Goal: Task Accomplishment & Management: Manage account settings

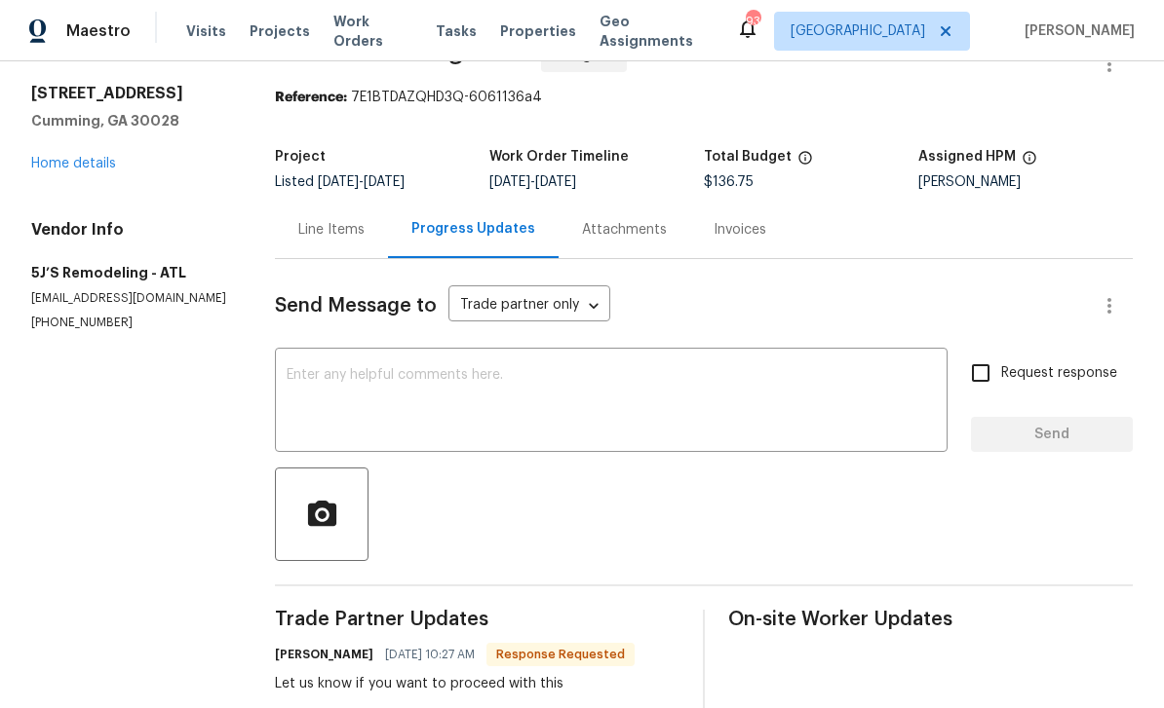
scroll to position [37, 0]
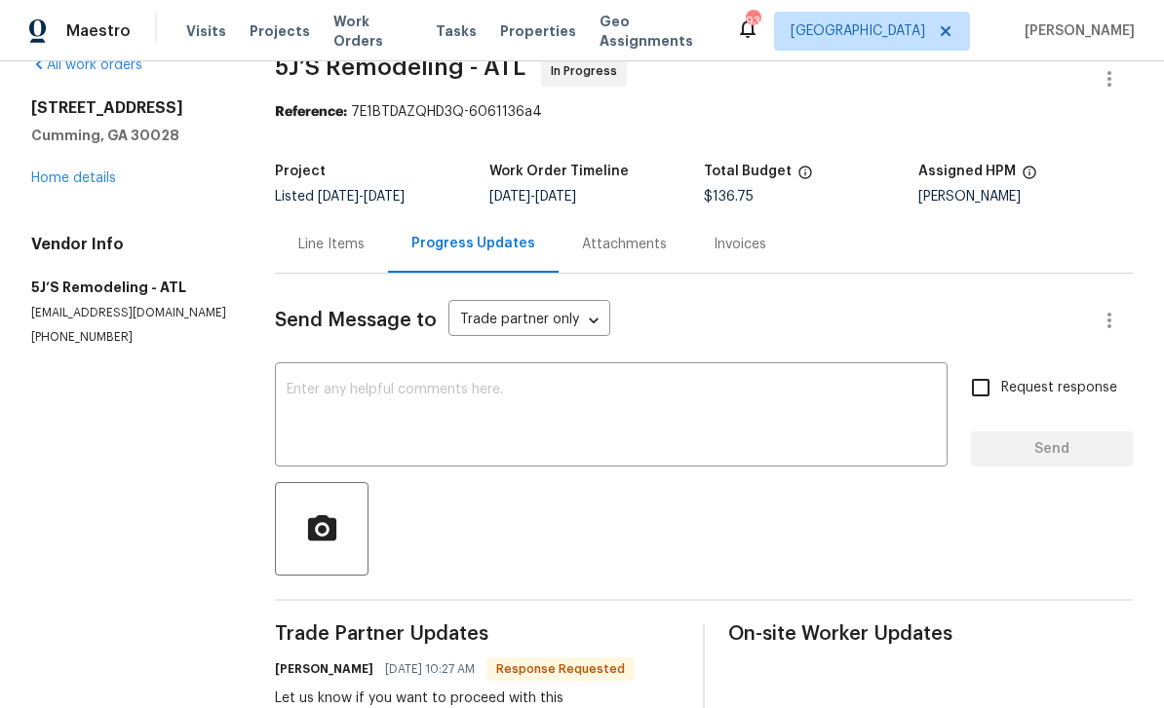
click at [334, 248] on div "Line Items" at bounding box center [331, 244] width 66 height 19
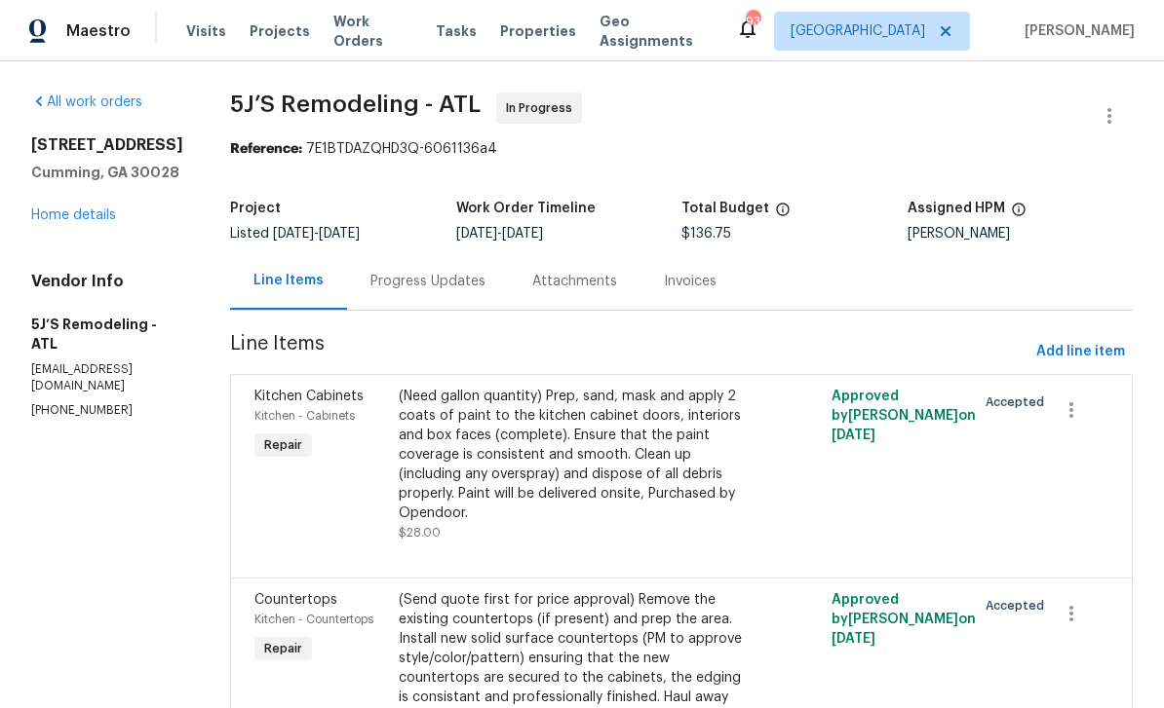
click at [68, 209] on link "Home details" at bounding box center [73, 216] width 85 height 14
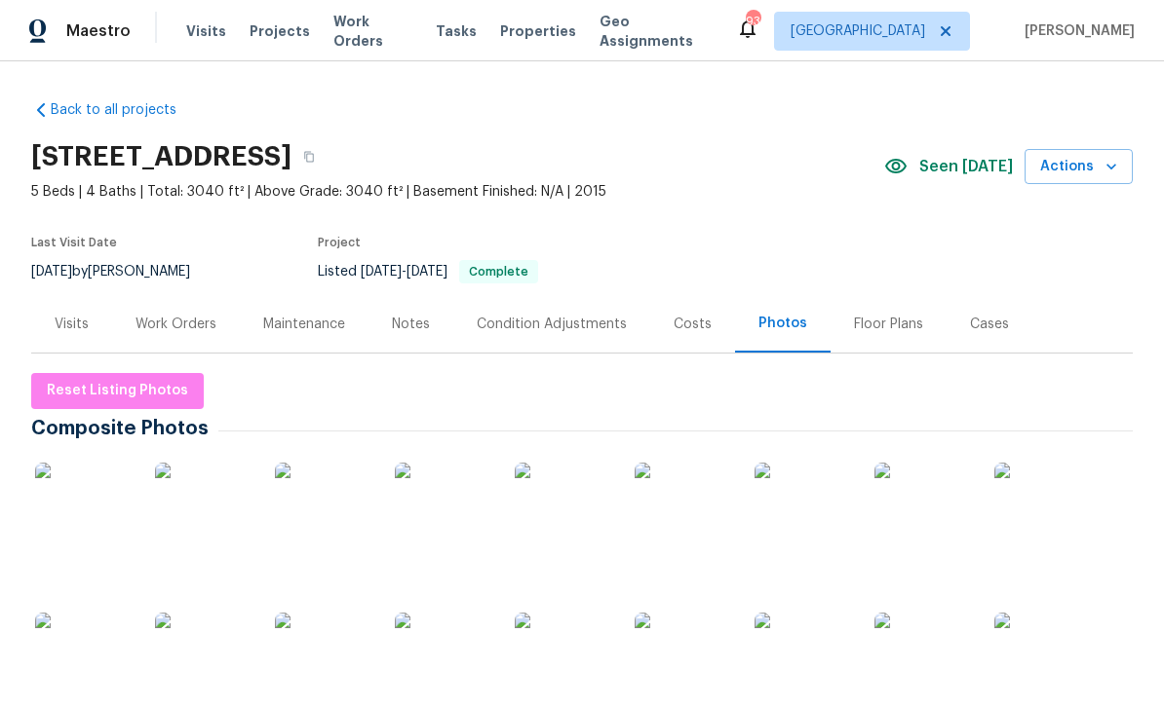
click at [336, 636] on img at bounding box center [323, 661] width 97 height 97
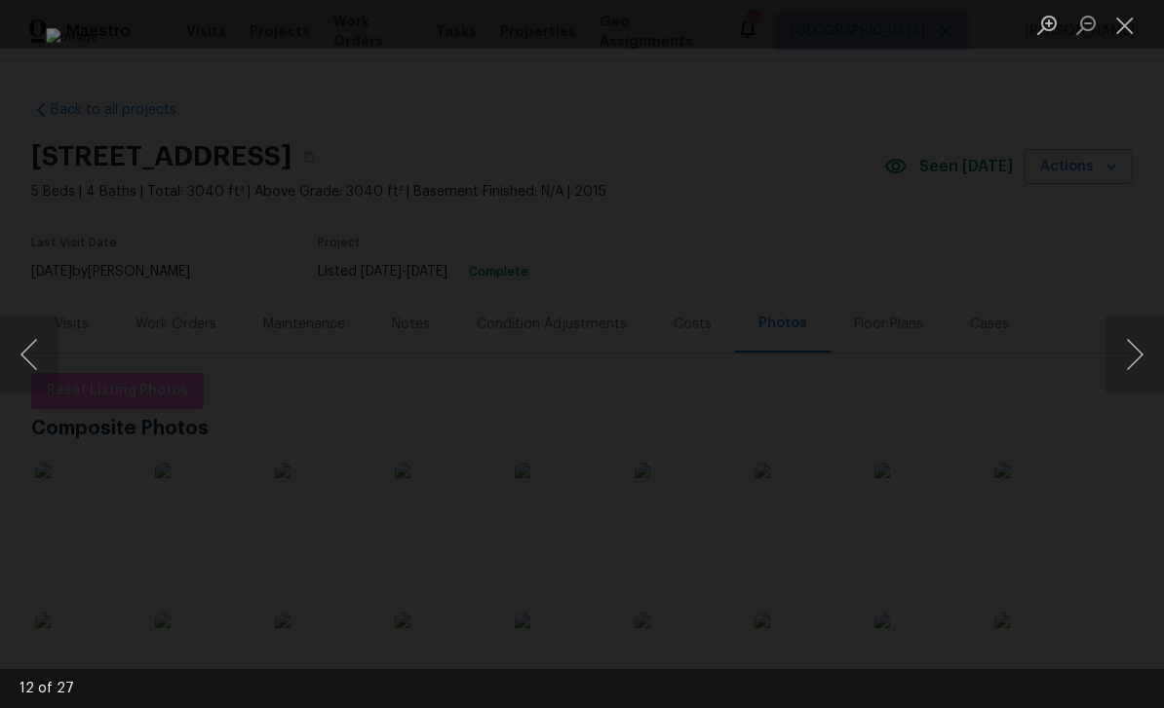
click at [945, 446] on img "Lightbox" at bounding box center [581, 354] width 1071 height 652
click at [1137, 356] on button "Next image" at bounding box center [1134, 355] width 58 height 78
click at [1134, 339] on button "Next image" at bounding box center [1134, 355] width 58 height 78
click at [1131, 337] on button "Next image" at bounding box center [1134, 355] width 58 height 78
click at [1132, 338] on button "Next image" at bounding box center [1134, 355] width 58 height 78
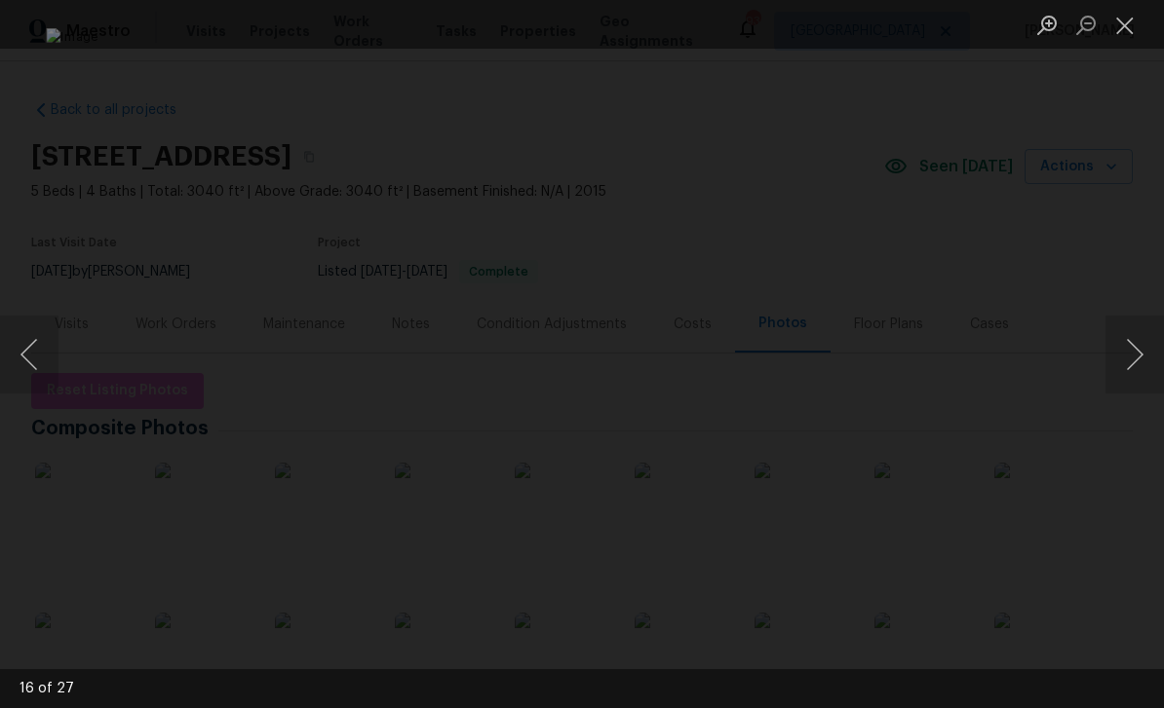
click at [1130, 334] on button "Next image" at bounding box center [1134, 355] width 58 height 78
click at [1129, 337] on button "Next image" at bounding box center [1134, 355] width 58 height 78
click at [1132, 338] on button "Next image" at bounding box center [1134, 355] width 58 height 78
click at [1135, 339] on button "Next image" at bounding box center [1134, 355] width 58 height 78
click at [1134, 340] on button "Next image" at bounding box center [1134, 355] width 58 height 78
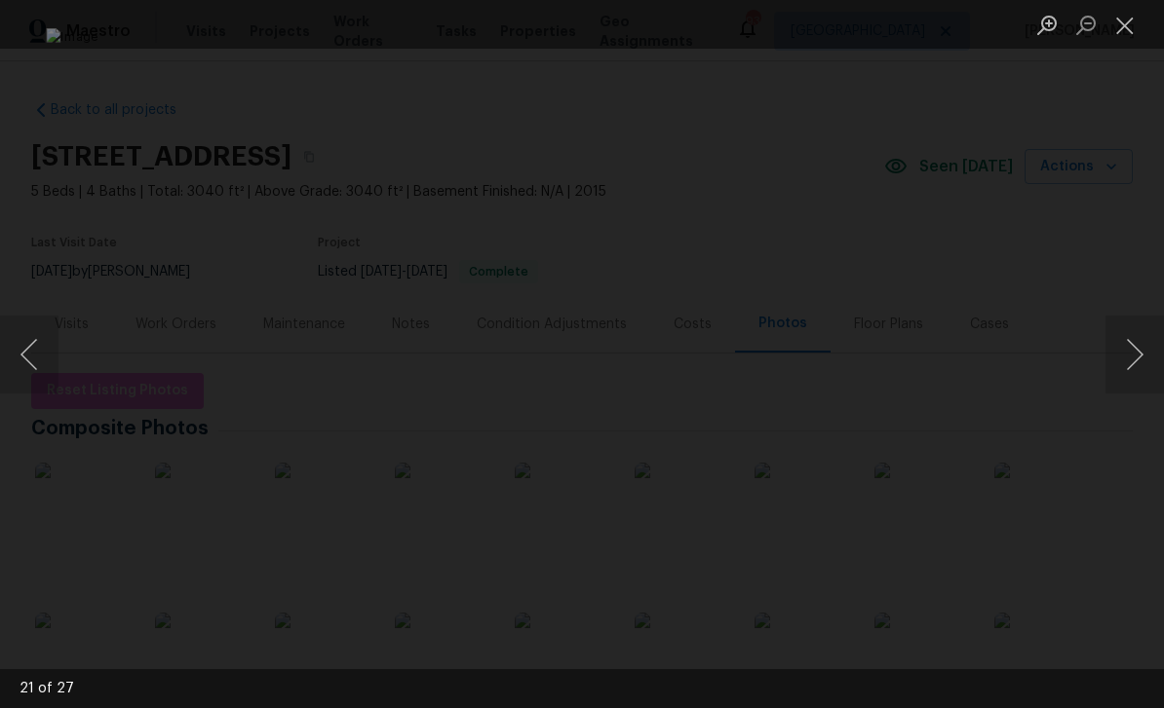
click at [1136, 340] on button "Next image" at bounding box center [1134, 355] width 58 height 78
click at [1136, 355] on button "Next image" at bounding box center [1134, 355] width 58 height 78
click at [1134, 352] on button "Next image" at bounding box center [1134, 355] width 58 height 78
click at [1134, 351] on button "Next image" at bounding box center [1134, 355] width 58 height 78
click at [1134, 350] on button "Next image" at bounding box center [1134, 355] width 58 height 78
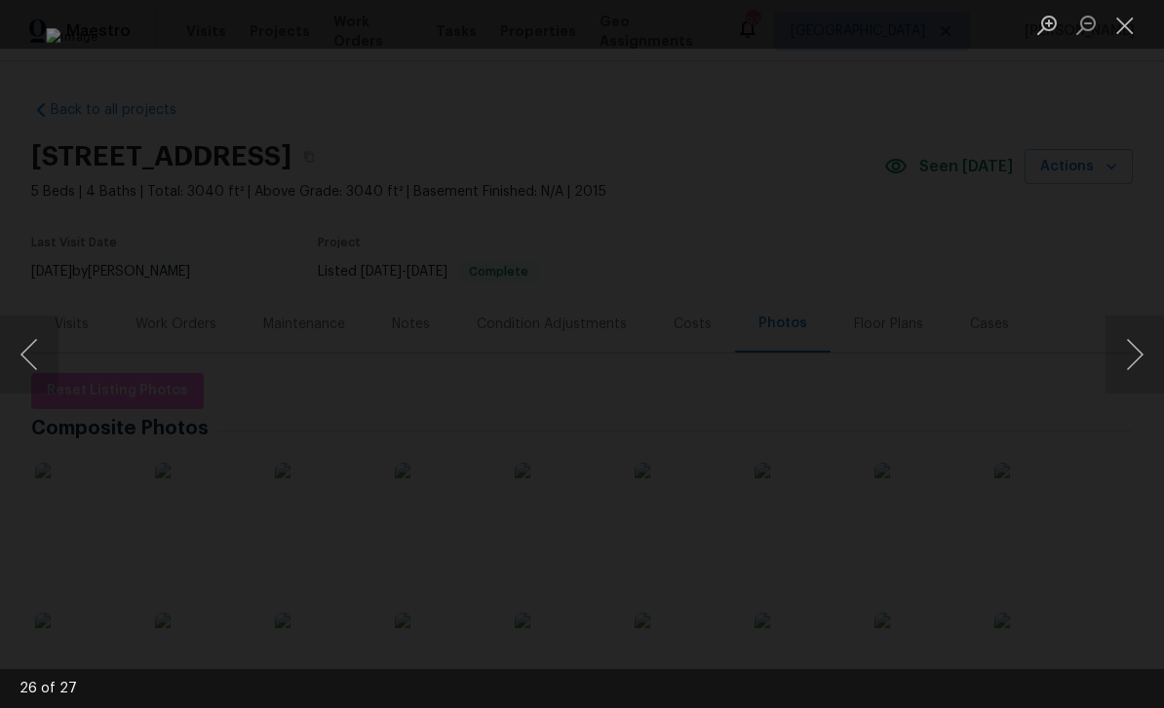
click at [1135, 351] on button "Next image" at bounding box center [1134, 355] width 58 height 78
click at [1137, 352] on button "Next image" at bounding box center [1134, 355] width 58 height 78
click at [1139, 352] on button "Next image" at bounding box center [1134, 355] width 58 height 78
click at [1139, 351] on button "Next image" at bounding box center [1134, 355] width 58 height 78
click at [1140, 349] on button "Next image" at bounding box center [1134, 355] width 58 height 78
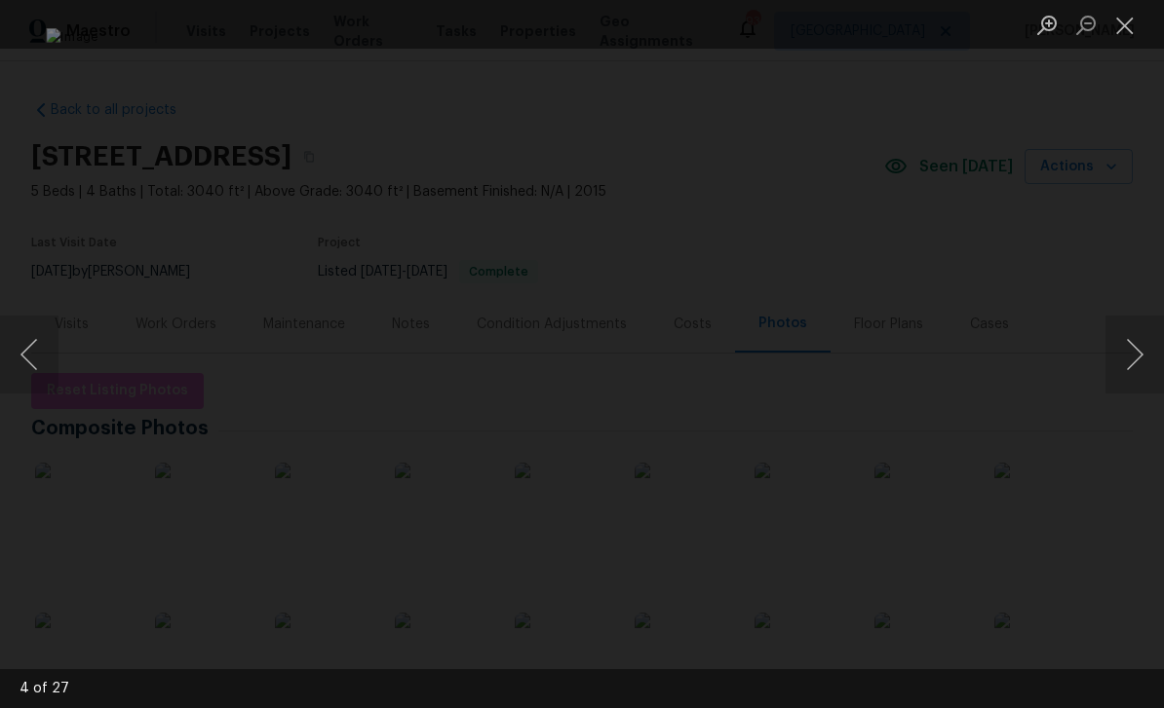
click at [1124, 20] on button "Close lightbox" at bounding box center [1124, 25] width 39 height 34
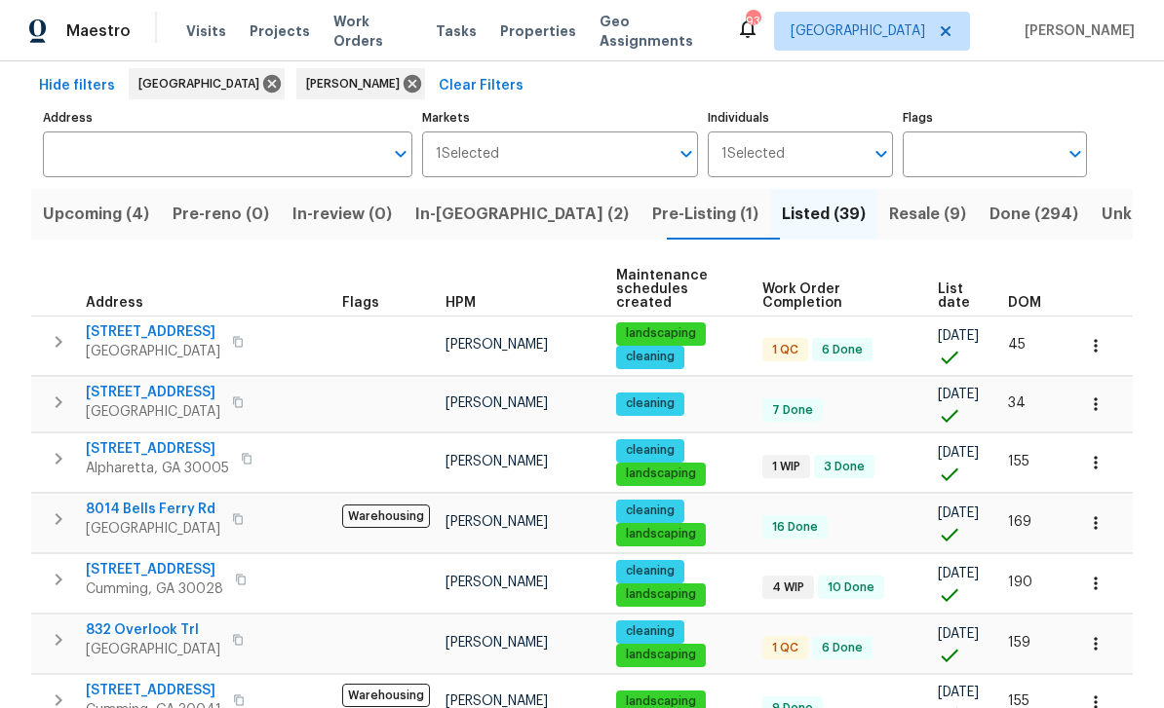
scroll to position [96, 0]
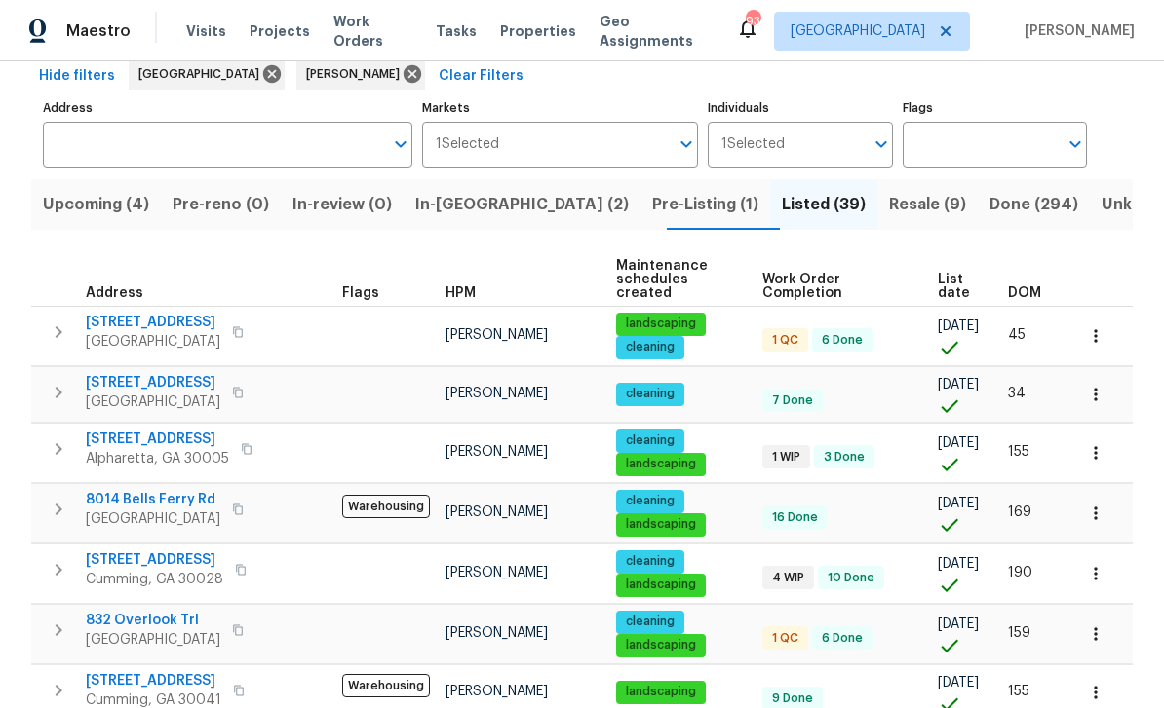
click at [151, 313] on span "324 Stoney Hollow Rd" at bounding box center [153, 322] width 134 height 19
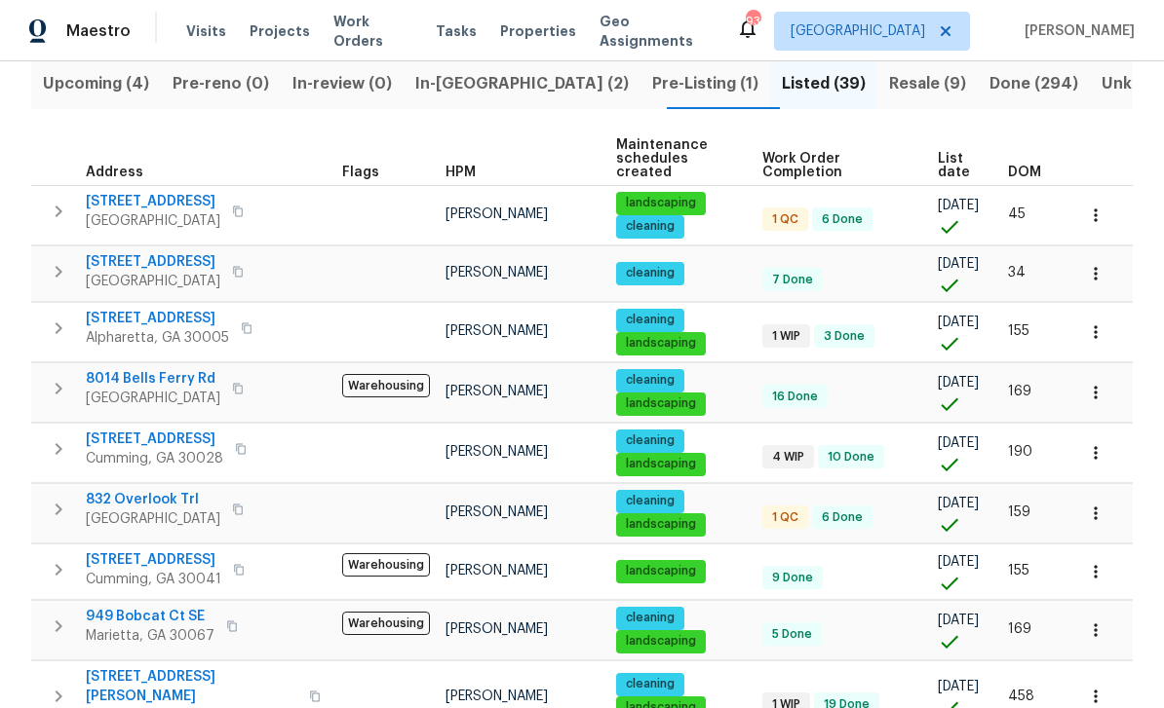
scroll to position [229, 0]
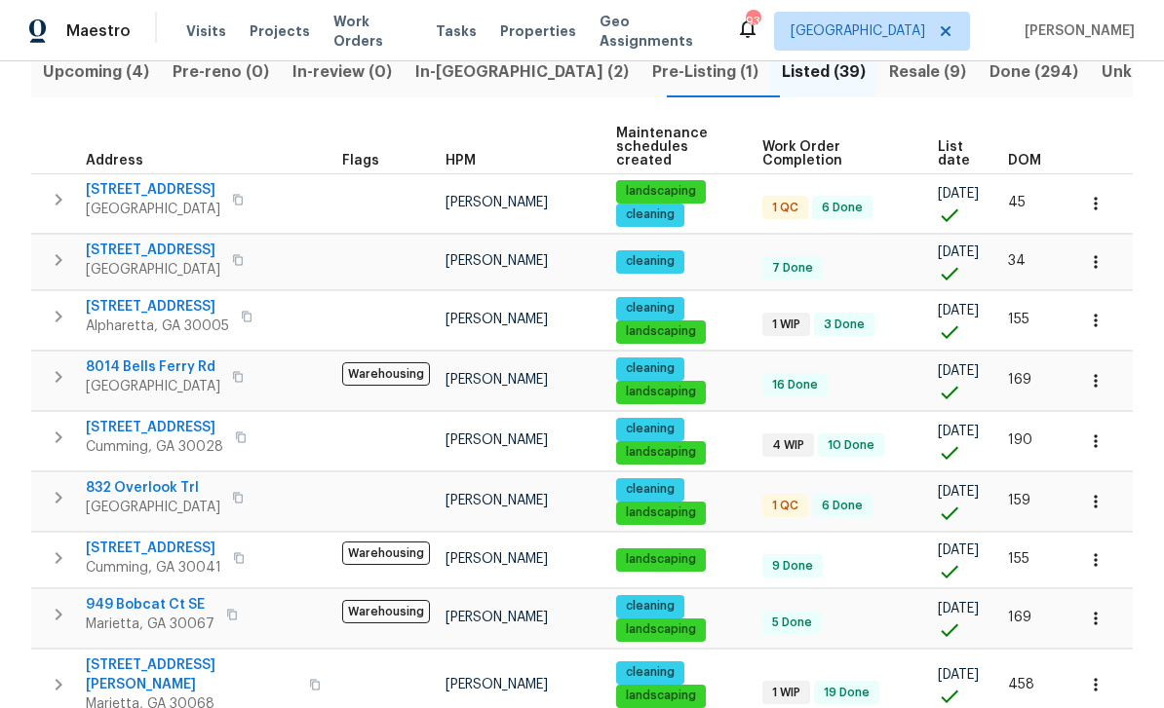
click at [129, 484] on span "832 Overlook Trl" at bounding box center [153, 487] width 134 height 19
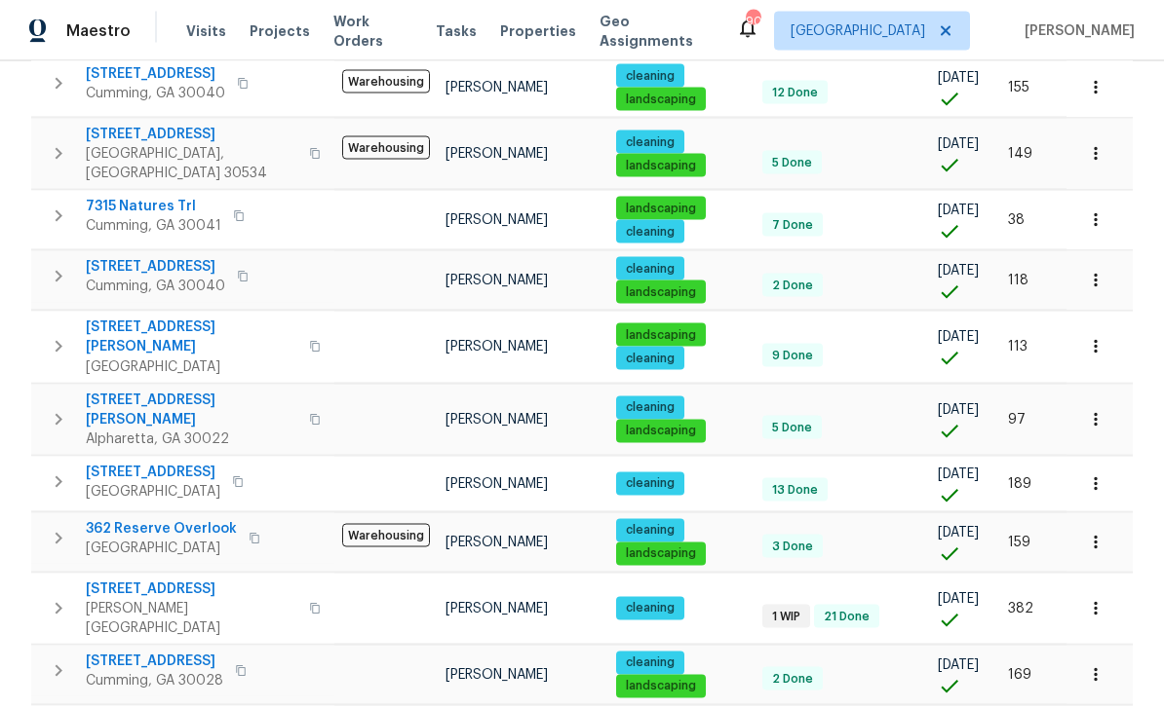
scroll to position [62, 0]
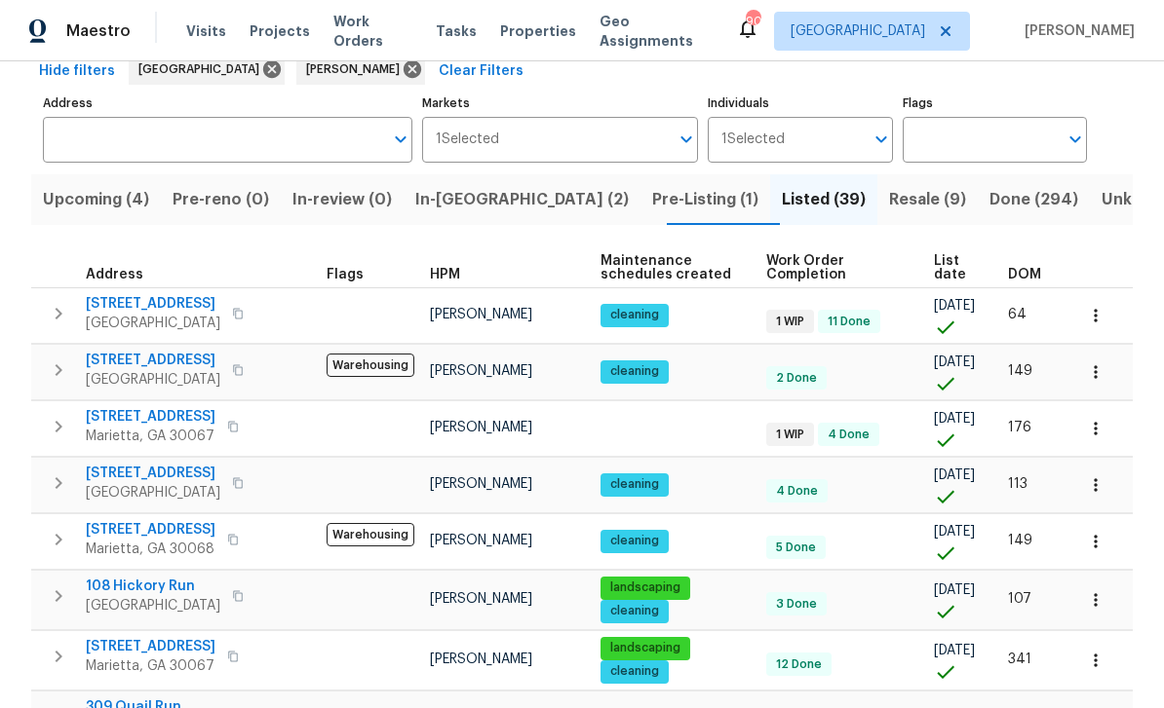
scroll to position [99, 0]
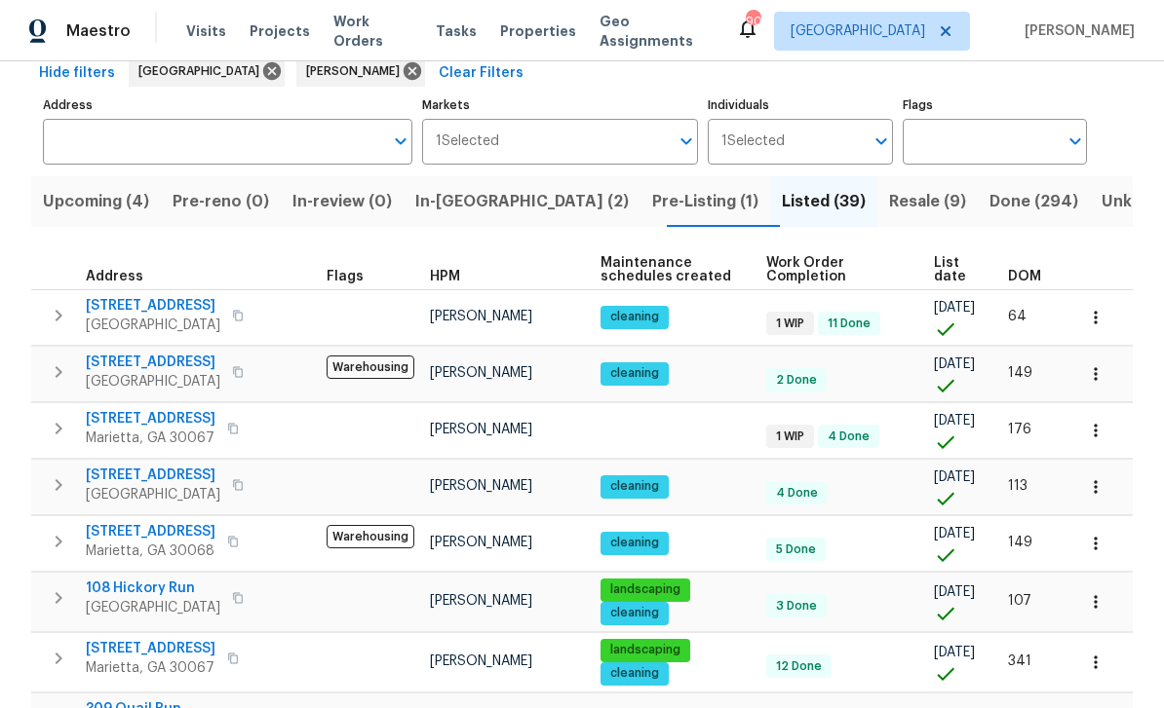
click at [889, 205] on span "Resale (9)" at bounding box center [927, 201] width 77 height 27
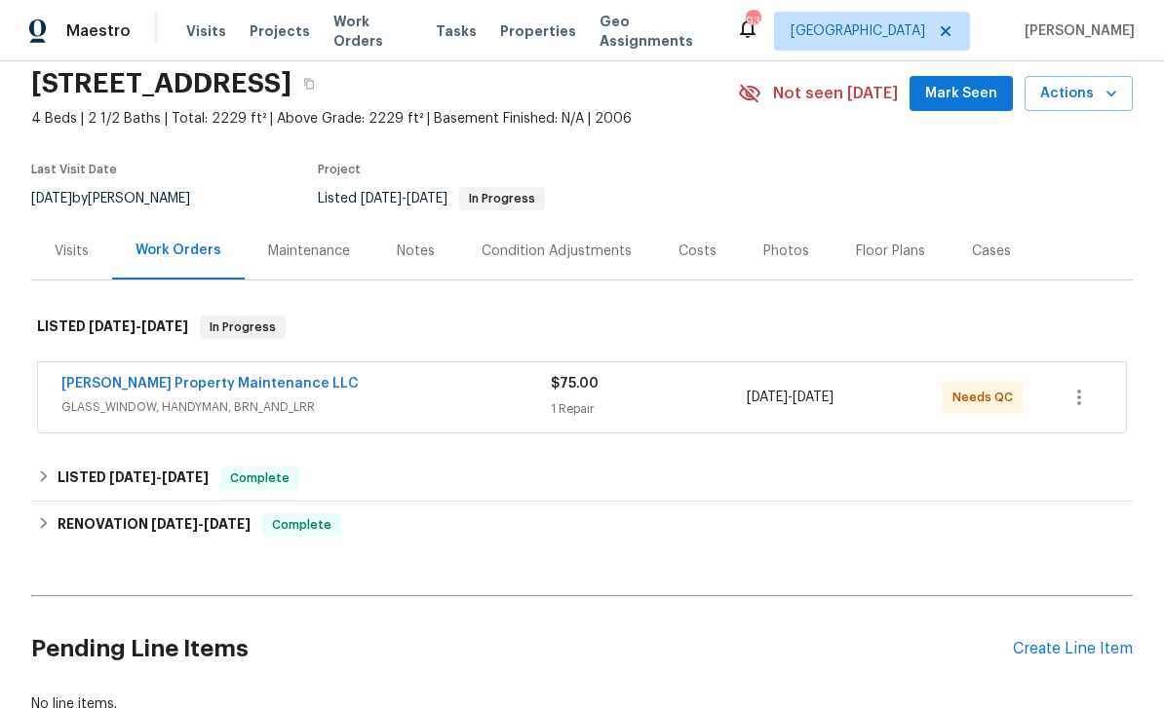
scroll to position [75, 0]
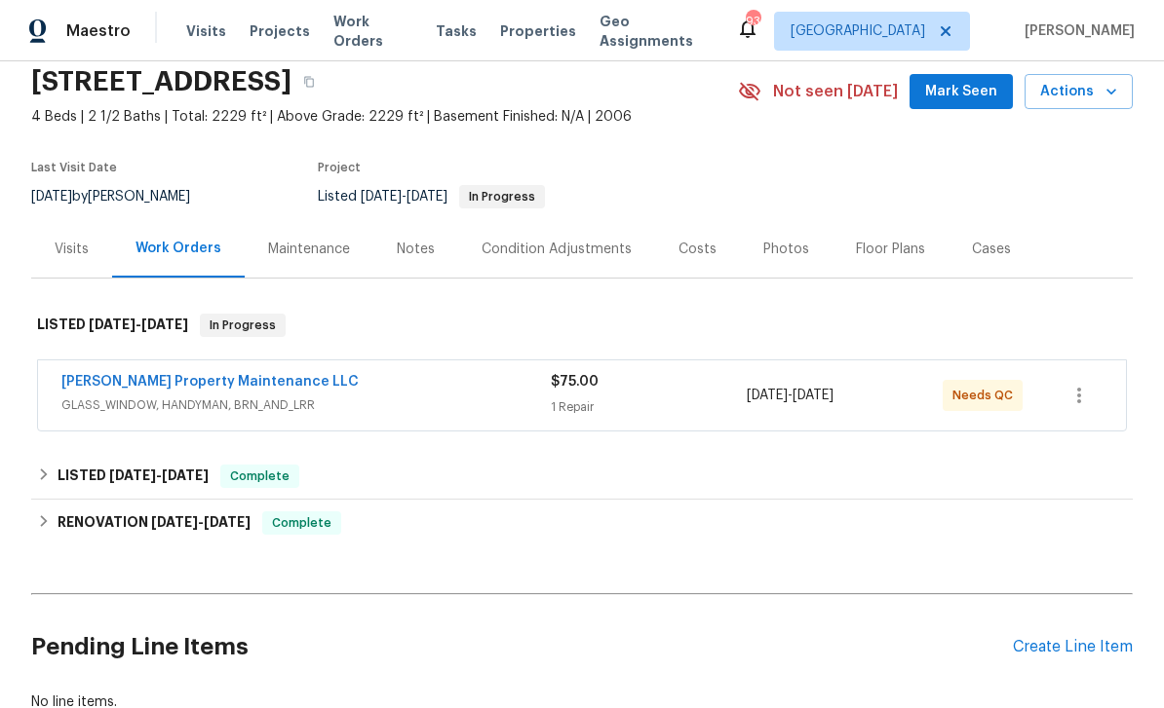
click at [134, 382] on link "Glen Property Maintenance LLC" at bounding box center [209, 382] width 297 height 14
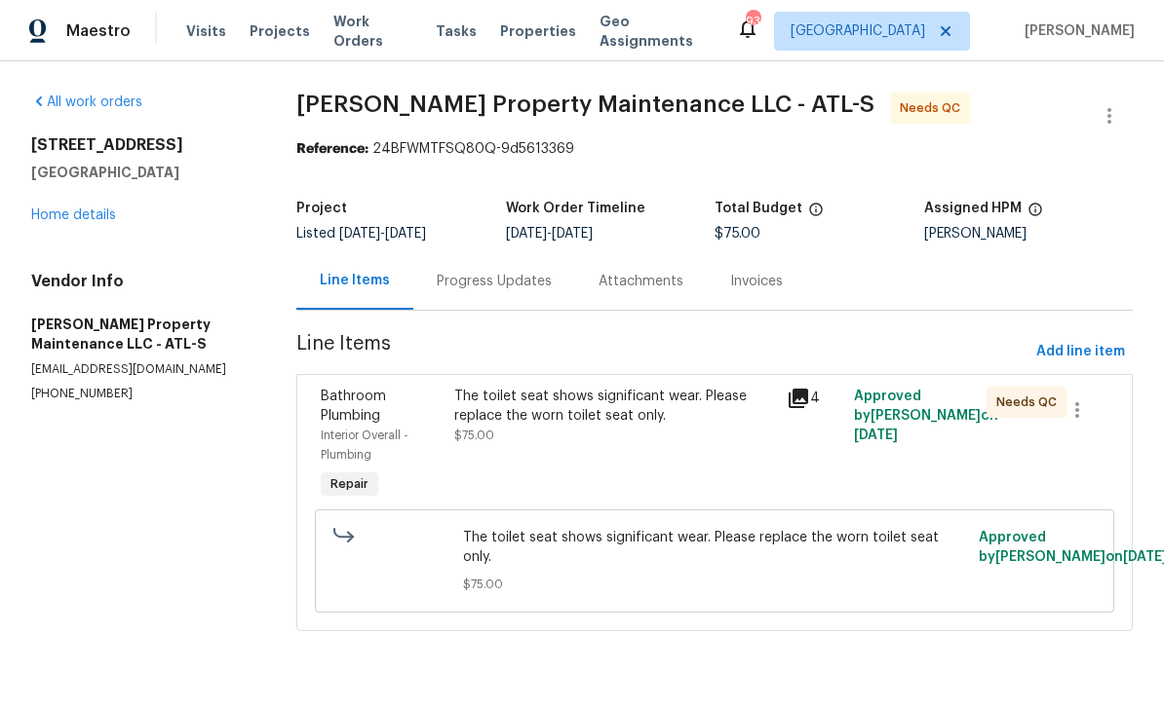
click at [360, 408] on span "Bathroom Plumbing" at bounding box center [353, 406] width 65 height 33
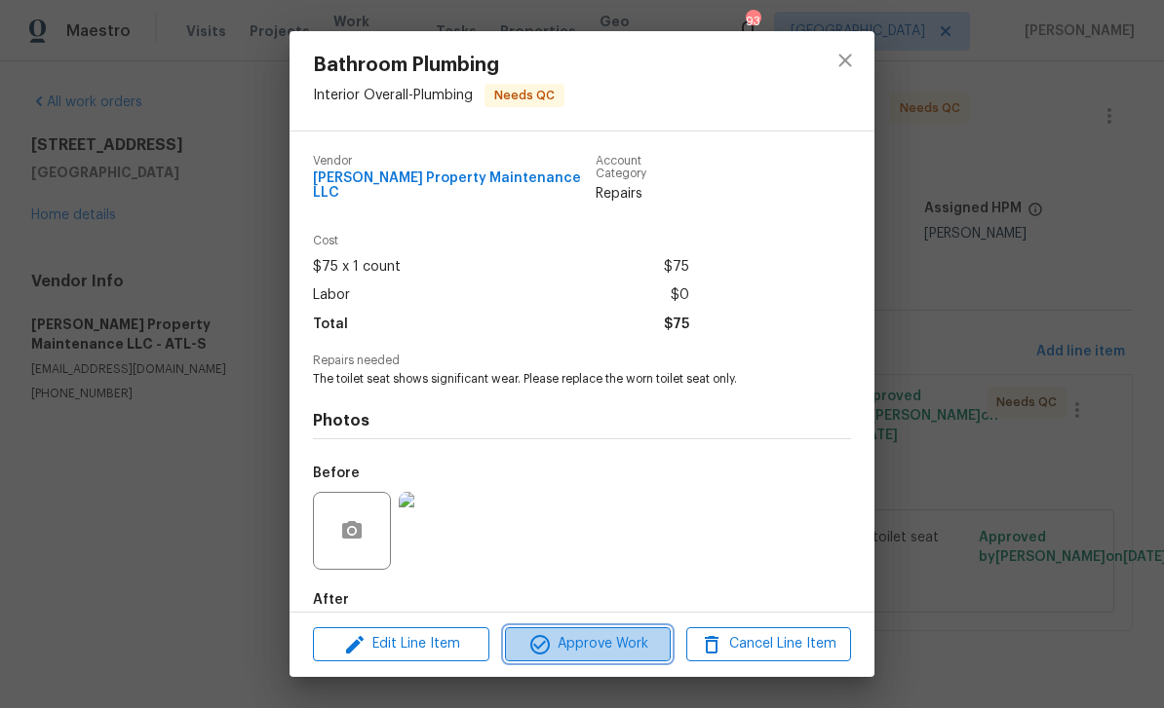
click at [632, 645] on span "Approve Work" at bounding box center [587, 644] width 153 height 24
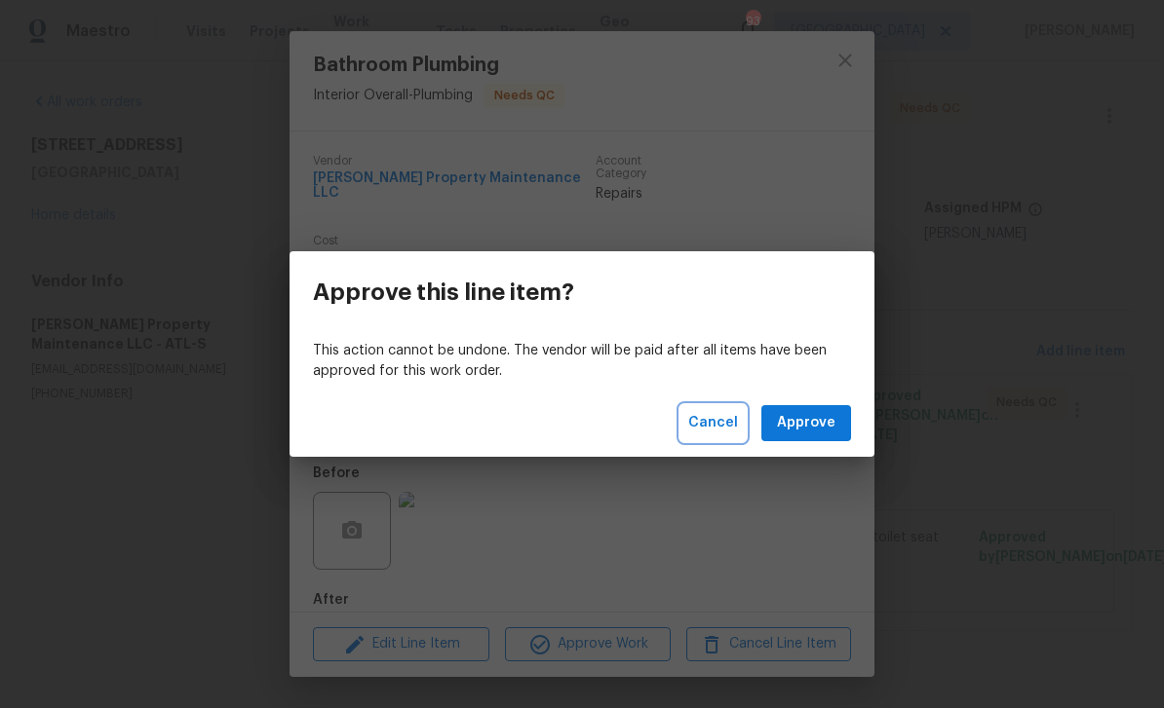
click at [722, 419] on span "Cancel" at bounding box center [713, 423] width 50 height 24
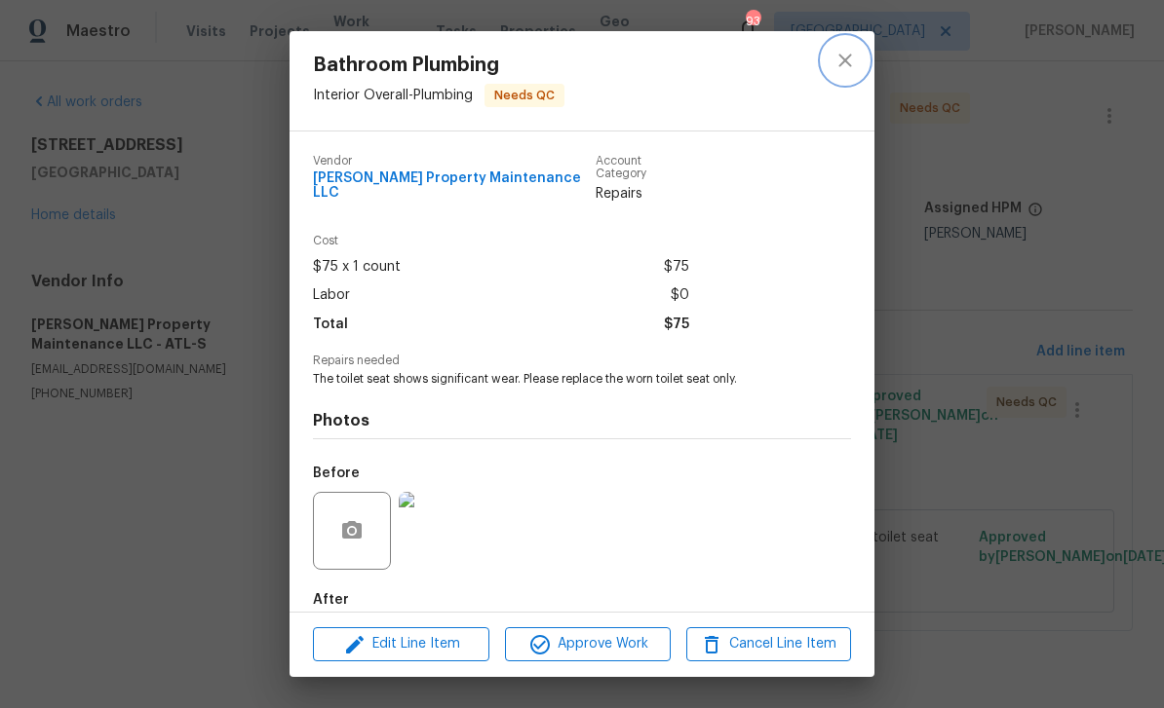
click at [844, 54] on icon "close" at bounding box center [844, 60] width 23 height 23
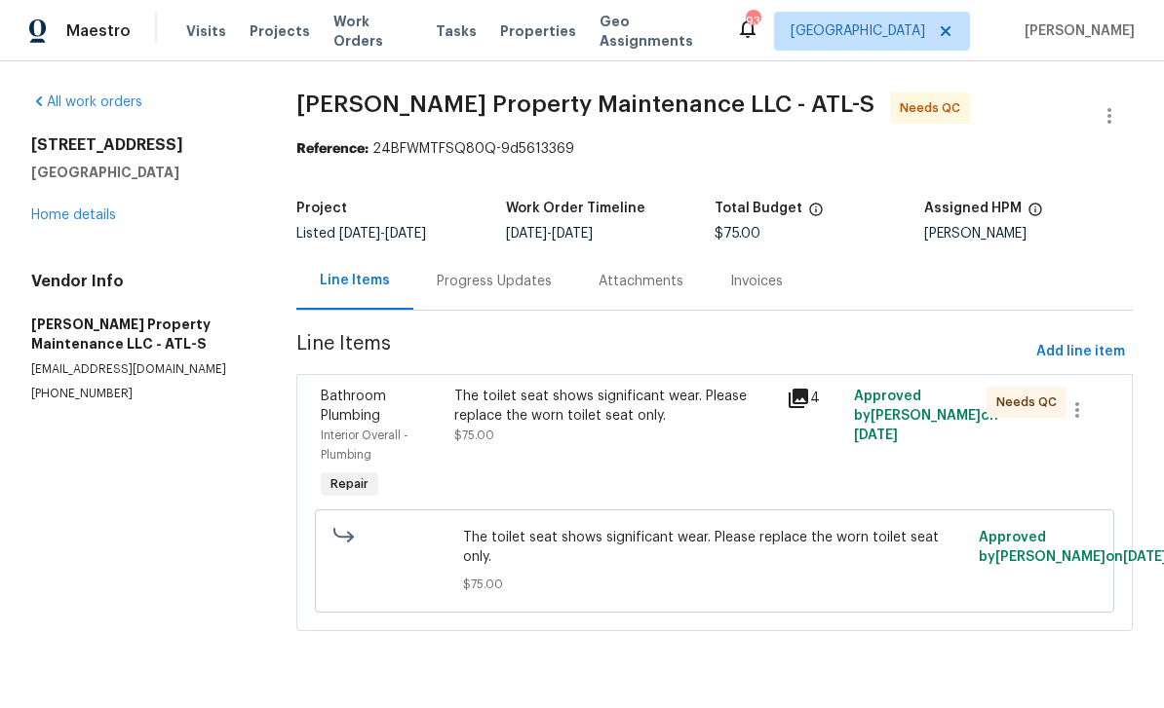
click at [481, 279] on div "Progress Updates" at bounding box center [494, 281] width 115 height 19
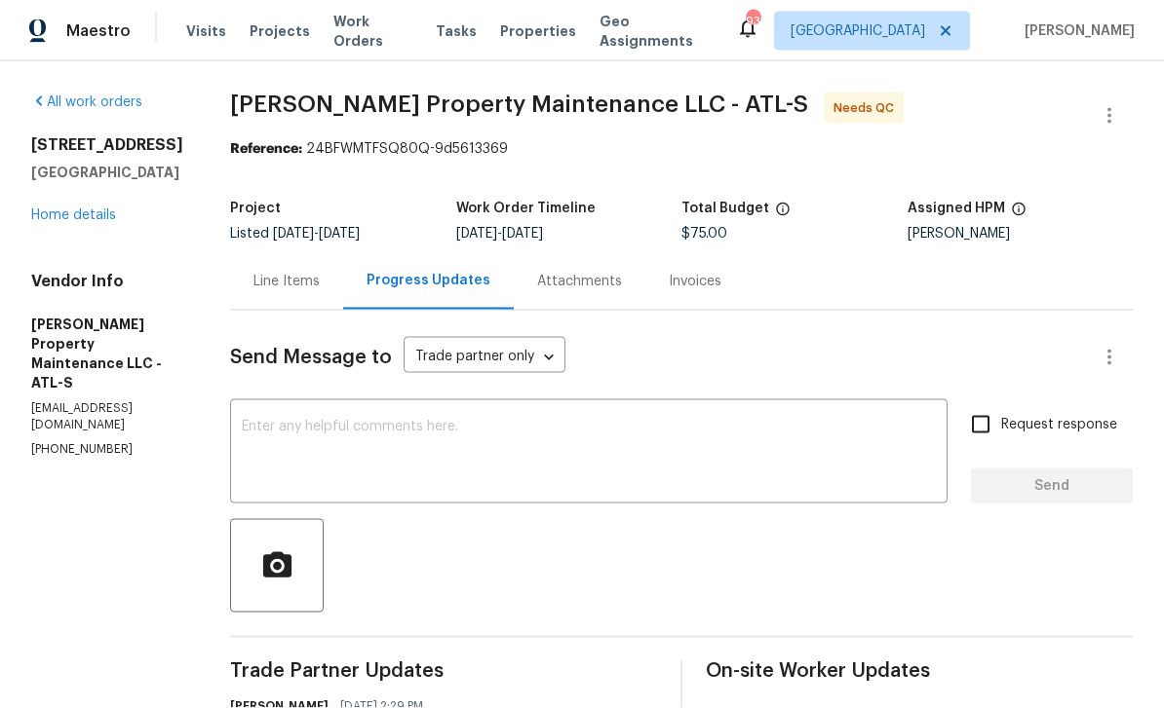
click at [298, 272] on div "Line Items" at bounding box center [286, 281] width 66 height 19
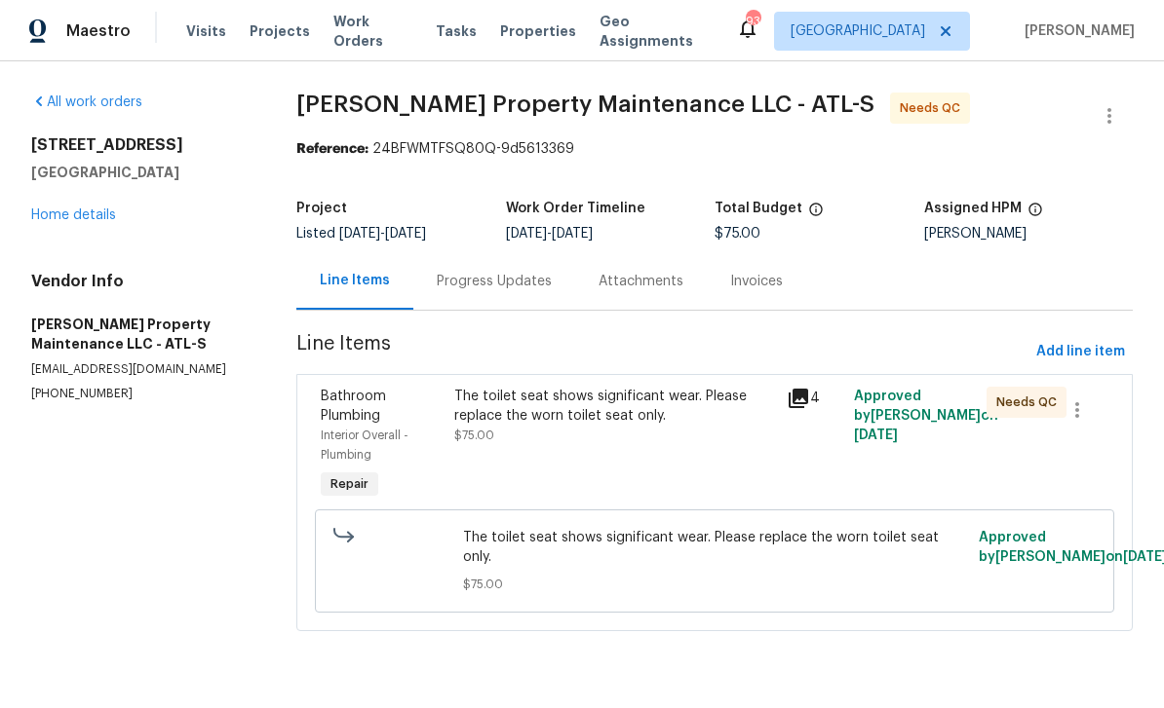
click at [353, 419] on span "Bathroom Plumbing" at bounding box center [353, 406] width 65 height 33
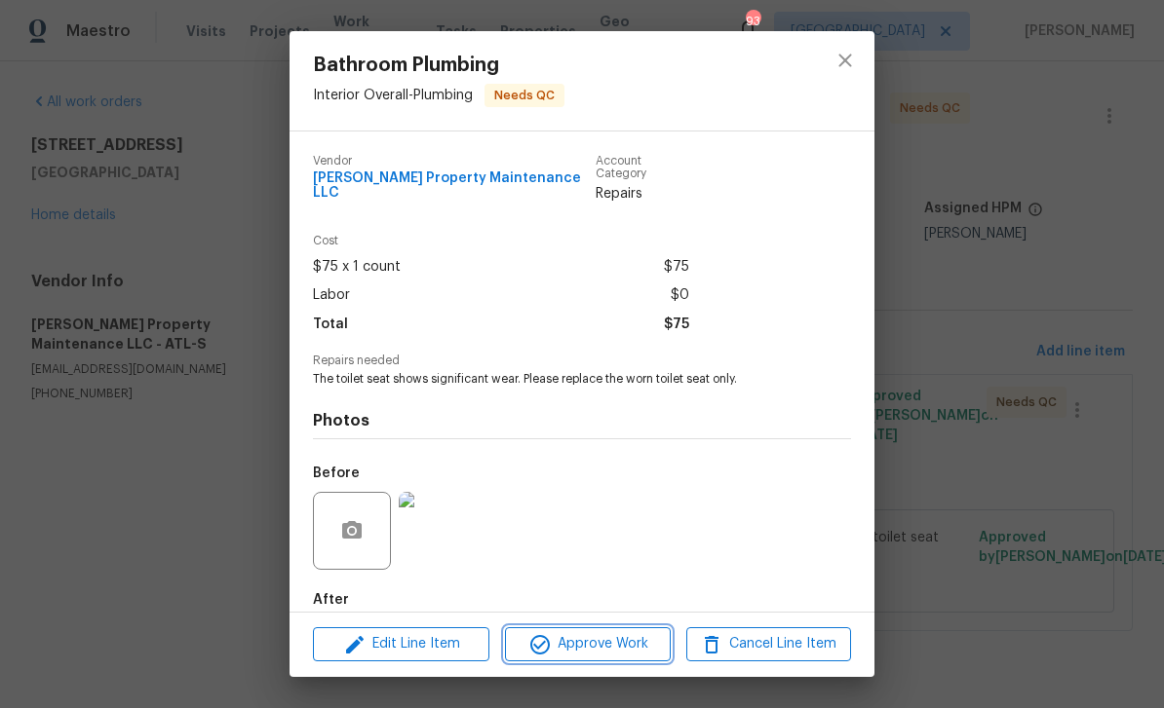
click at [611, 650] on span "Approve Work" at bounding box center [587, 644] width 153 height 24
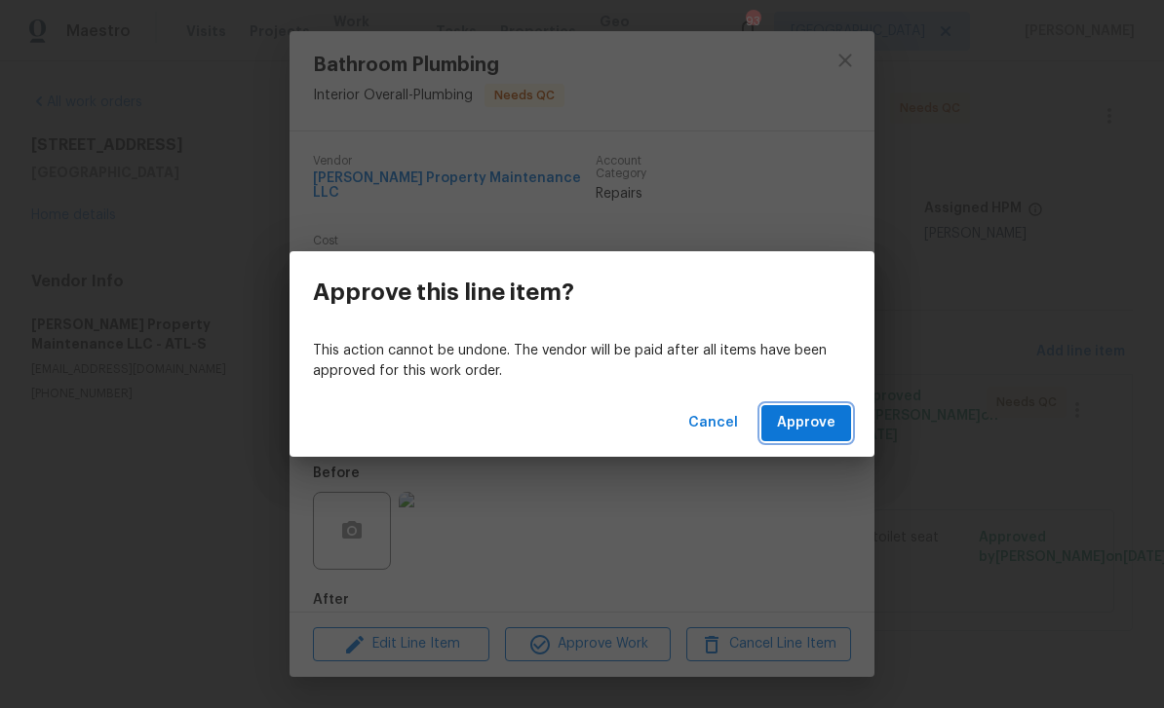
click at [799, 416] on span "Approve" at bounding box center [806, 423] width 58 height 24
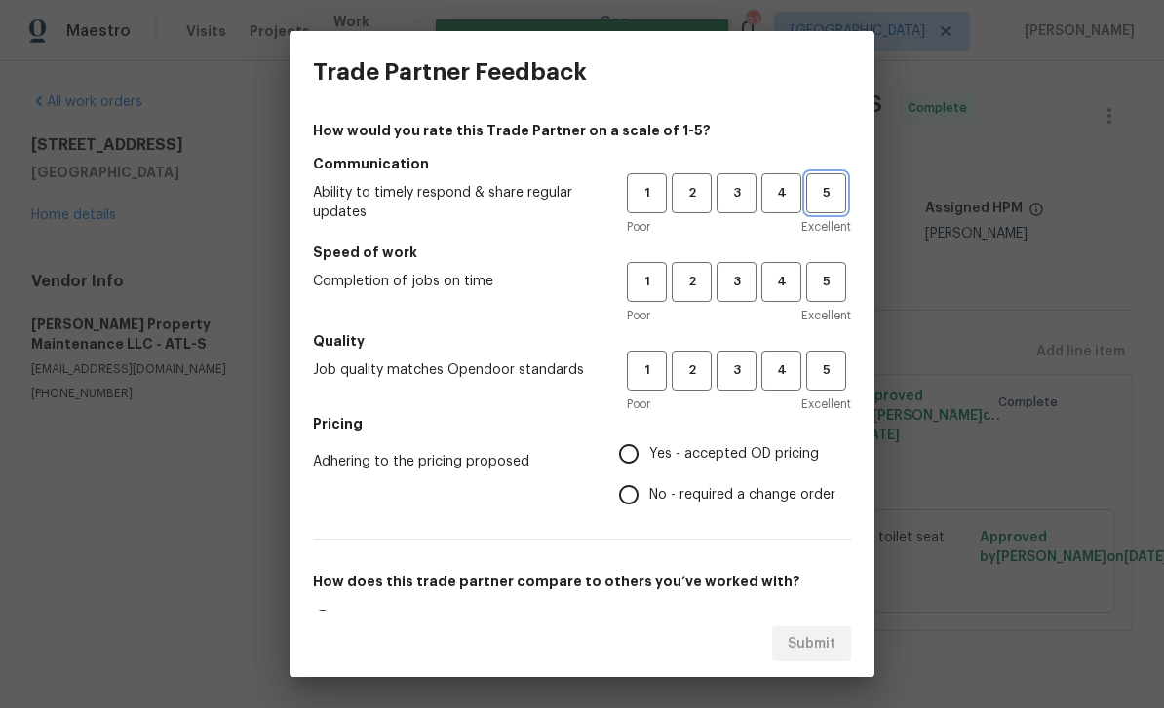
click at [832, 199] on span "5" at bounding box center [826, 193] width 36 height 22
click at [827, 271] on span "5" at bounding box center [826, 282] width 36 height 22
click at [837, 376] on span "5" at bounding box center [826, 371] width 36 height 22
click at [639, 454] on input "Yes - accepted OD pricing" at bounding box center [628, 454] width 41 height 41
radio input "true"
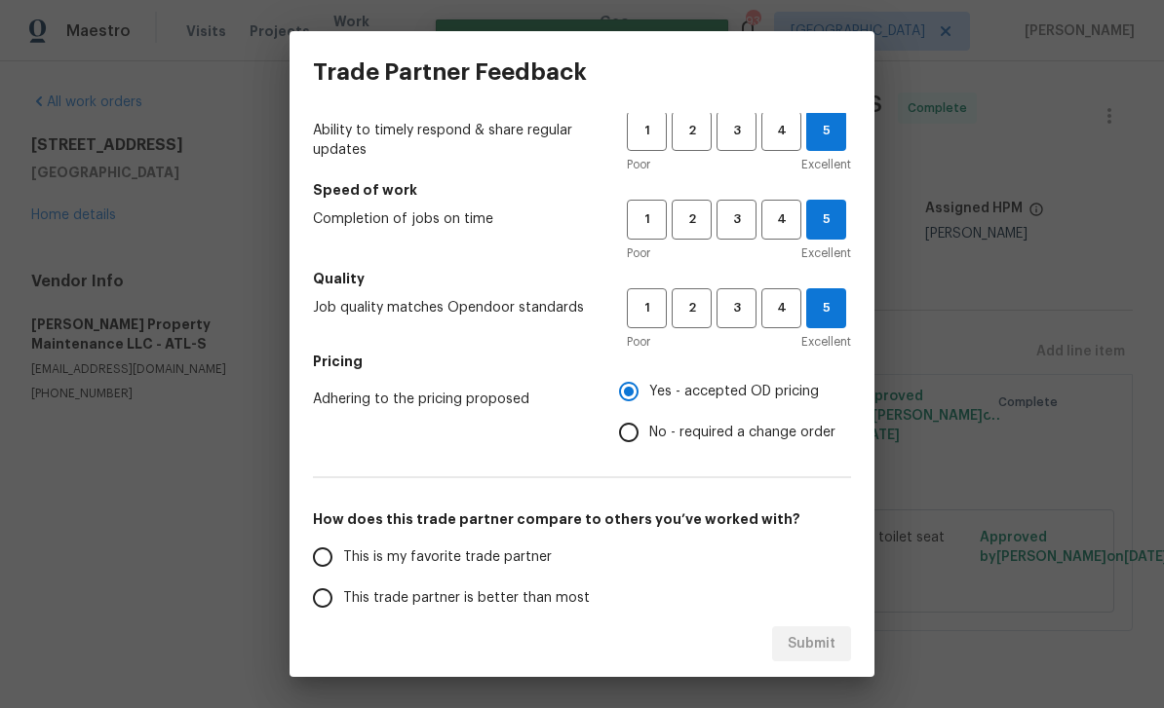
scroll to position [69, 0]
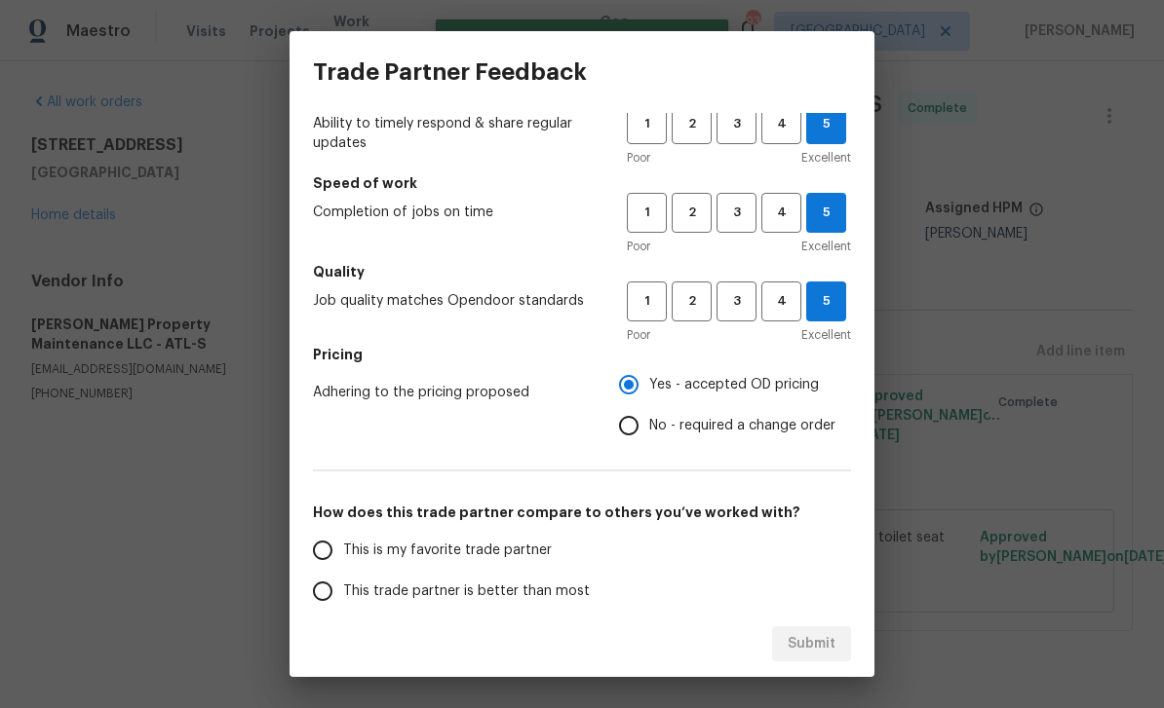
click at [321, 546] on input "This is my favorite trade partner" at bounding box center [322, 550] width 41 height 41
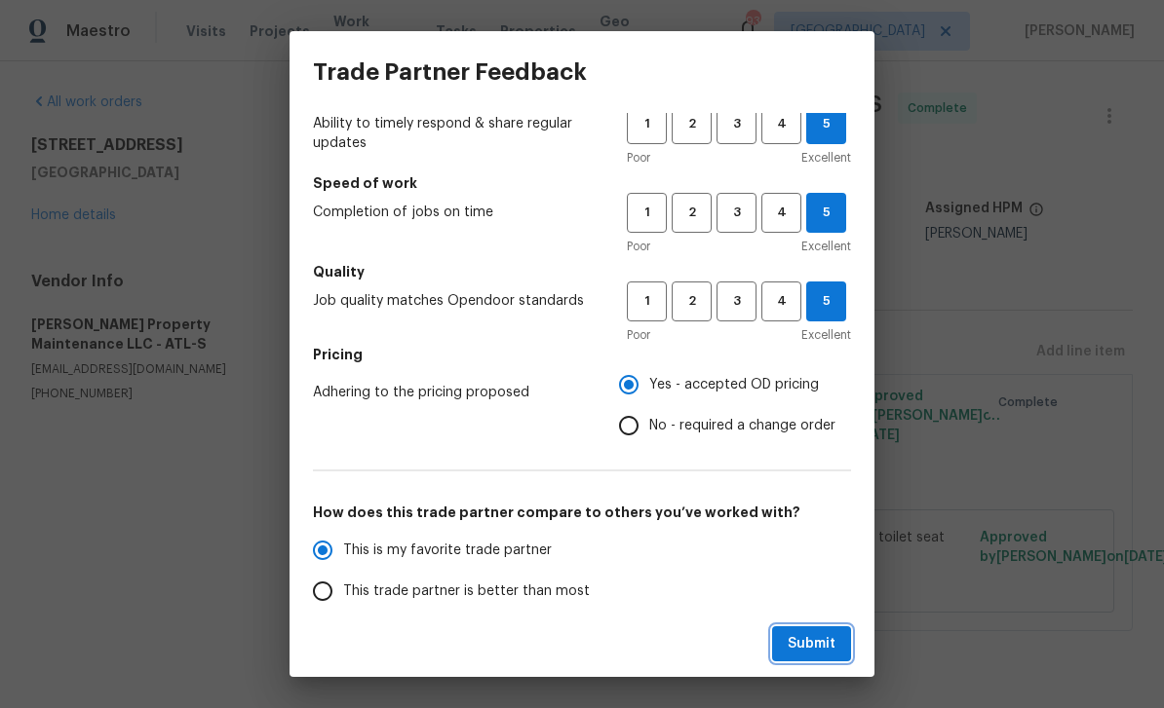
click at [825, 641] on span "Submit" at bounding box center [811, 644] width 48 height 24
radio input "true"
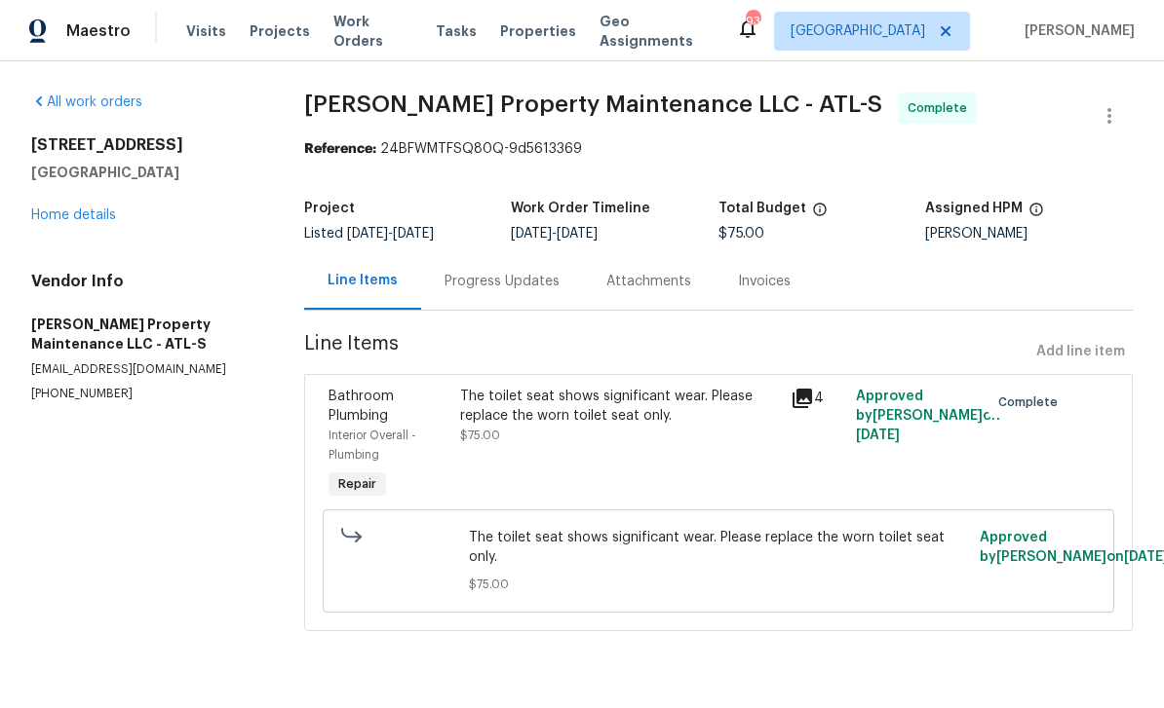
radio input "false"
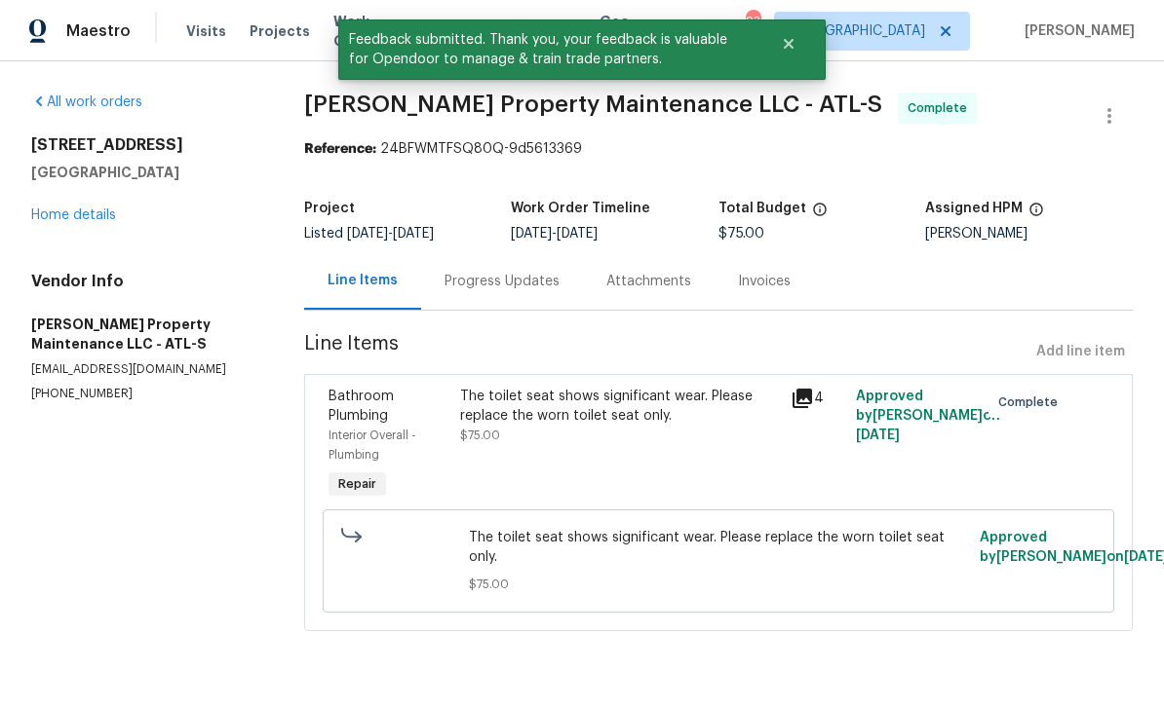
click at [70, 209] on link "Home details" at bounding box center [73, 216] width 85 height 14
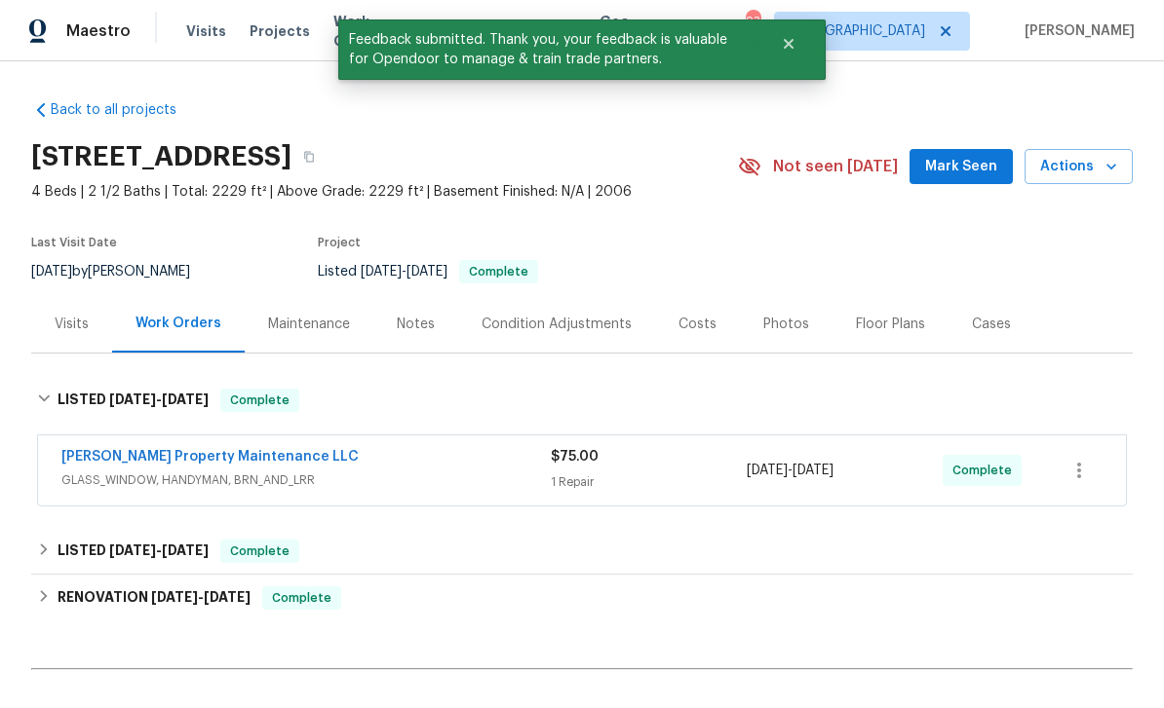
click at [967, 169] on span "Mark Seen" at bounding box center [961, 167] width 72 height 24
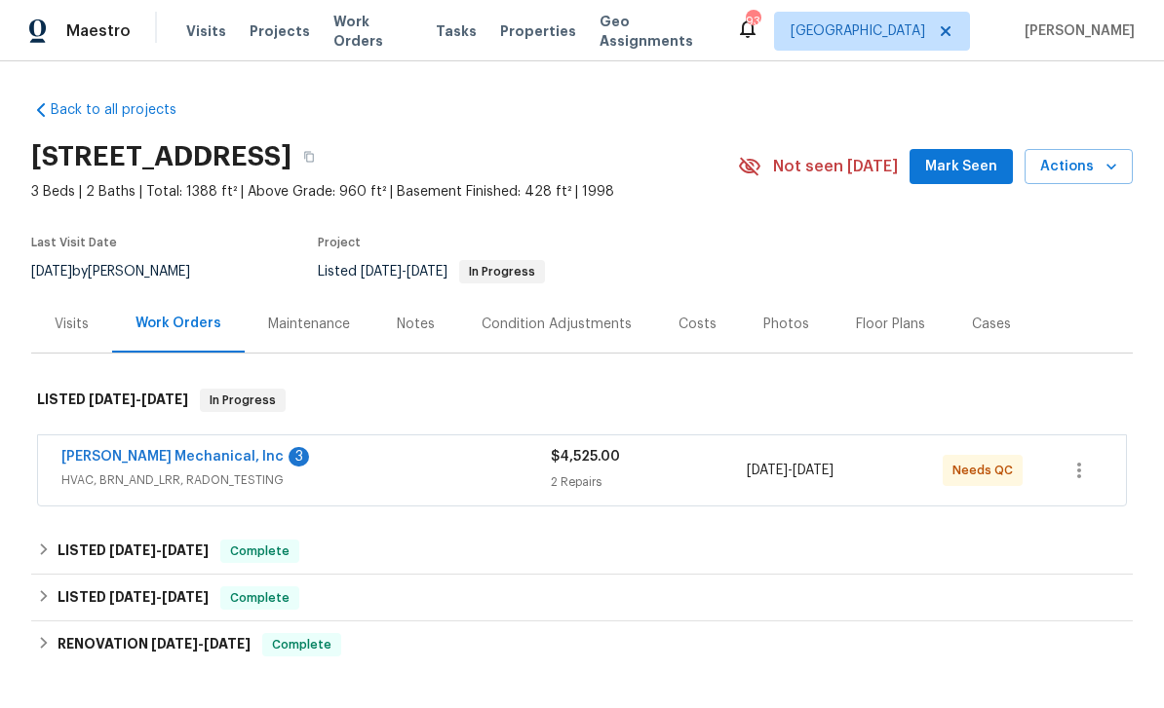
click at [119, 460] on link "[PERSON_NAME] Mechanical, Inc" at bounding box center [172, 457] width 222 height 14
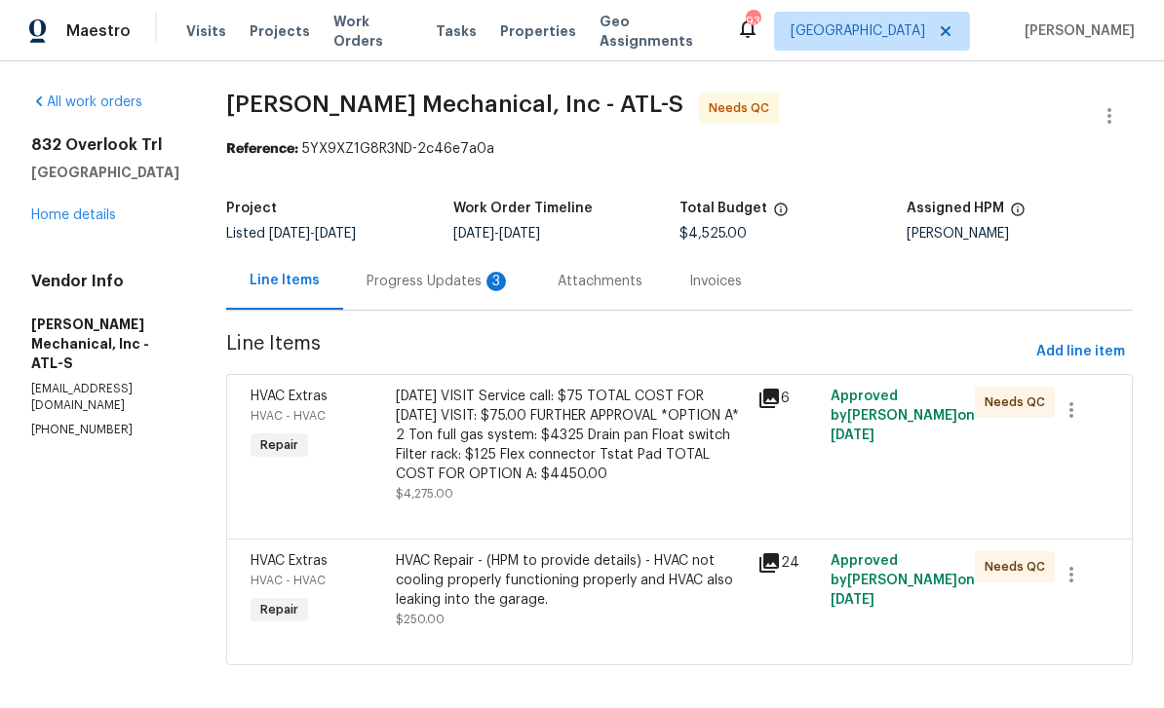
click at [440, 280] on div "Progress Updates 3" at bounding box center [438, 281] width 144 height 19
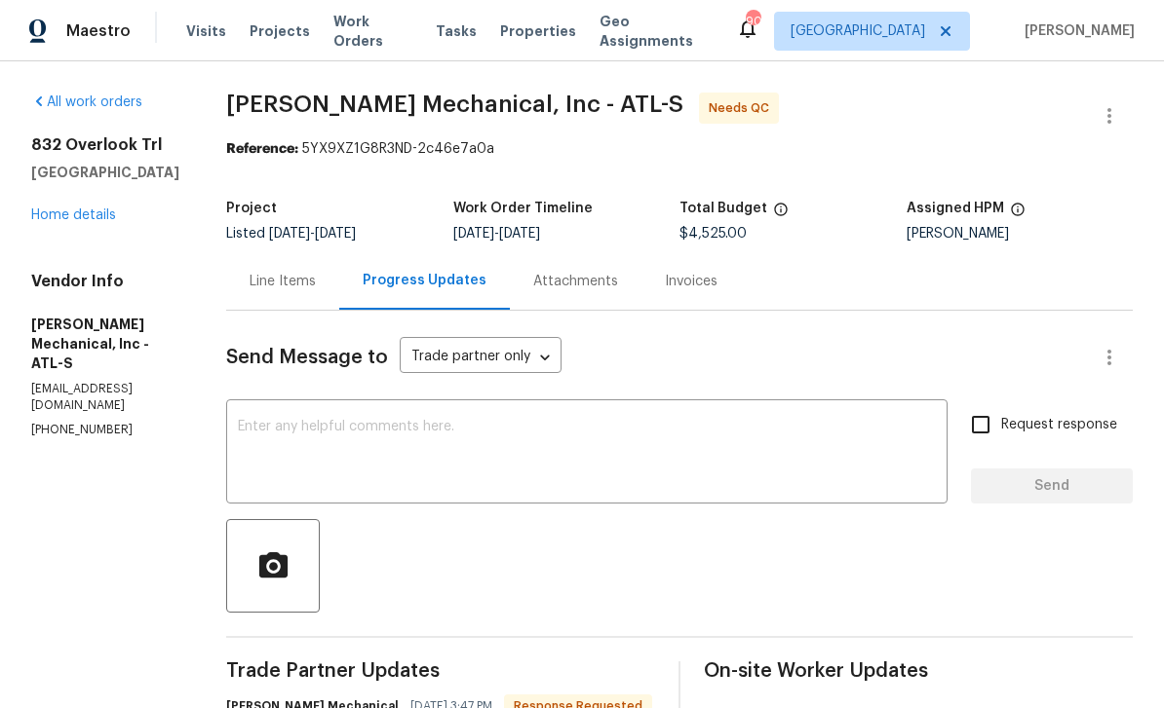
click at [316, 279] on div "Line Items" at bounding box center [282, 281] width 66 height 19
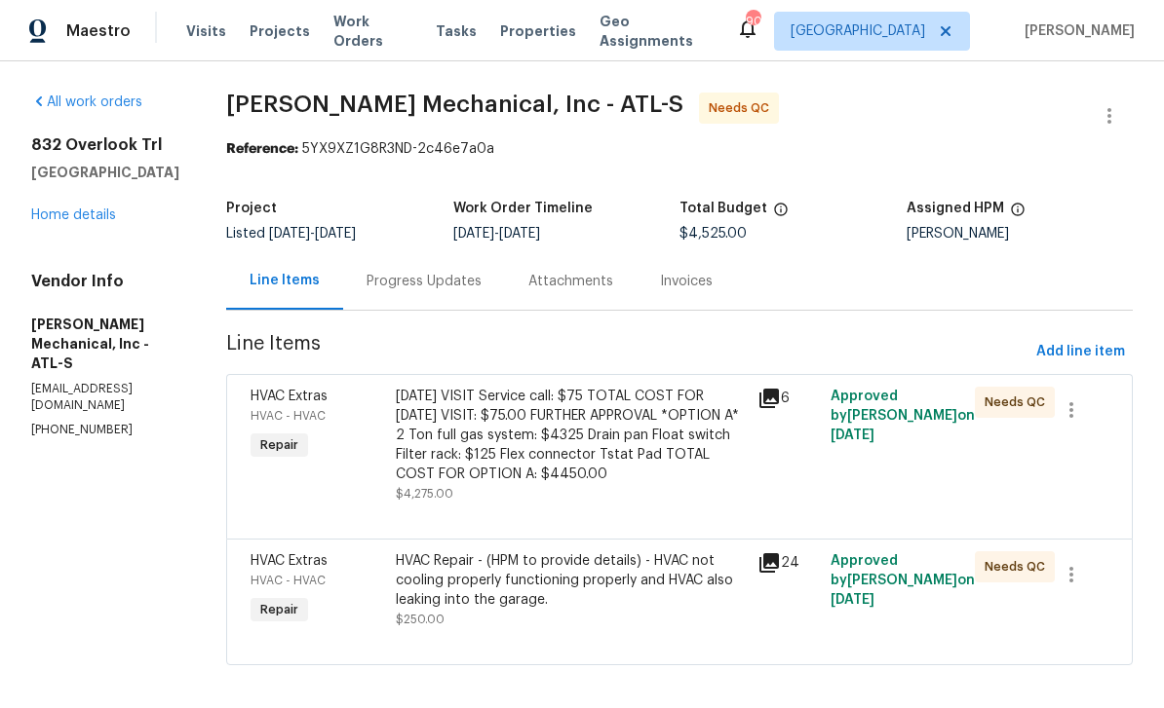
scroll to position [14, 0]
click at [323, 484] on div "HVAC Extras HVAC - HVAC Repair" at bounding box center [317, 445] width 145 height 129
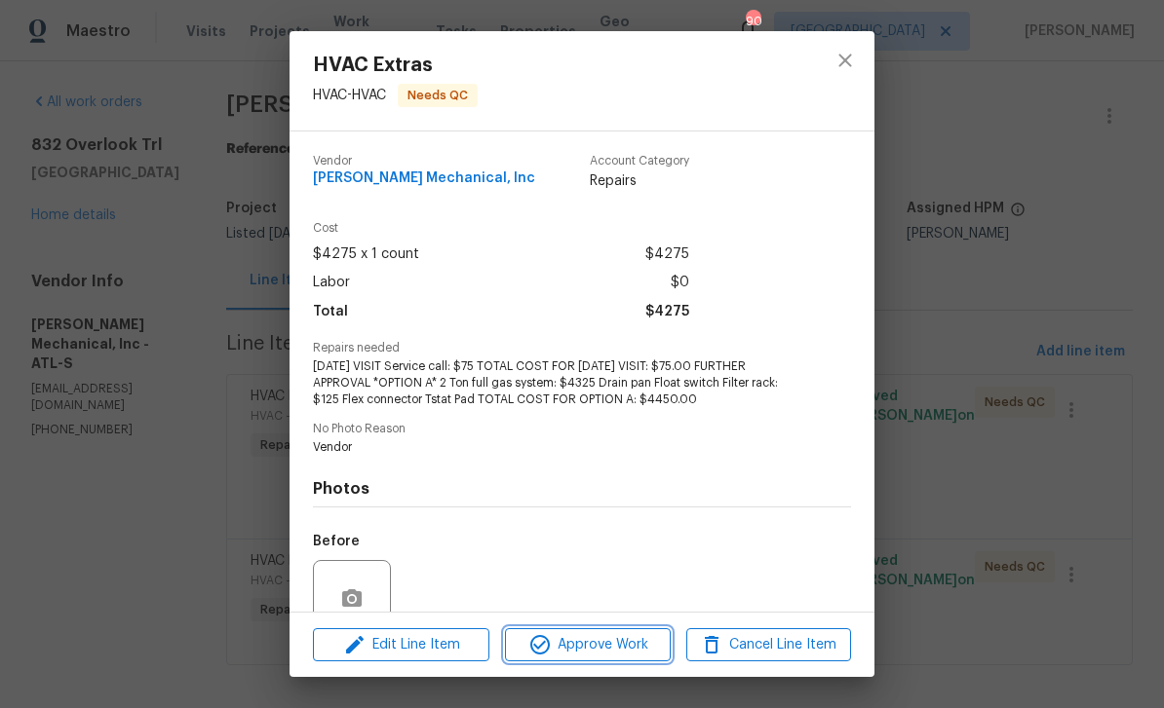
click at [606, 641] on span "Approve Work" at bounding box center [587, 645] width 153 height 24
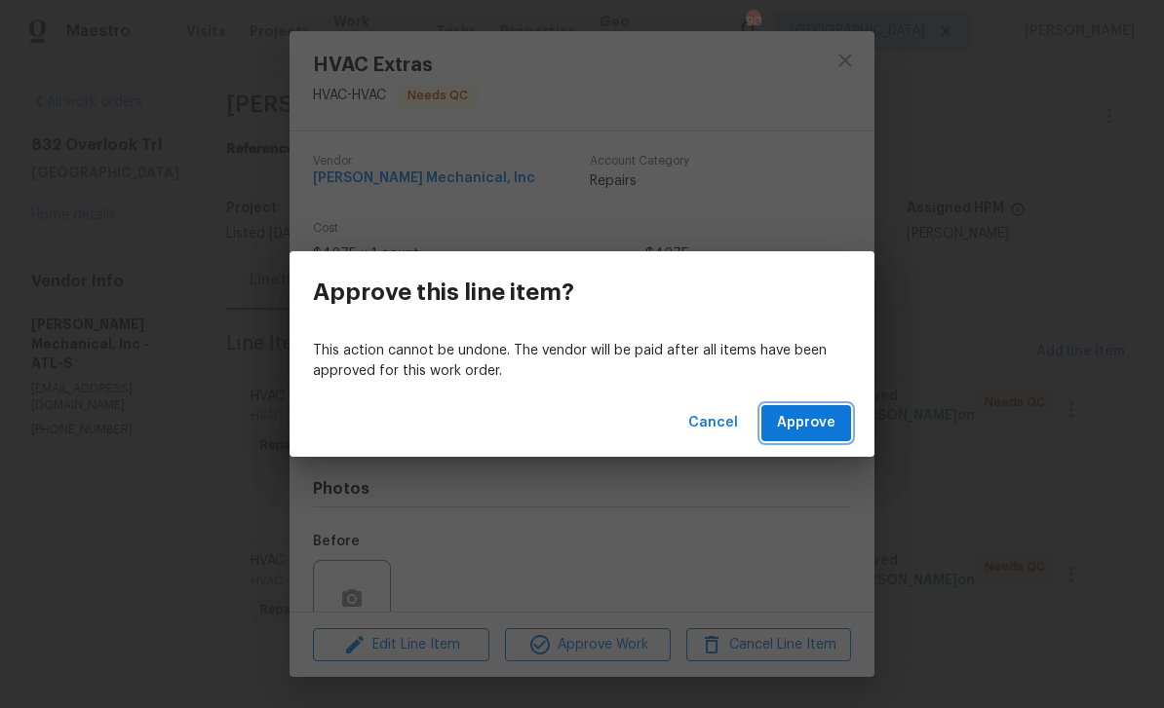
click at [796, 420] on span "Approve" at bounding box center [806, 423] width 58 height 24
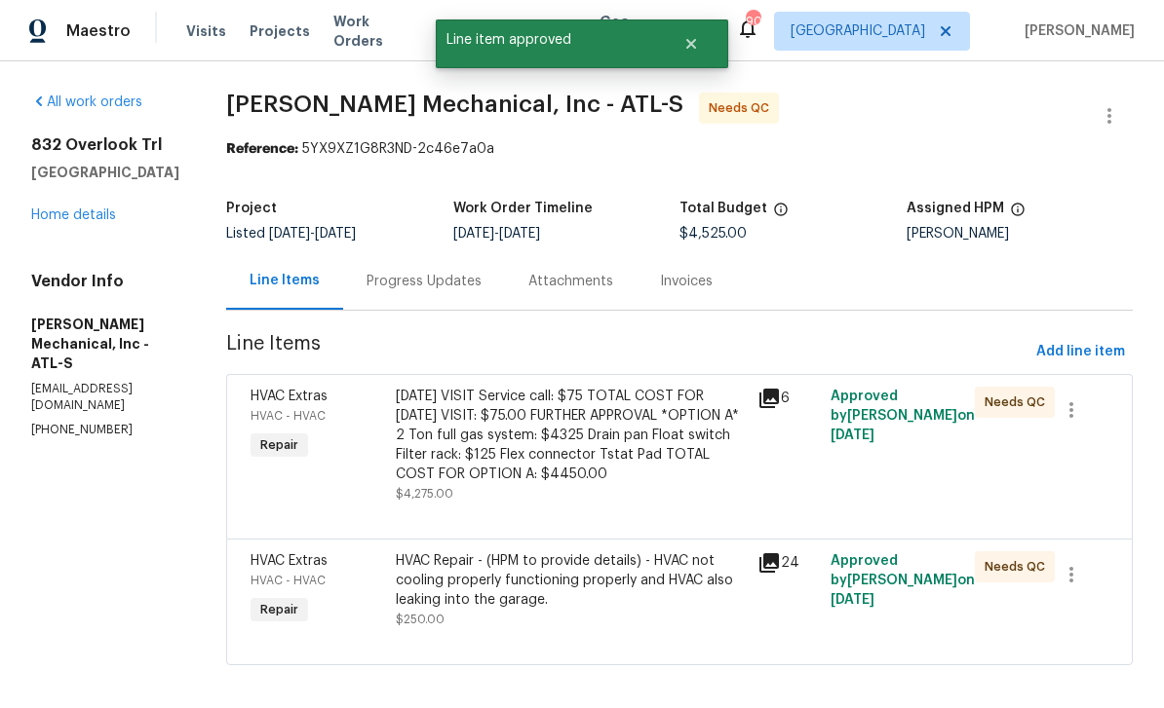
scroll to position [0, 0]
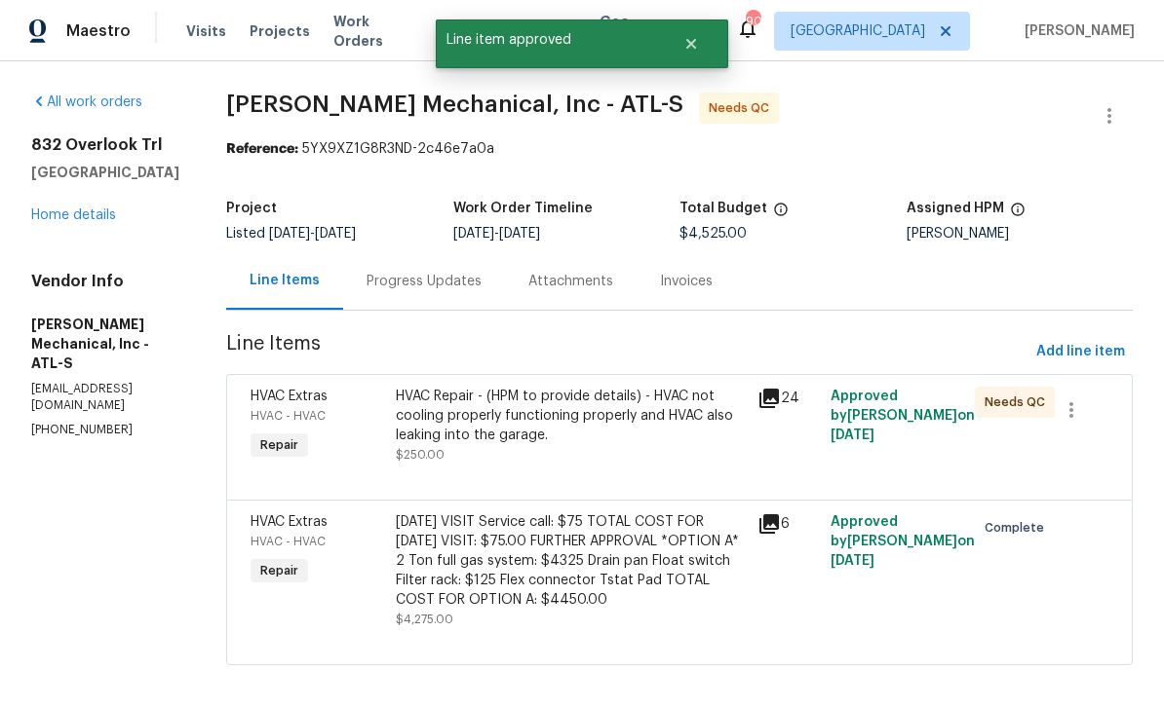
click at [327, 392] on span "HVAC Extras" at bounding box center [288, 397] width 77 height 14
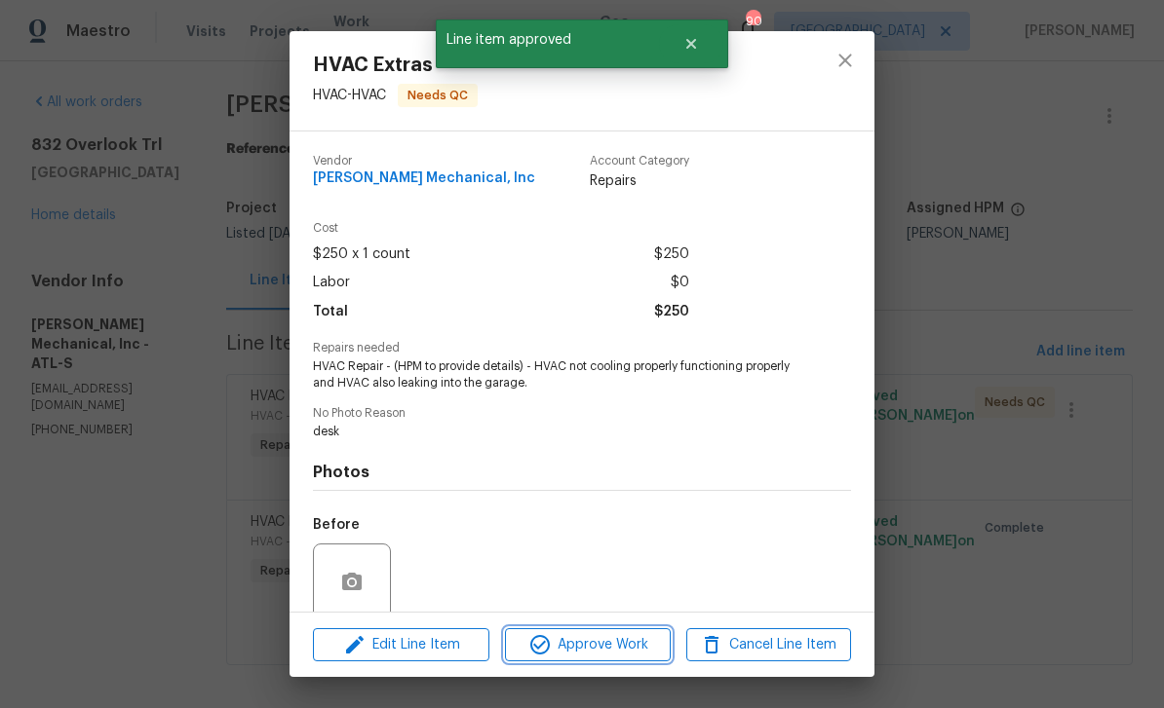
click at [632, 645] on span "Approve Work" at bounding box center [587, 645] width 153 height 24
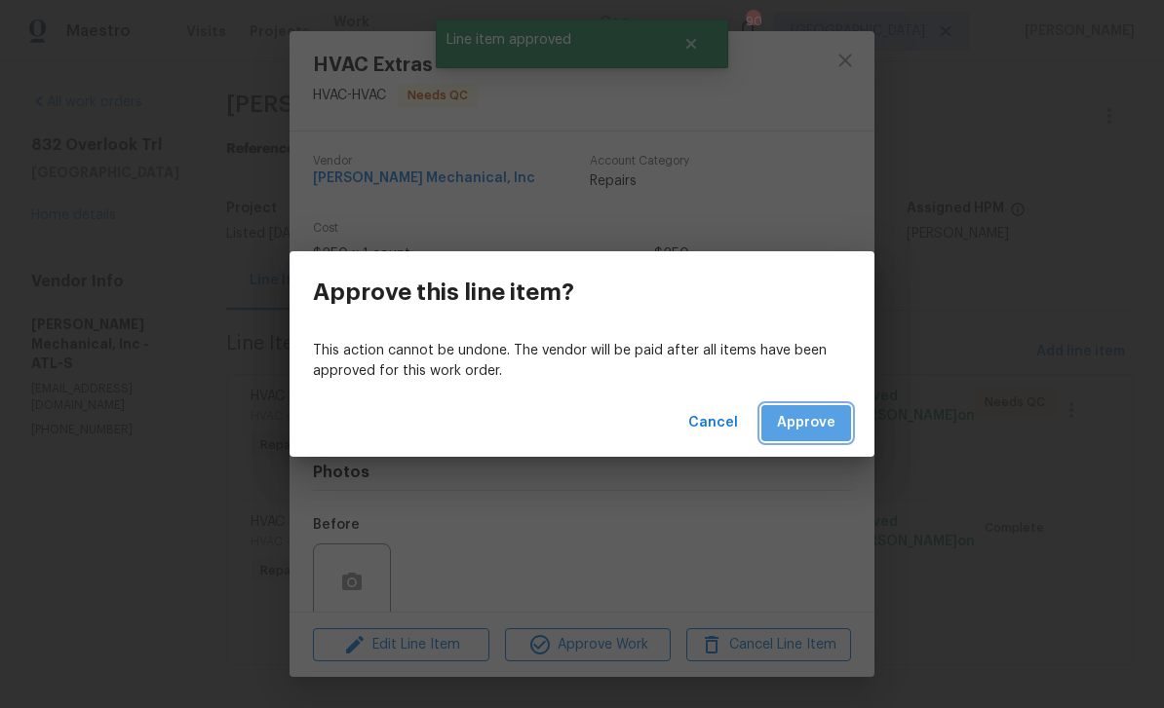
click at [814, 416] on span "Approve" at bounding box center [806, 423] width 58 height 24
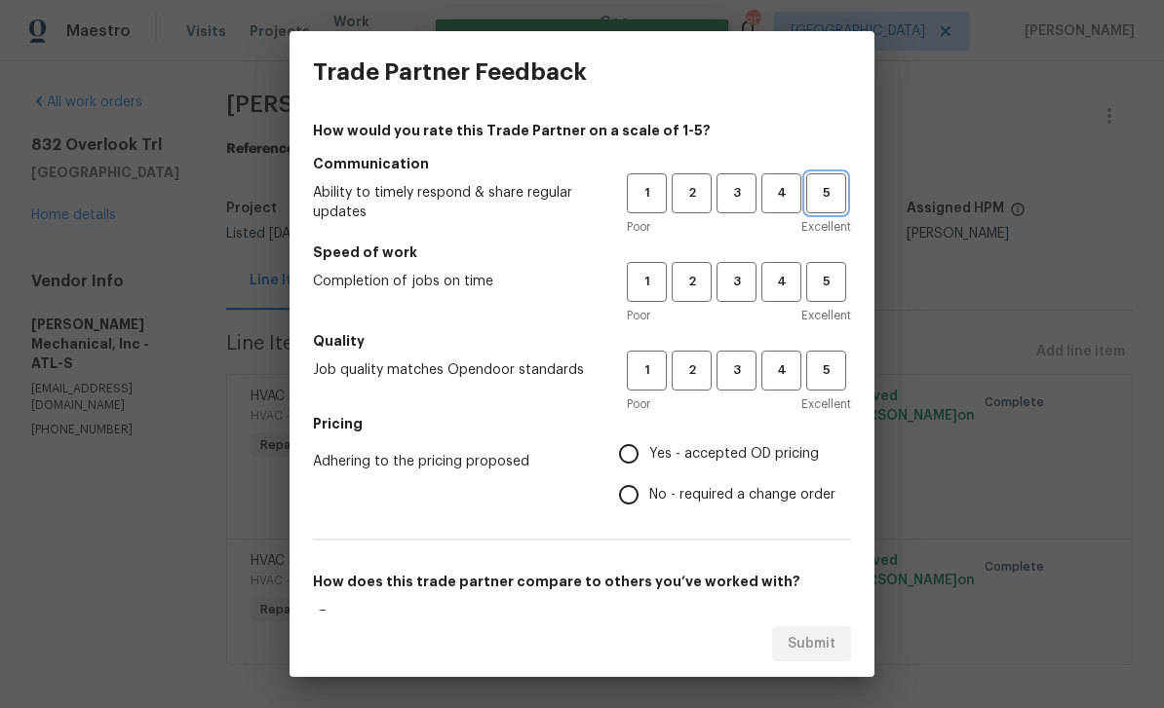
click at [825, 195] on span "5" at bounding box center [826, 193] width 36 height 22
click at [823, 286] on span "5" at bounding box center [826, 282] width 36 height 22
click at [832, 372] on span "5" at bounding box center [826, 371] width 36 height 22
click at [630, 454] on input "Yes - accepted OD pricing" at bounding box center [628, 454] width 41 height 41
radio input "true"
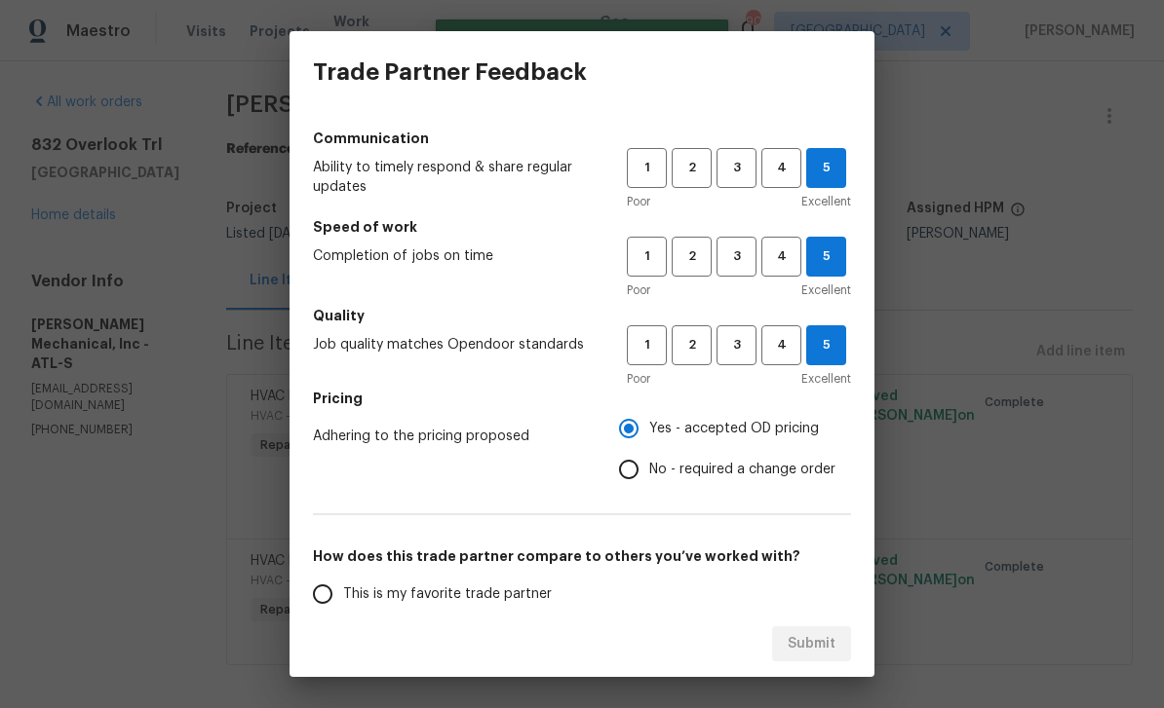
scroll to position [56, 0]
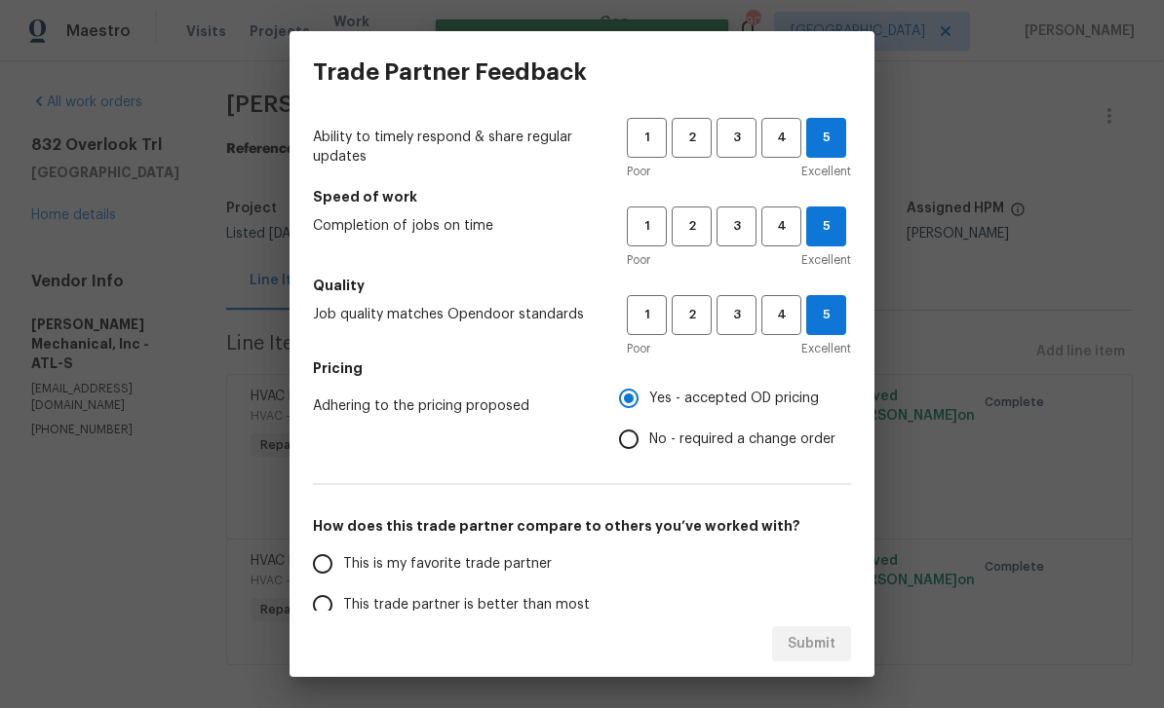
click at [327, 567] on input "This is my favorite trade partner" at bounding box center [322, 564] width 41 height 41
click at [811, 641] on span "Submit" at bounding box center [811, 644] width 48 height 24
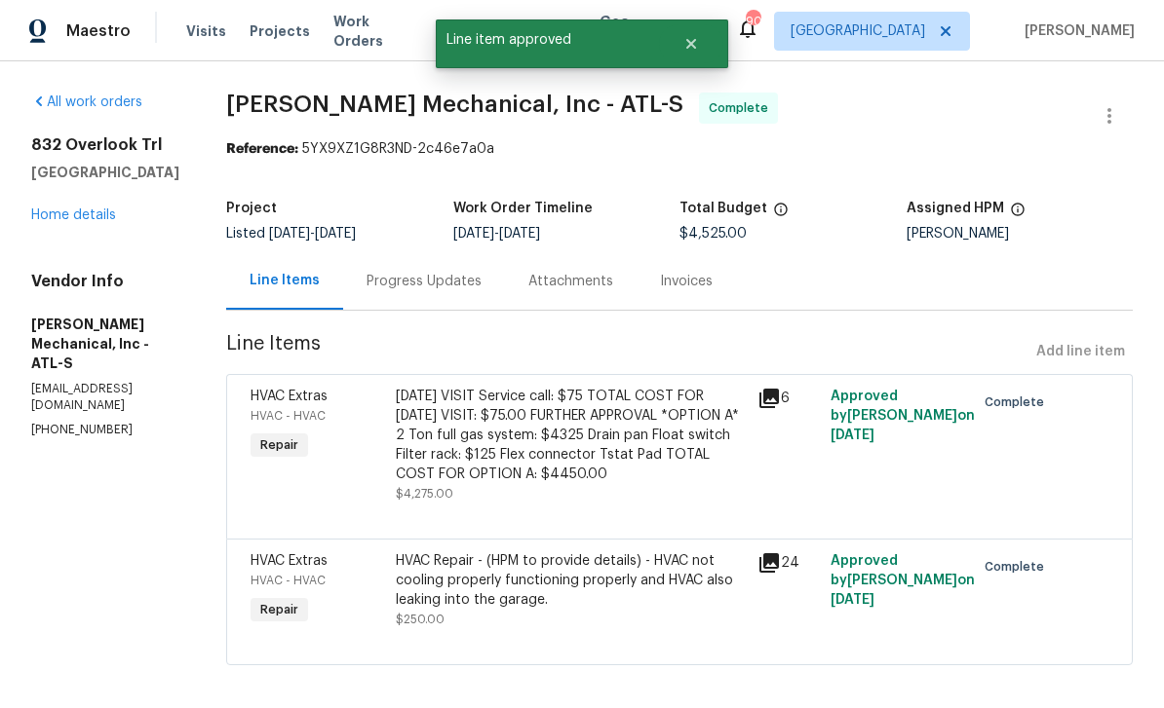
radio input "true"
radio input "false"
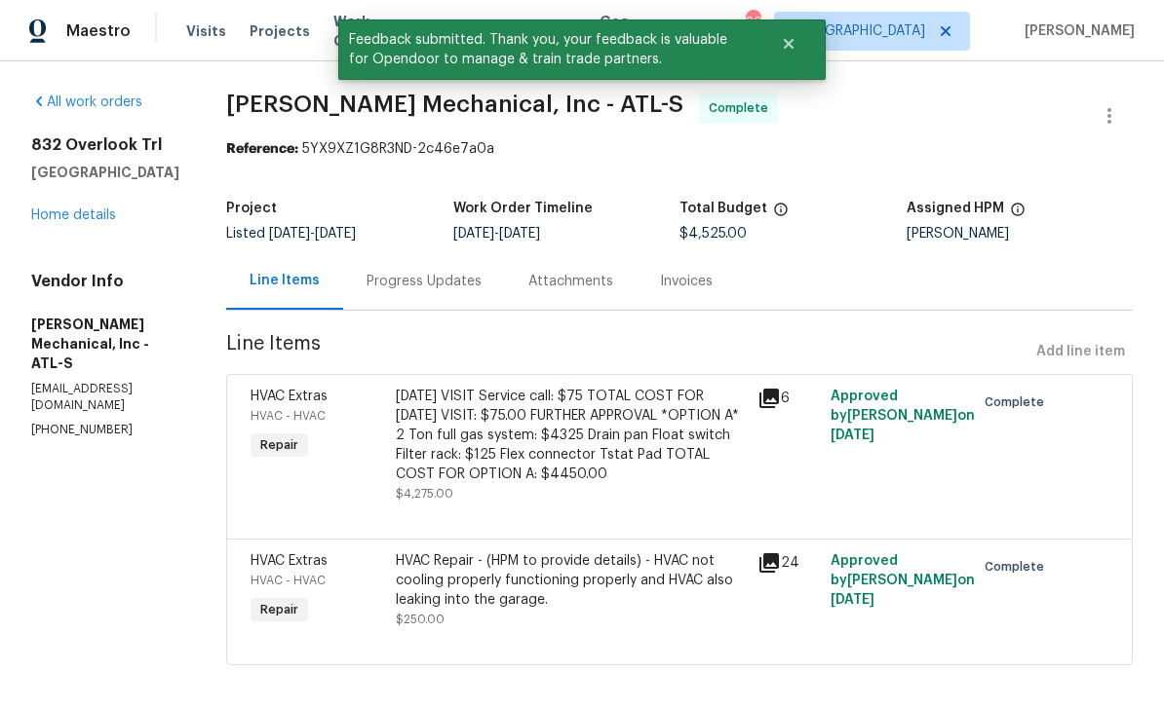
click at [72, 215] on link "Home details" at bounding box center [73, 216] width 85 height 14
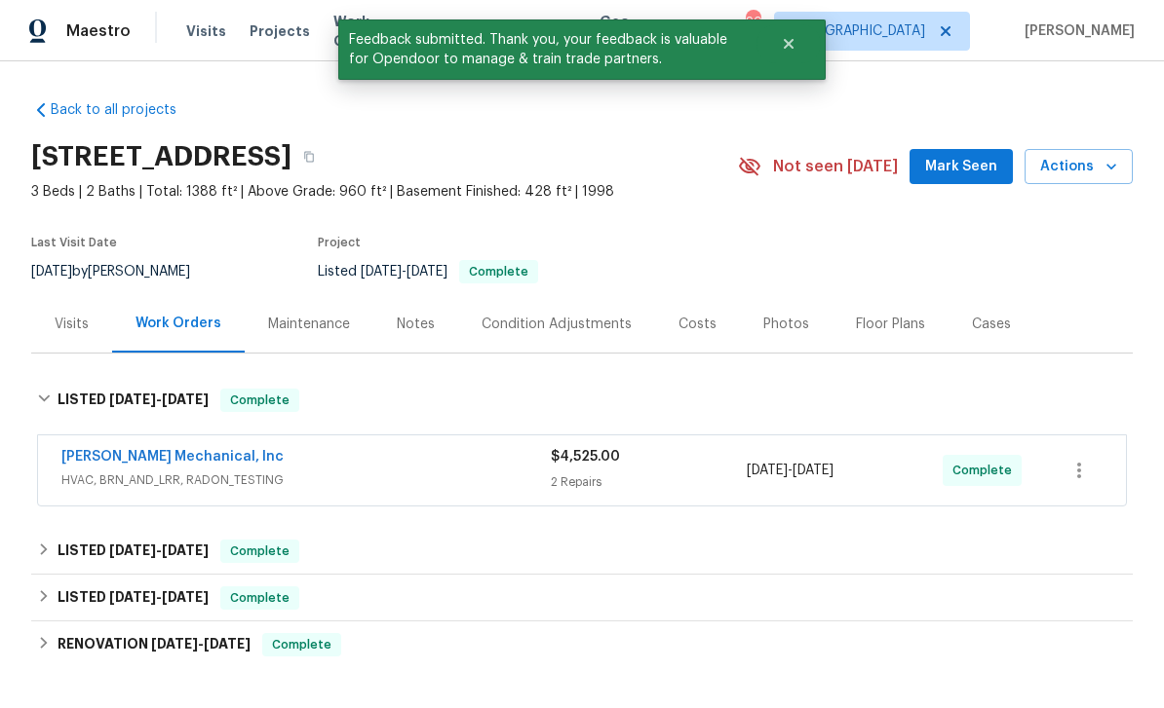
click at [961, 160] on span "Mark Seen" at bounding box center [961, 167] width 72 height 24
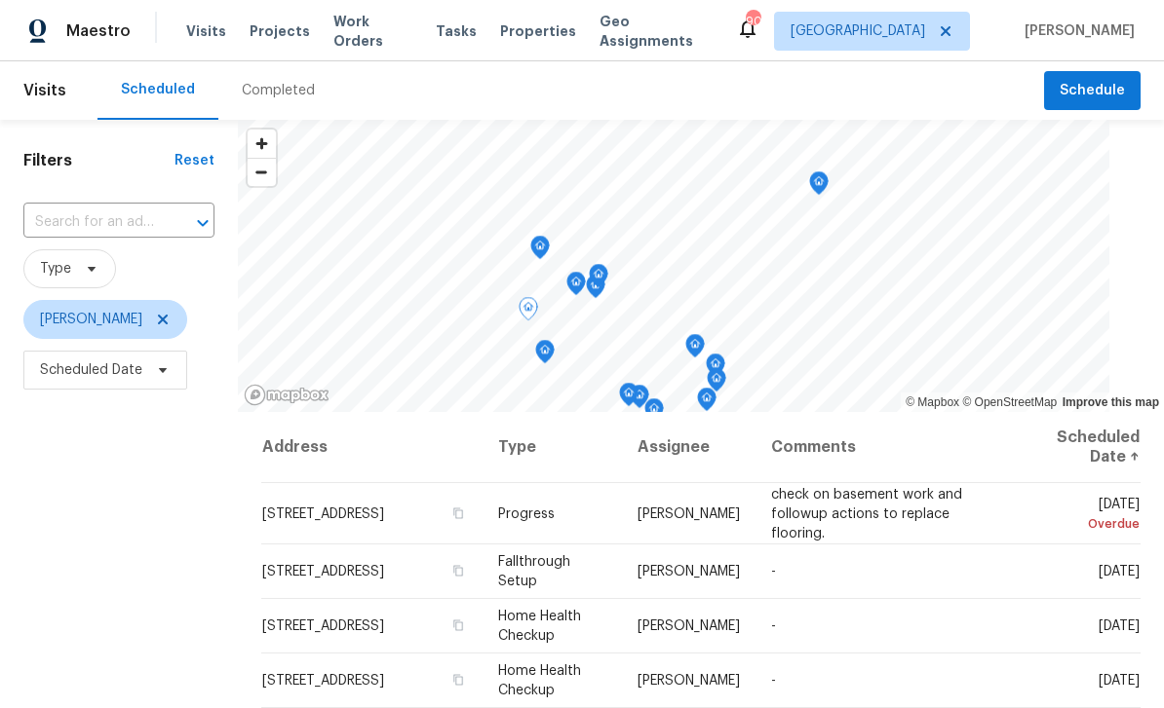
click at [0, 0] on icon at bounding box center [0, 0] width 0 height 0
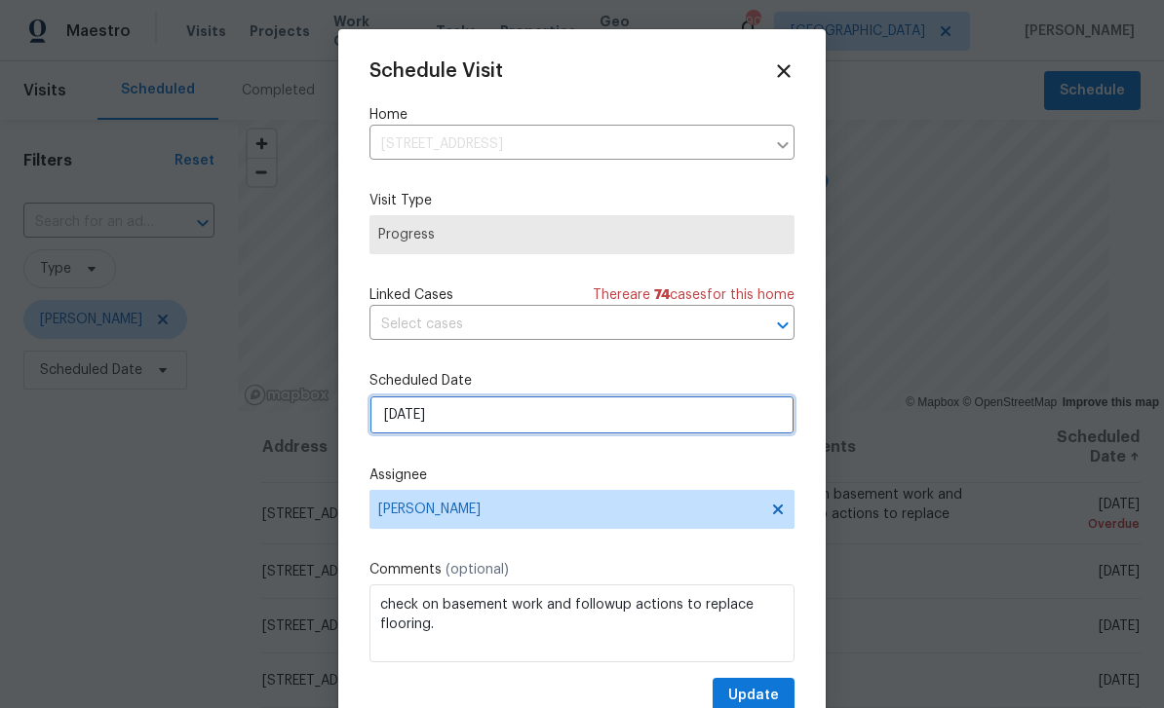
click at [735, 419] on input "[DATE]" at bounding box center [581, 415] width 425 height 39
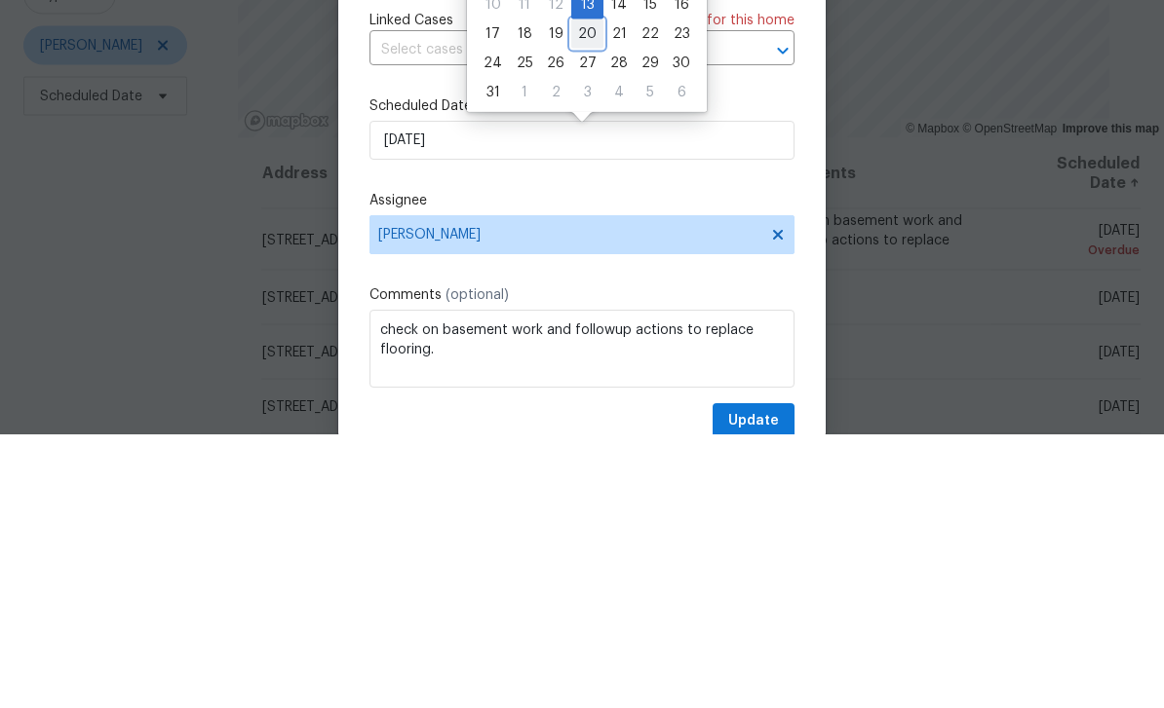
click at [581, 294] on div "20" at bounding box center [587, 307] width 32 height 27
type input "[DATE]"
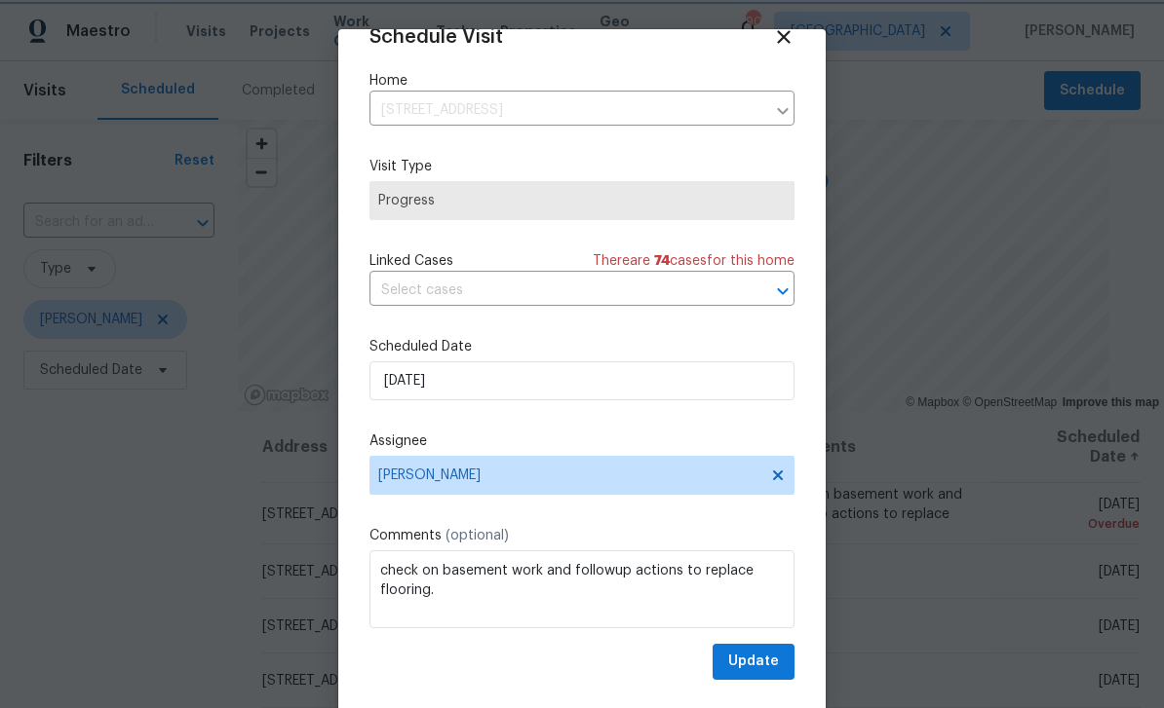
scroll to position [38, 0]
click at [766, 663] on span "Update" at bounding box center [753, 662] width 51 height 24
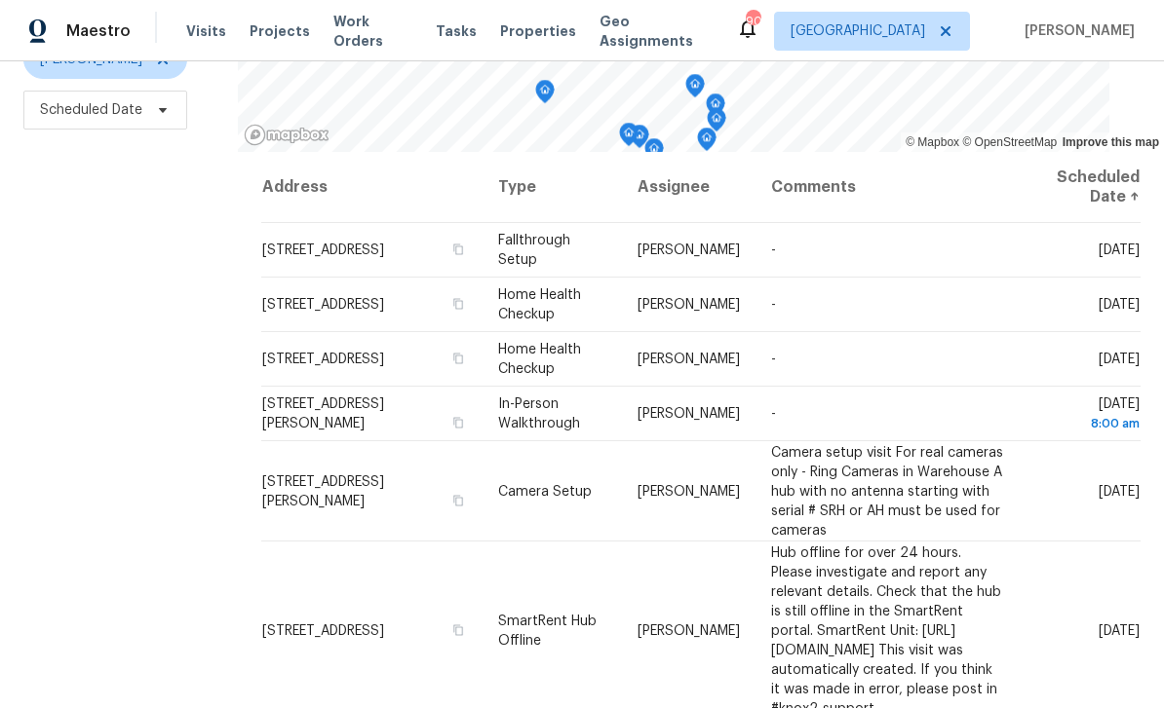
scroll to position [258, 0]
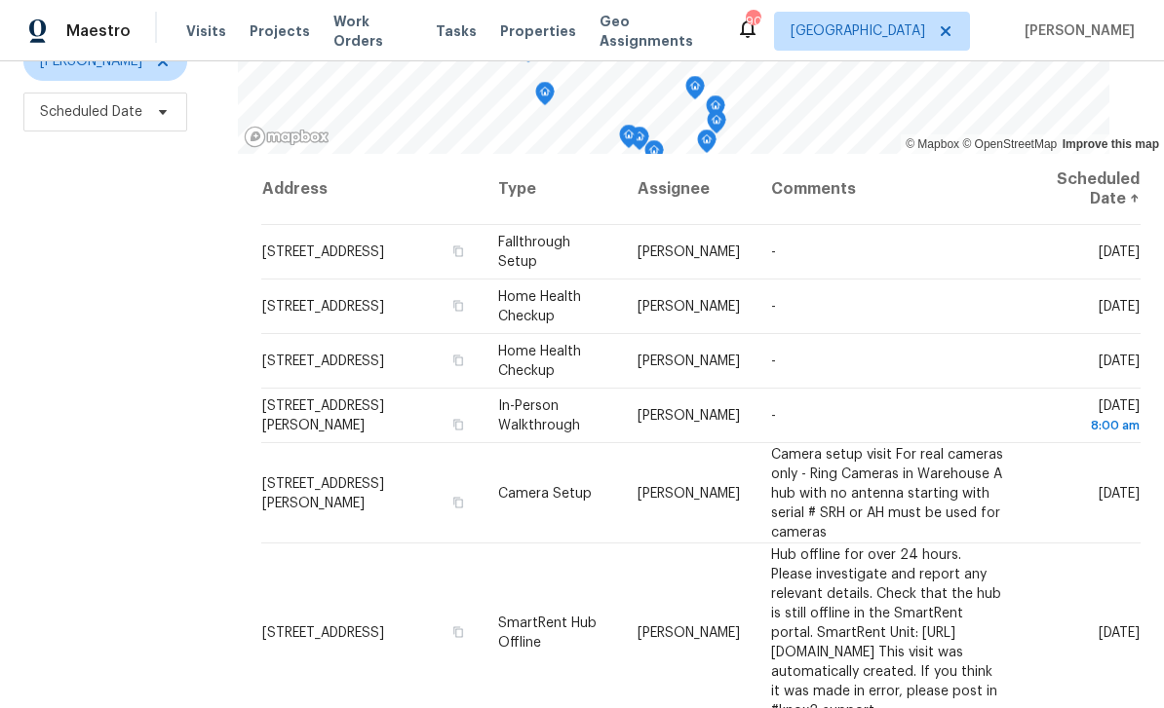
click at [0, 0] on icon at bounding box center [0, 0] width 0 height 0
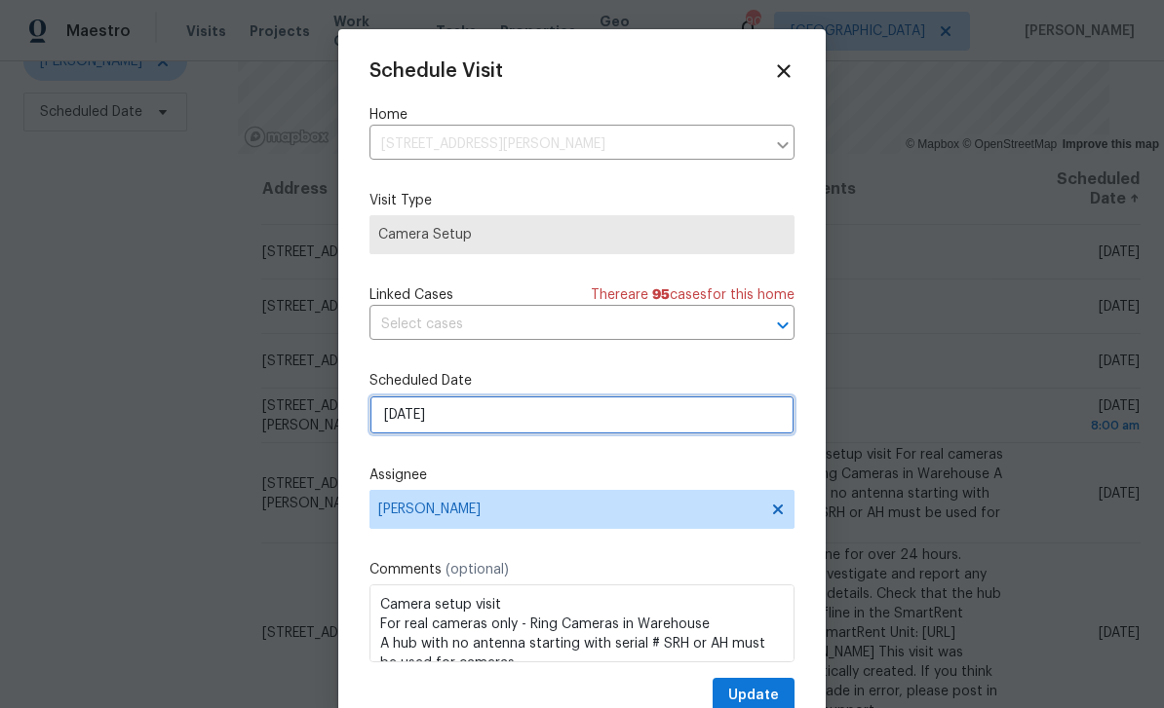
click at [717, 420] on input "[DATE]" at bounding box center [581, 415] width 425 height 39
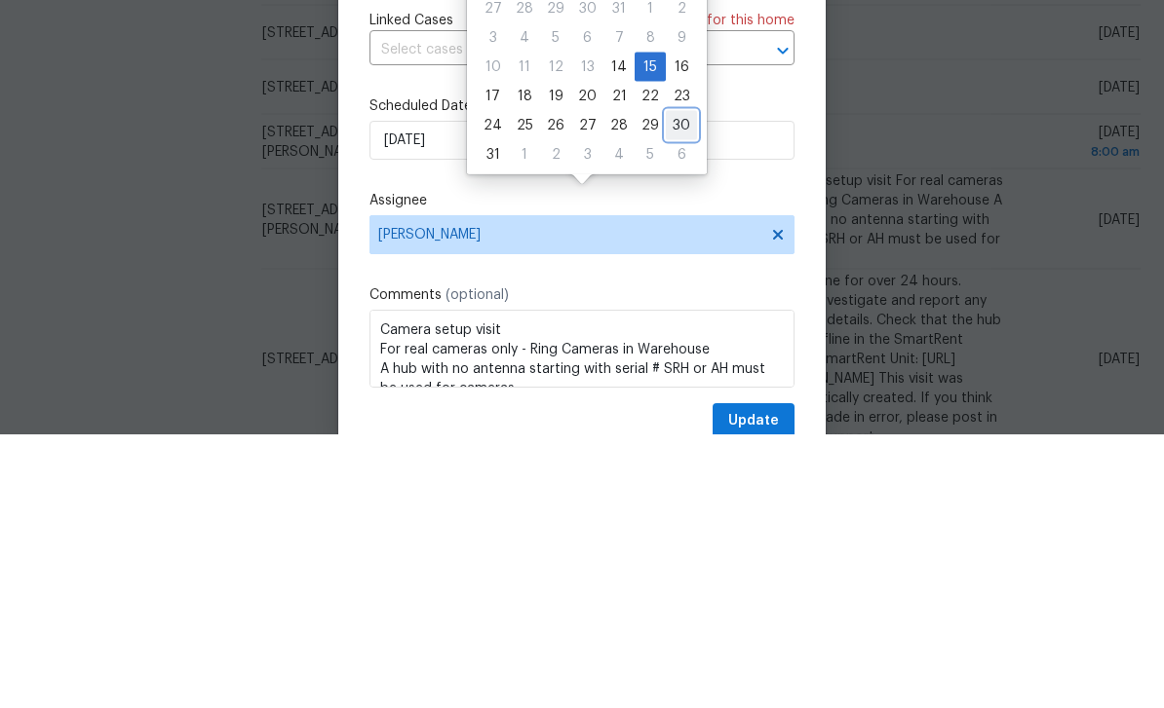
click at [673, 386] on div "30" at bounding box center [681, 399] width 31 height 27
type input "[DATE]"
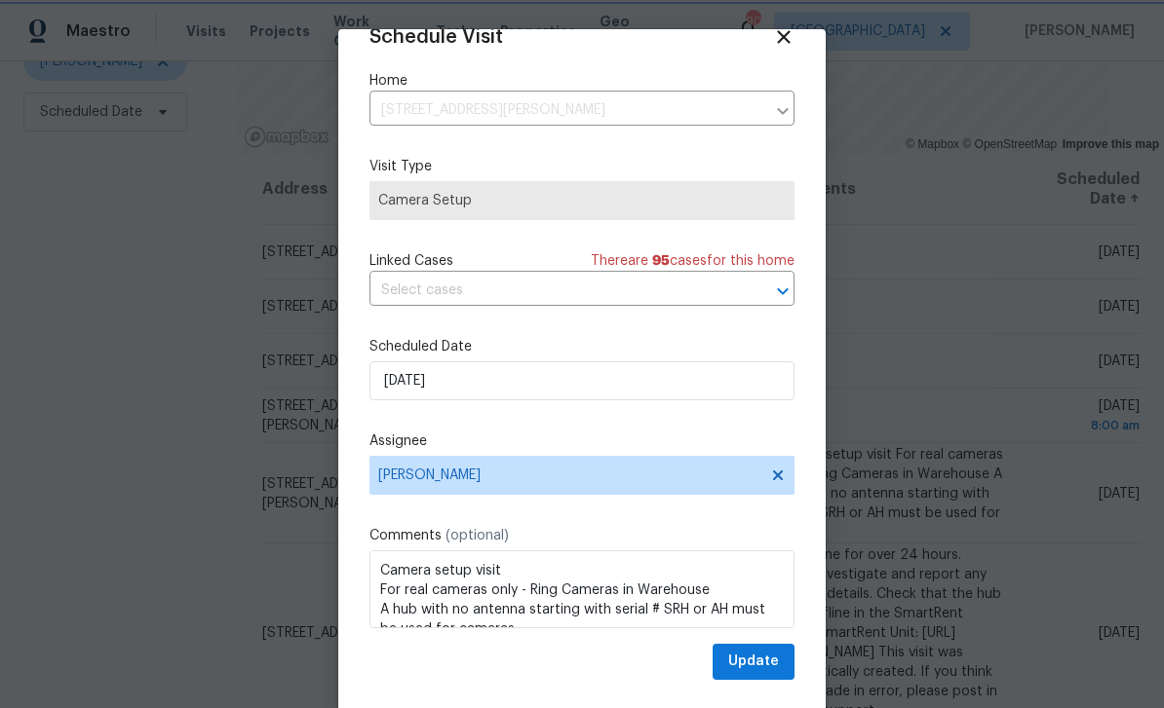
scroll to position [38, 0]
click at [760, 664] on span "Update" at bounding box center [753, 662] width 51 height 24
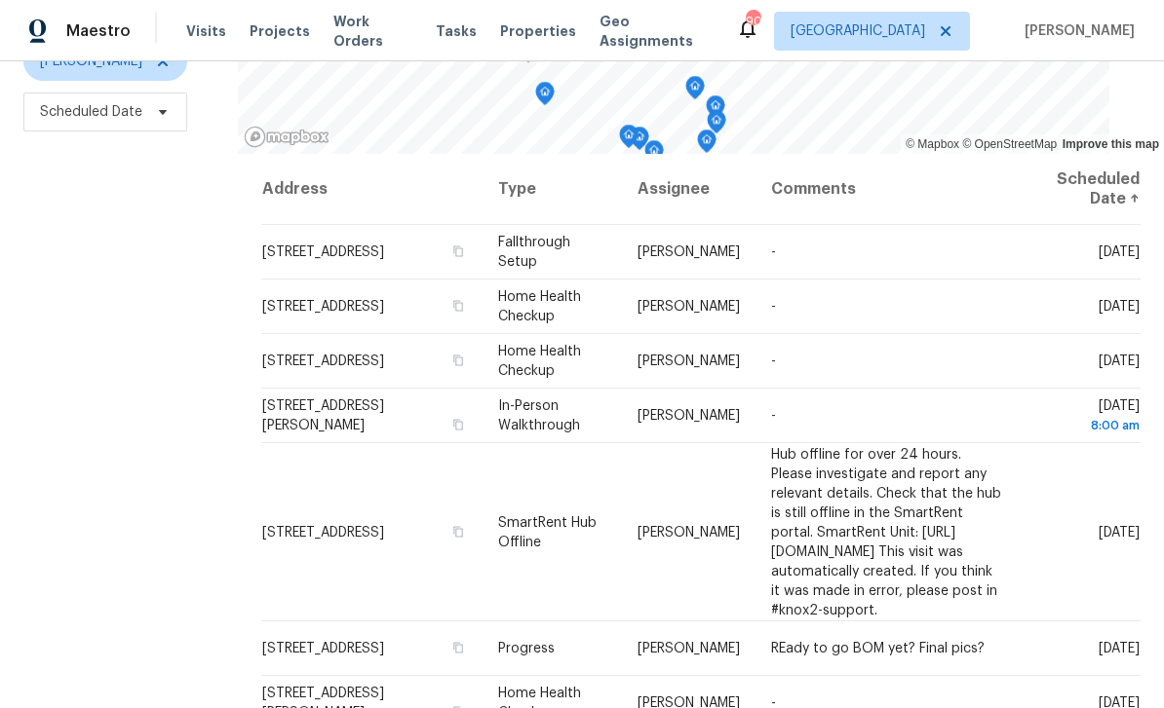
click at [0, 0] on icon at bounding box center [0, 0] width 0 height 0
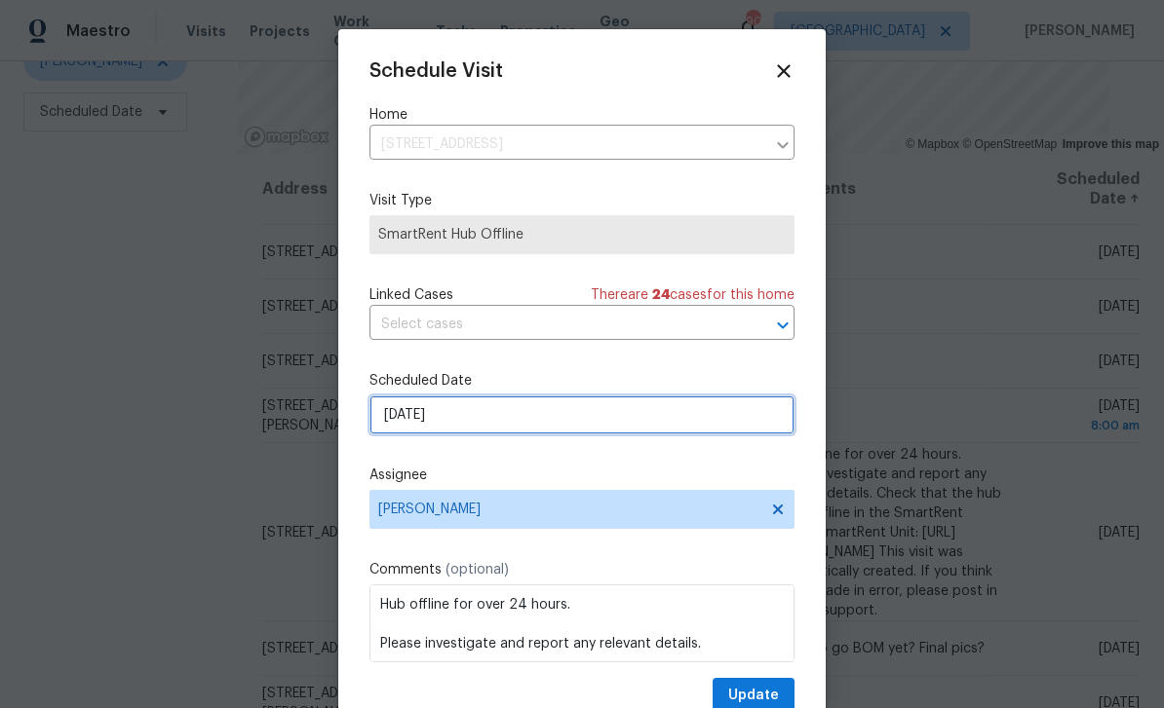
click at [730, 415] on input "[DATE]" at bounding box center [581, 415] width 425 height 39
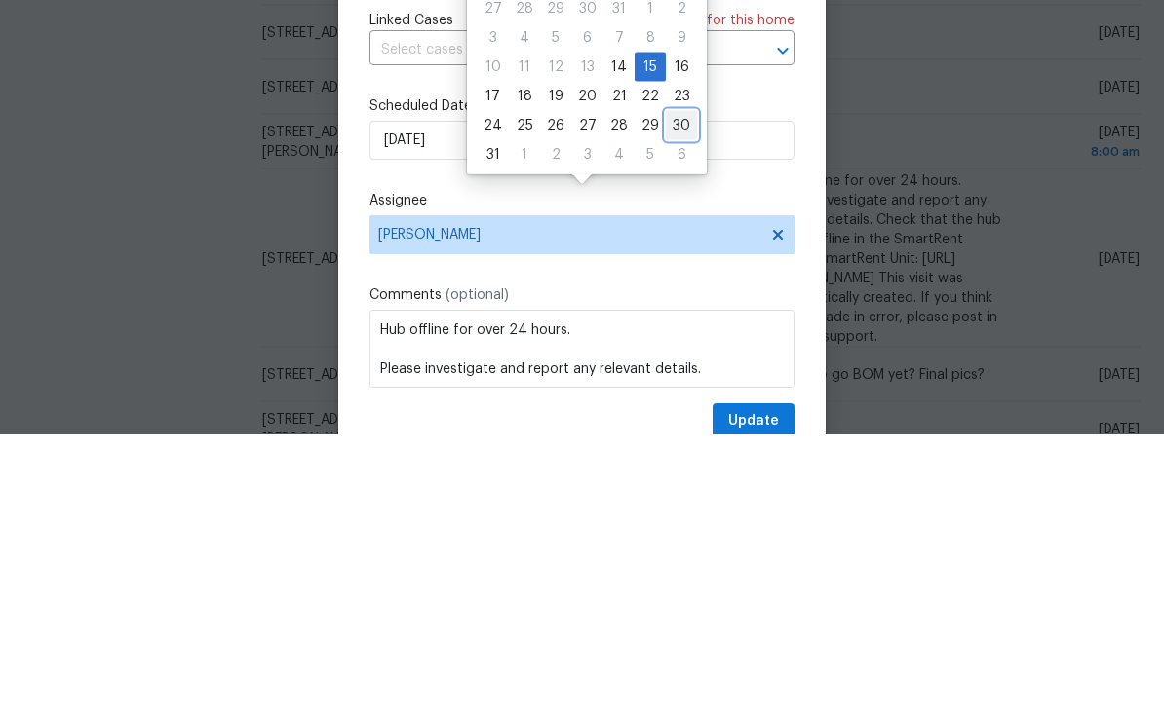
click at [670, 386] on div "30" at bounding box center [681, 399] width 31 height 27
type input "[DATE]"
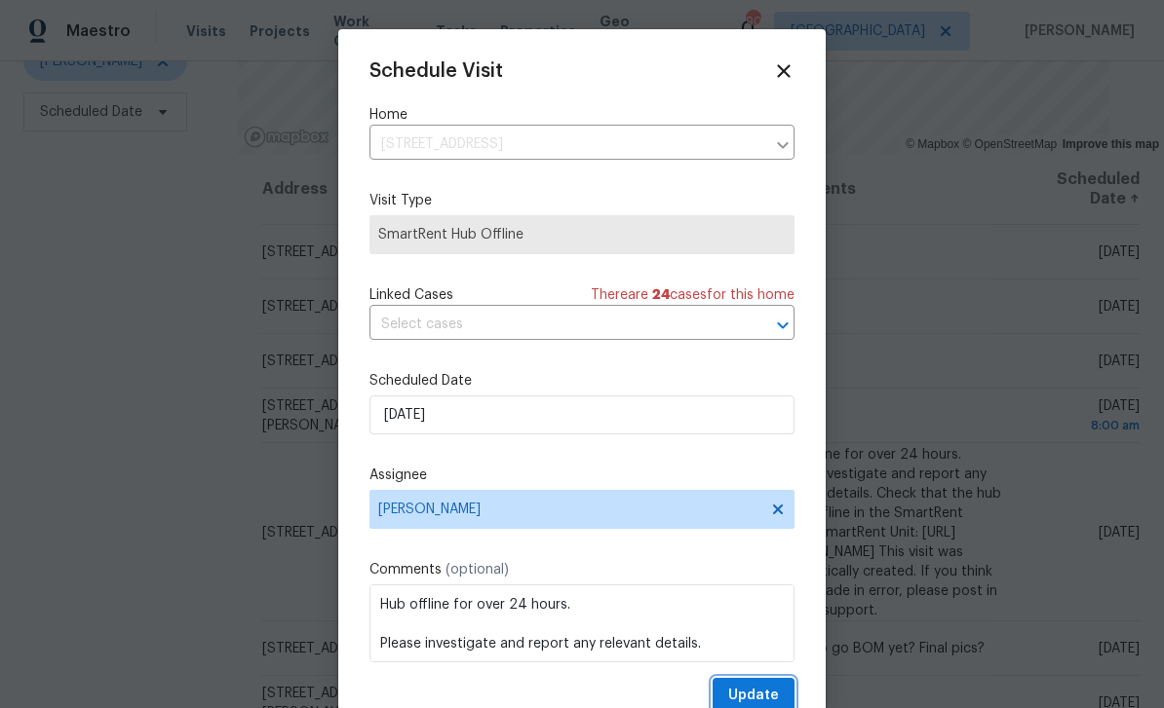
click at [767, 689] on span "Update" at bounding box center [753, 696] width 51 height 24
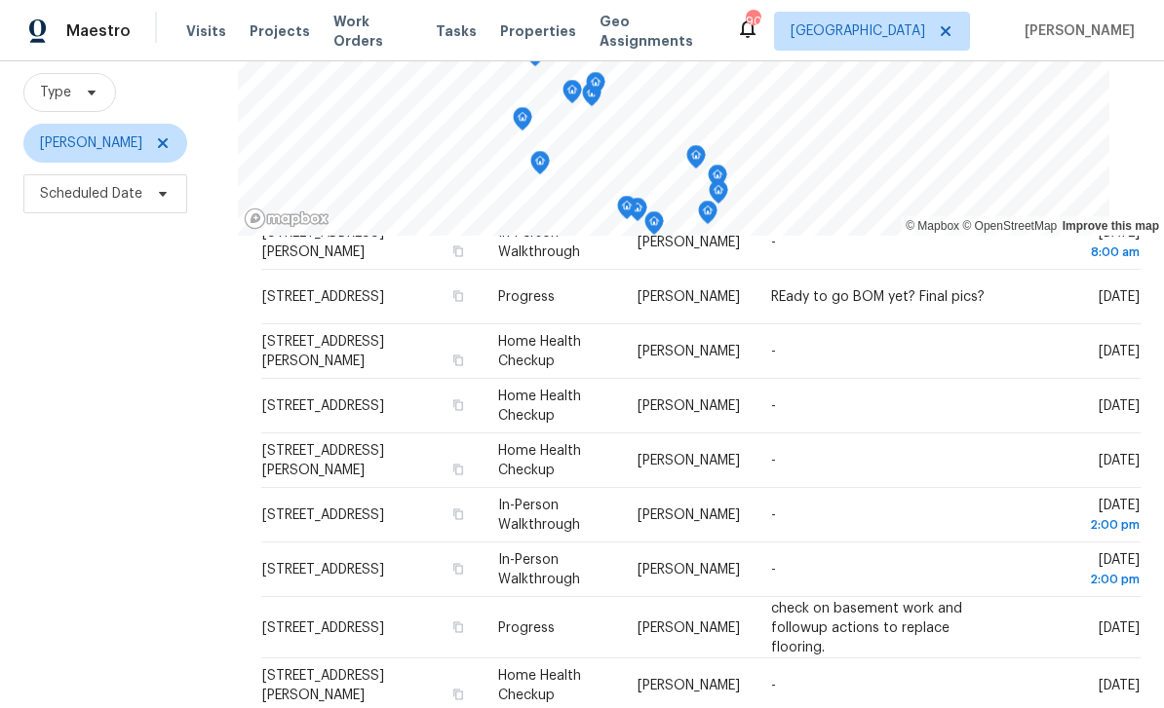
scroll to position [249, 0]
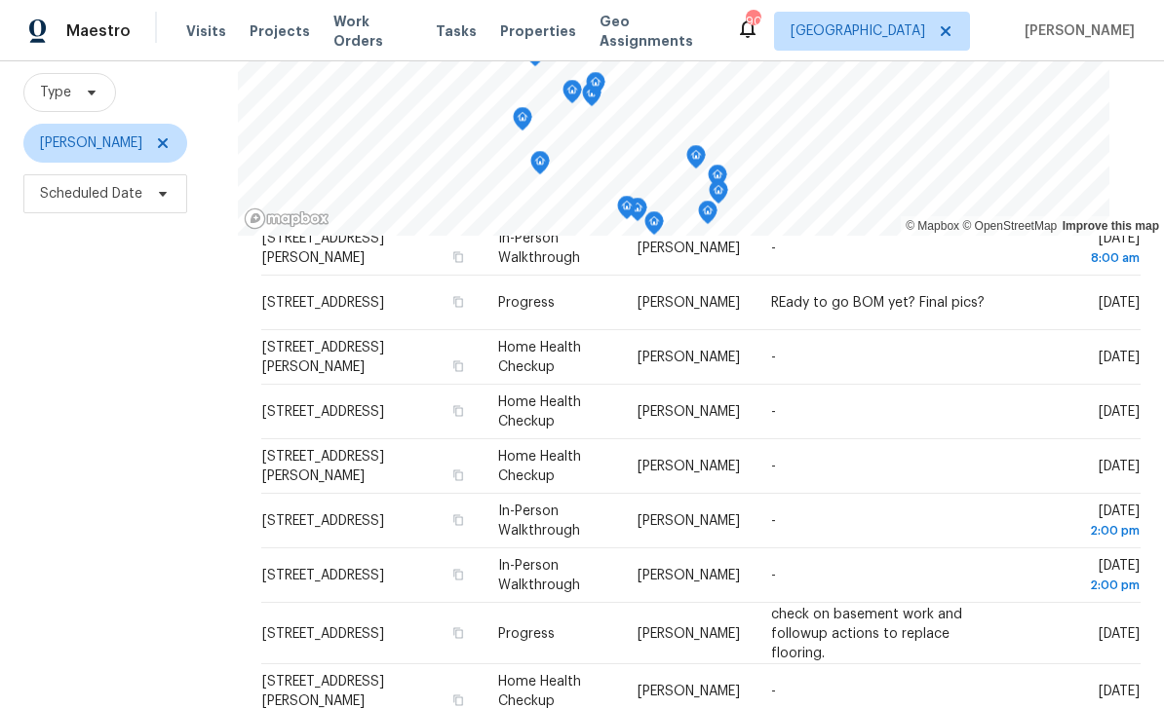
click at [0, 0] on icon at bounding box center [0, 0] width 0 height 0
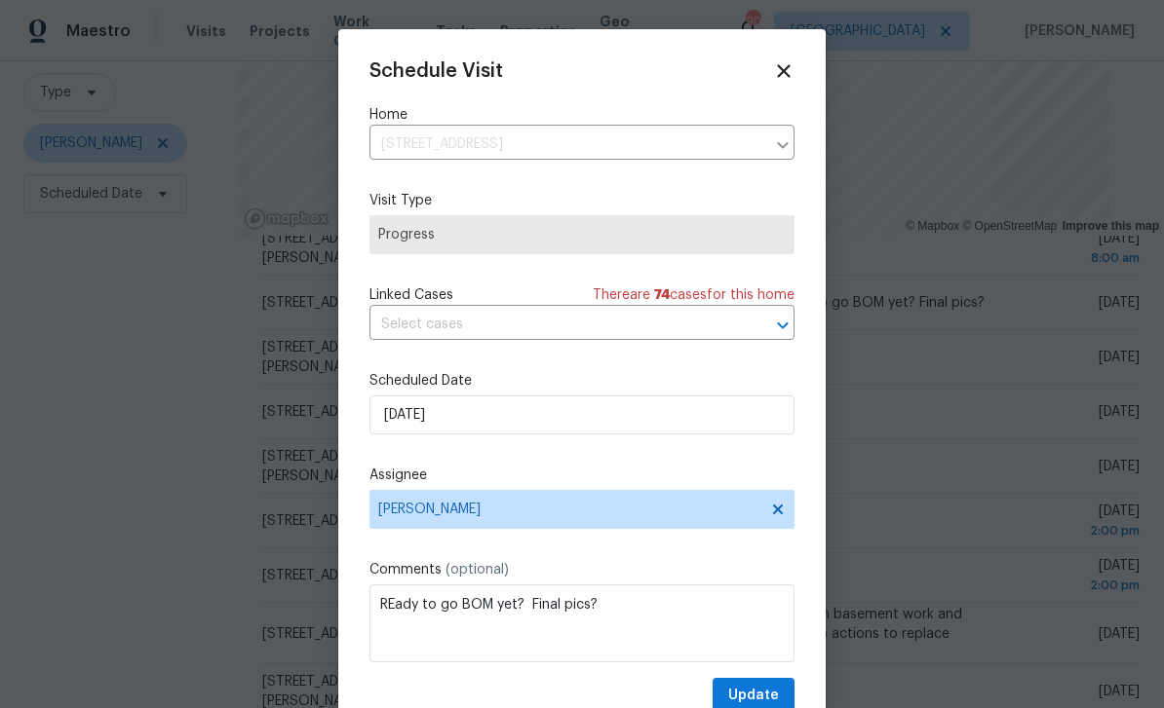
scroll to position [0, 0]
click at [782, 61] on icon at bounding box center [783, 70] width 21 height 21
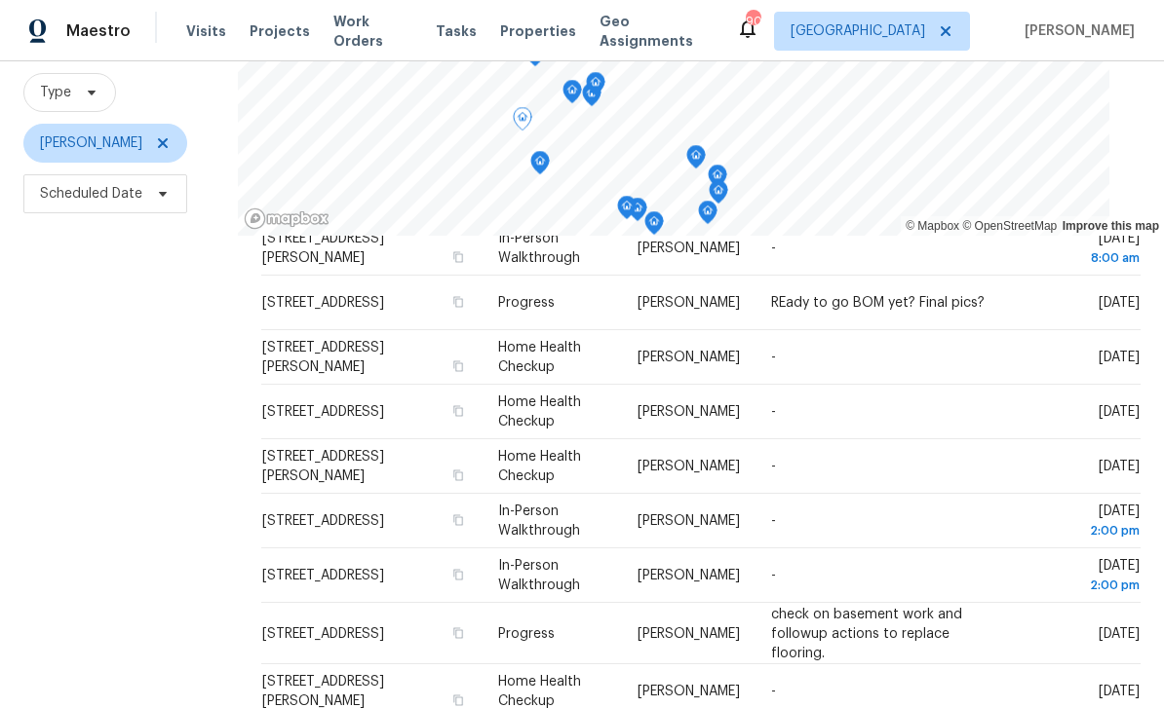
click at [0, 0] on icon at bounding box center [0, 0] width 0 height 0
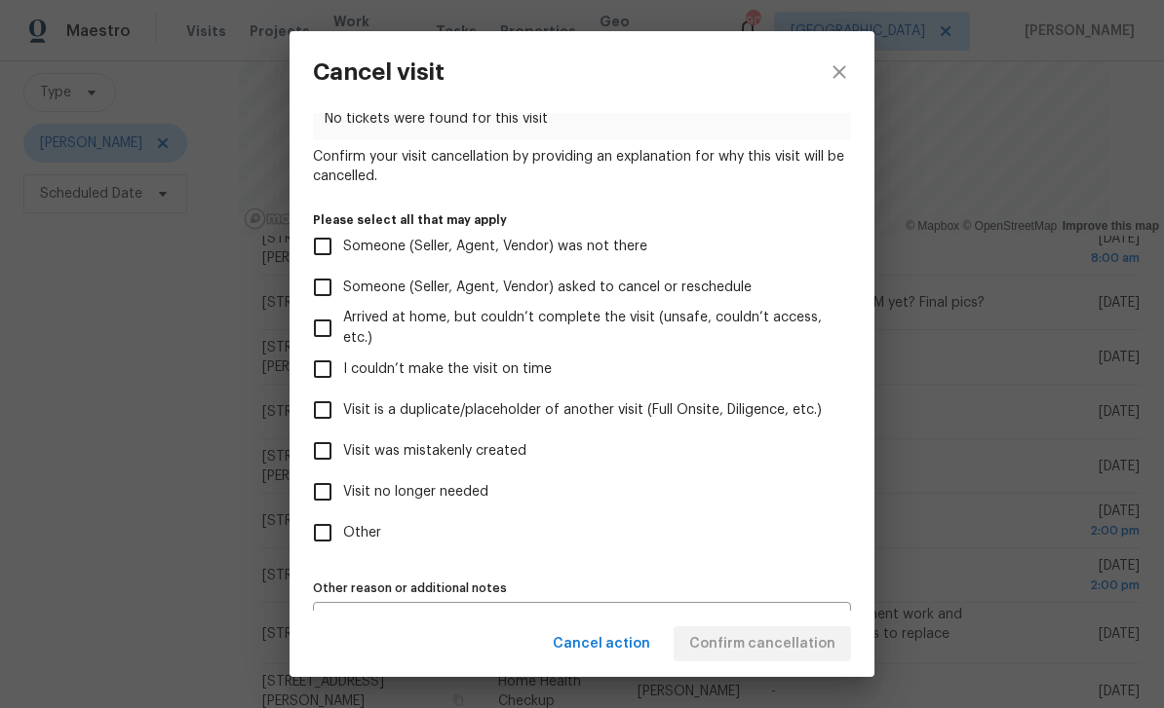
scroll to position [119, 0]
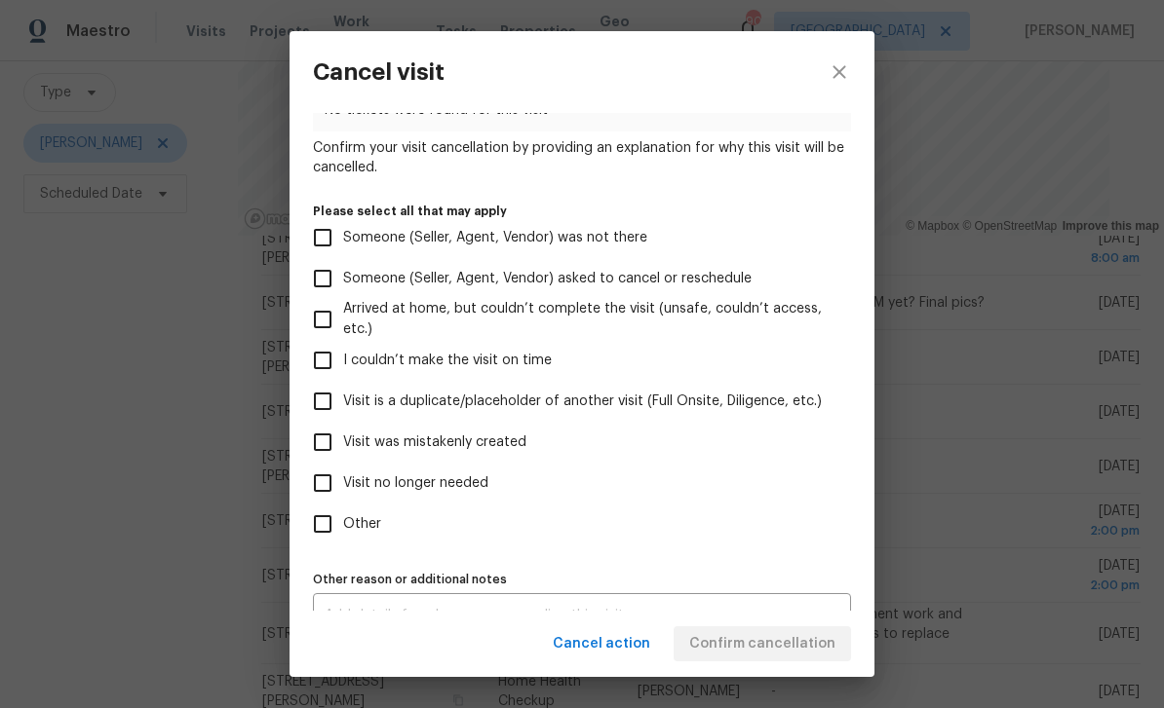
click at [331, 487] on input "Visit no longer needed" at bounding box center [322, 483] width 41 height 41
checkbox input "true"
click at [322, 444] on input "Visit was mistakenly created" at bounding box center [322, 442] width 41 height 41
checkbox input "true"
click at [325, 398] on input "Visit is a duplicate/placeholder of another visit (Full Onsite, Diligence, etc.)" at bounding box center [322, 401] width 41 height 41
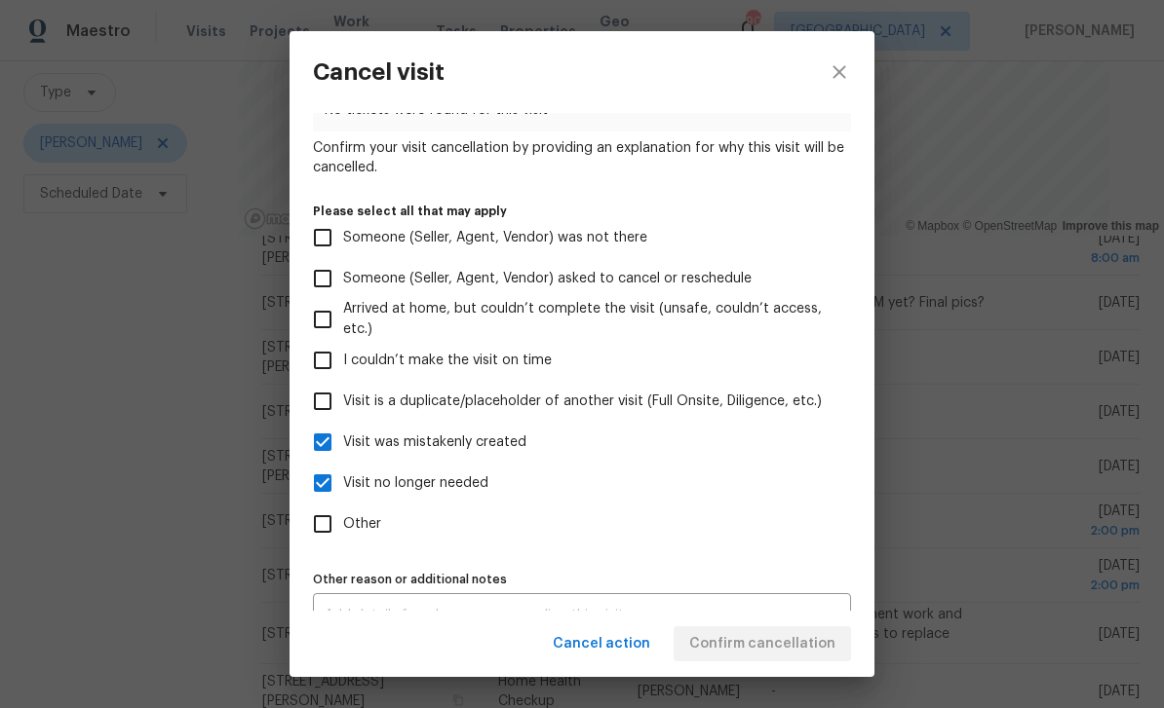
checkbox input "true"
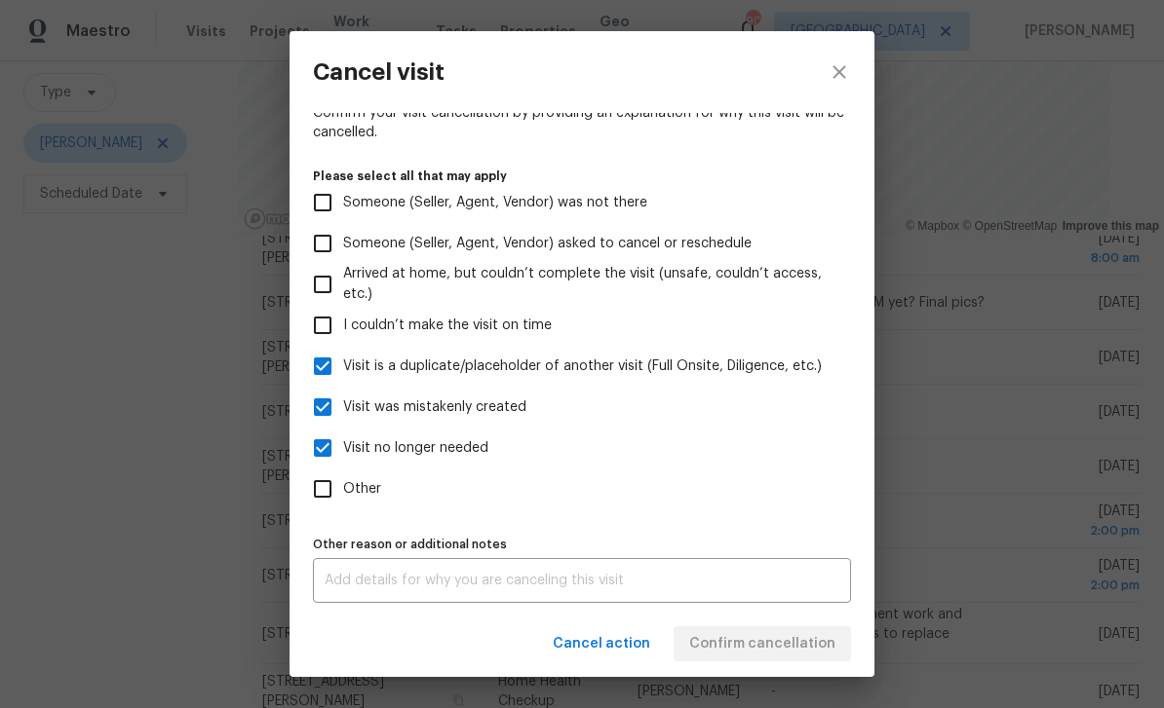
scroll to position [162, 0]
click at [357, 582] on textarea at bounding box center [582, 581] width 515 height 14
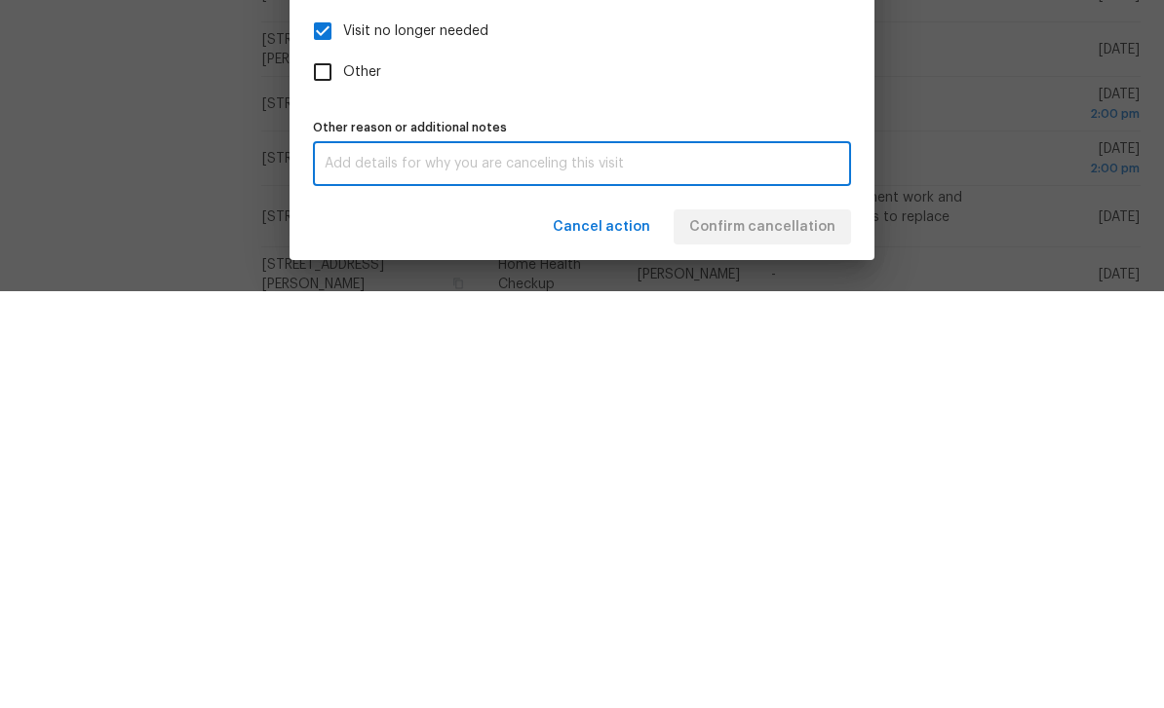
type textarea "D"
click at [781, 469] on label "Other" at bounding box center [568, 489] width 533 height 41
click at [343, 469] on input "Other" at bounding box center [322, 489] width 41 height 41
checkbox input "true"
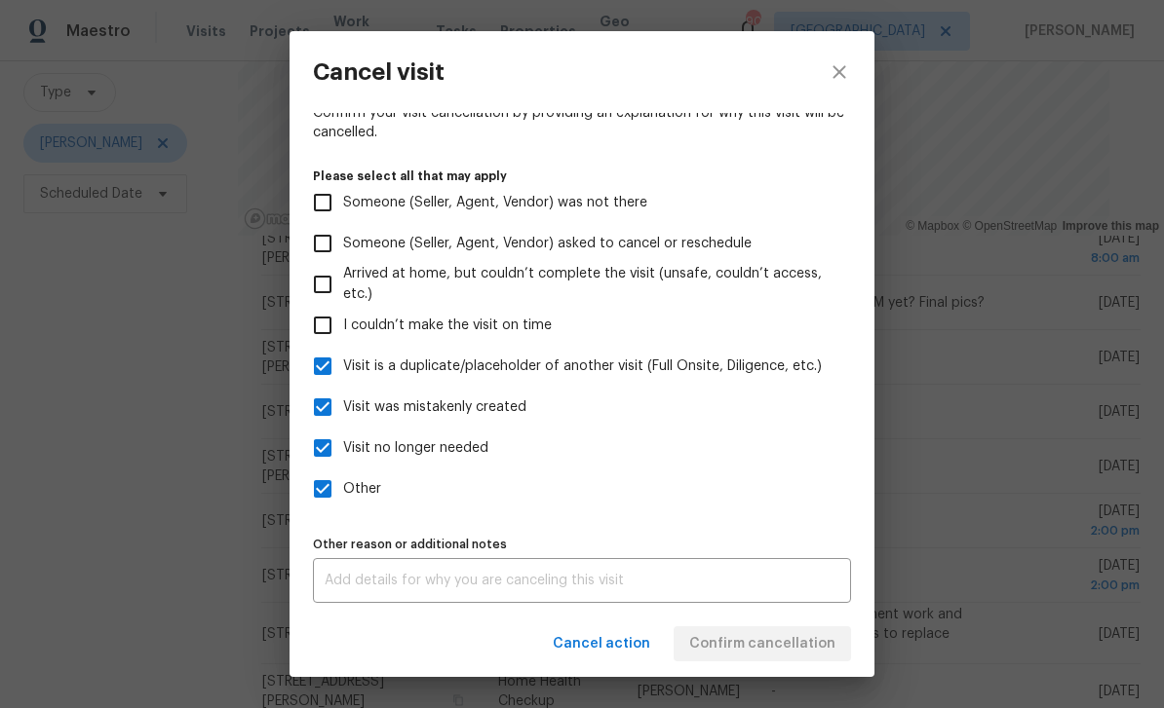
click at [355, 582] on textarea at bounding box center [582, 581] width 515 height 14
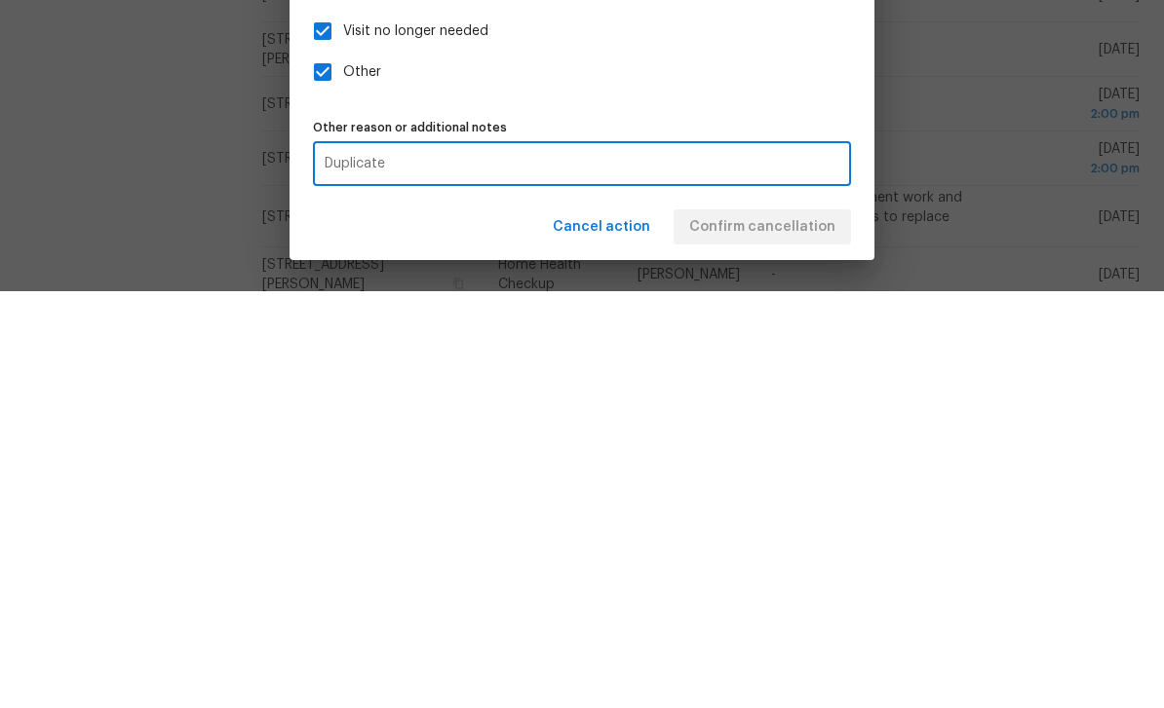
type textarea "Duplicate"
click at [785, 104] on div "Visit type Progress Scheduled date [DATE] Linked issues(s) No tickets were foun…" at bounding box center [582, 285] width 538 height 636
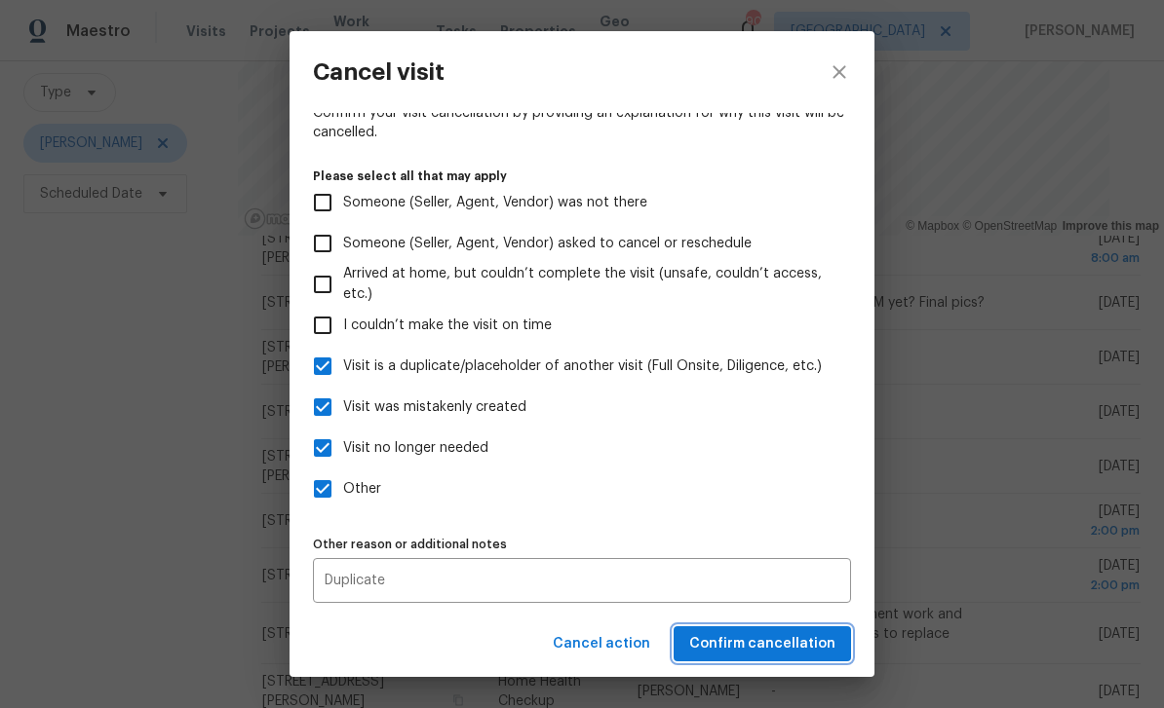
click at [774, 644] on span "Confirm cancellation" at bounding box center [762, 644] width 146 height 24
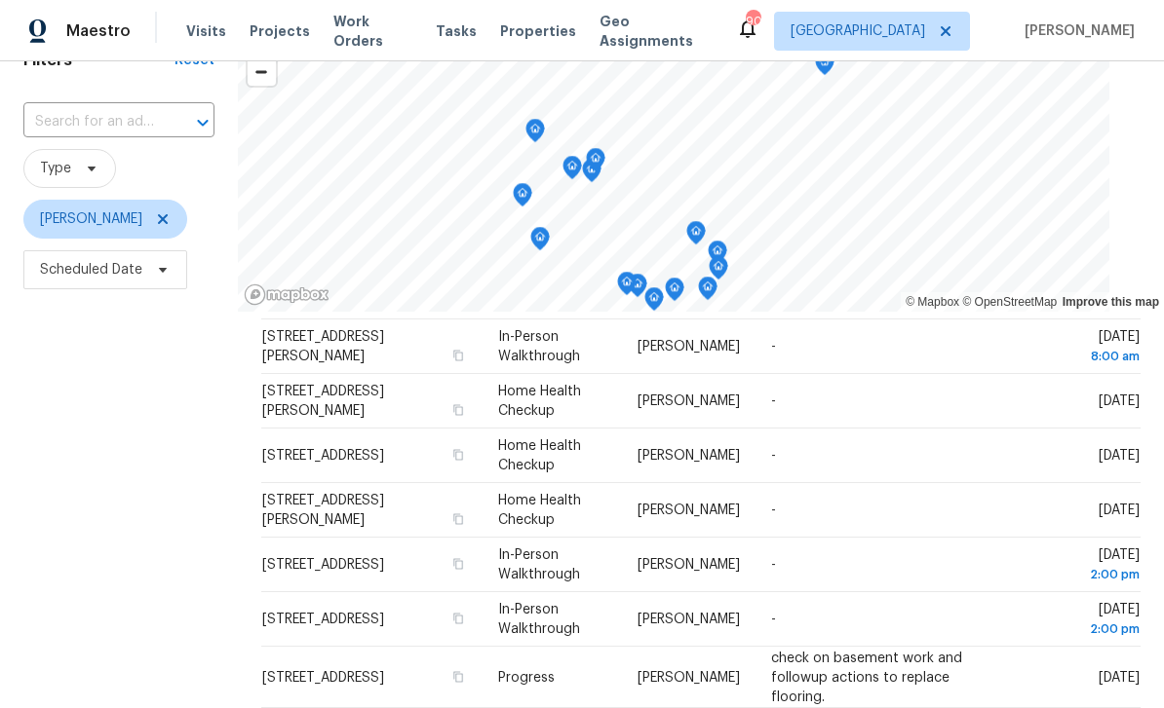
scroll to position [222, 0]
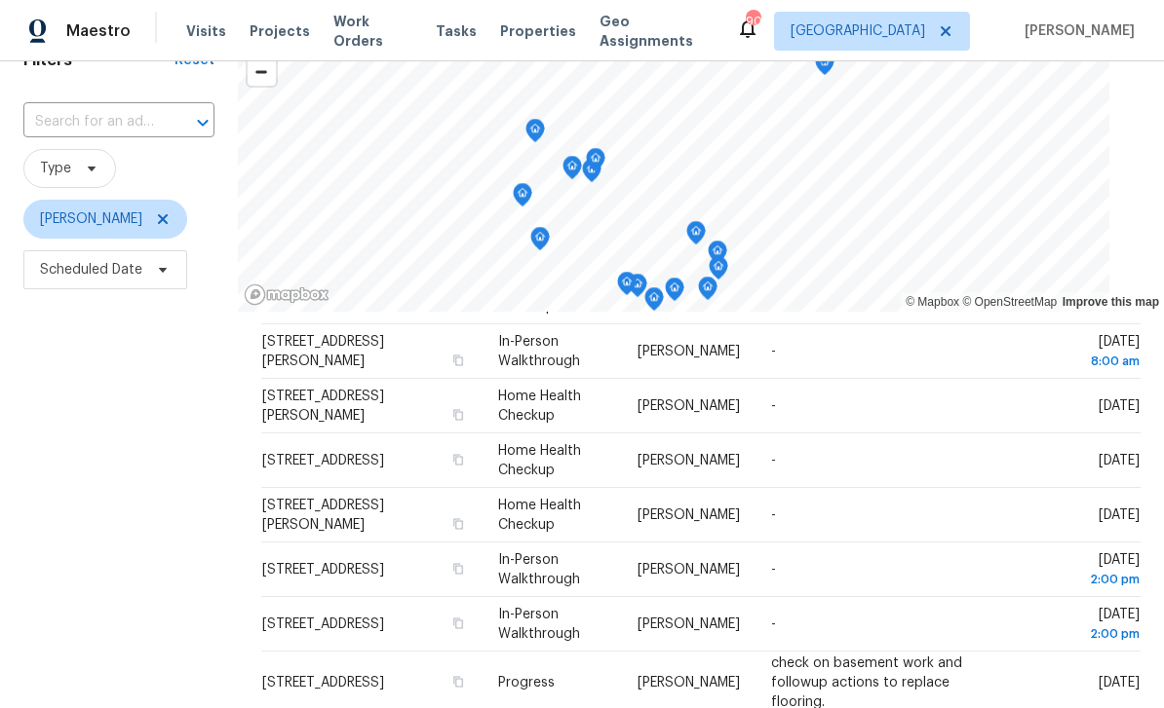
click at [0, 0] on icon at bounding box center [0, 0] width 0 height 0
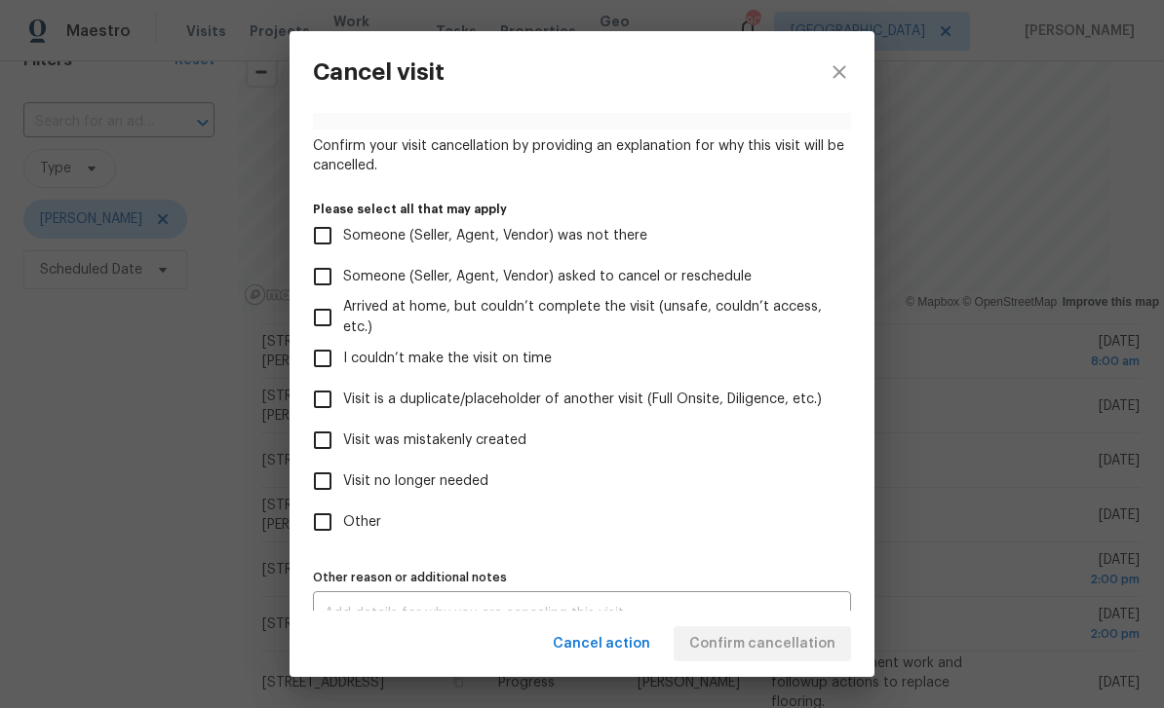
scroll to position [126, 0]
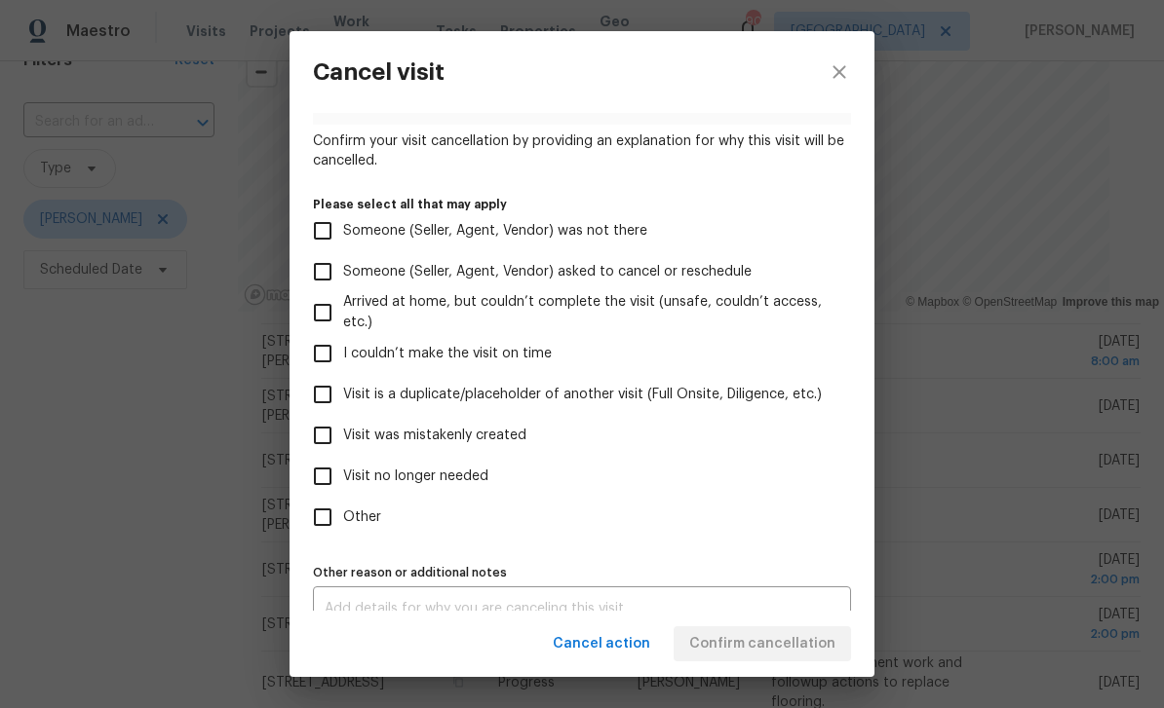
click at [321, 478] on input "Visit no longer needed" at bounding box center [322, 476] width 41 height 41
checkbox input "true"
click at [320, 526] on input "Other" at bounding box center [322, 517] width 41 height 41
checkbox input "true"
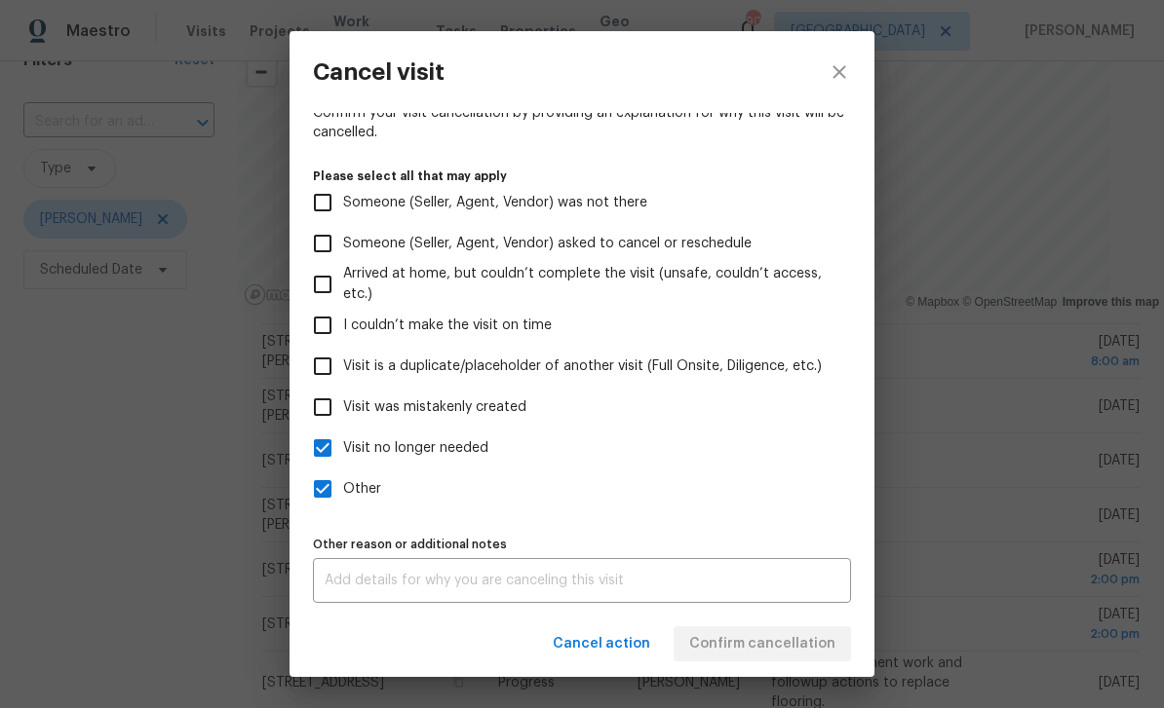
scroll to position [162, 0]
click at [355, 583] on textarea at bounding box center [582, 581] width 515 height 14
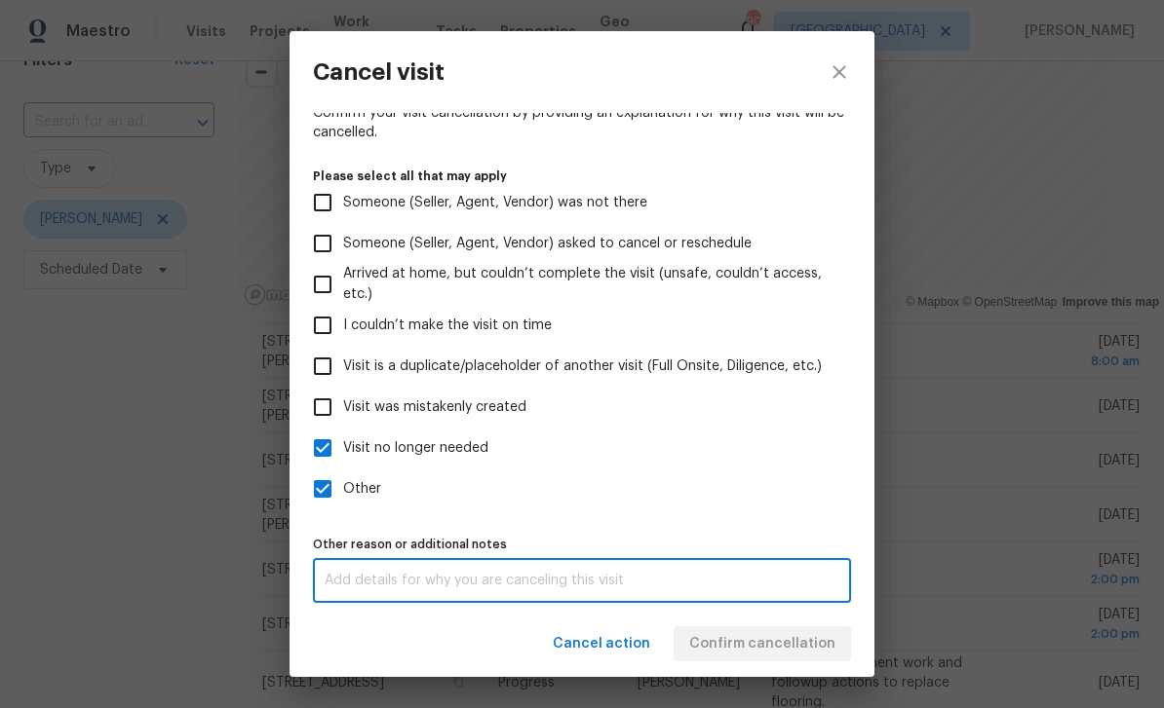
scroll to position [18, 0]
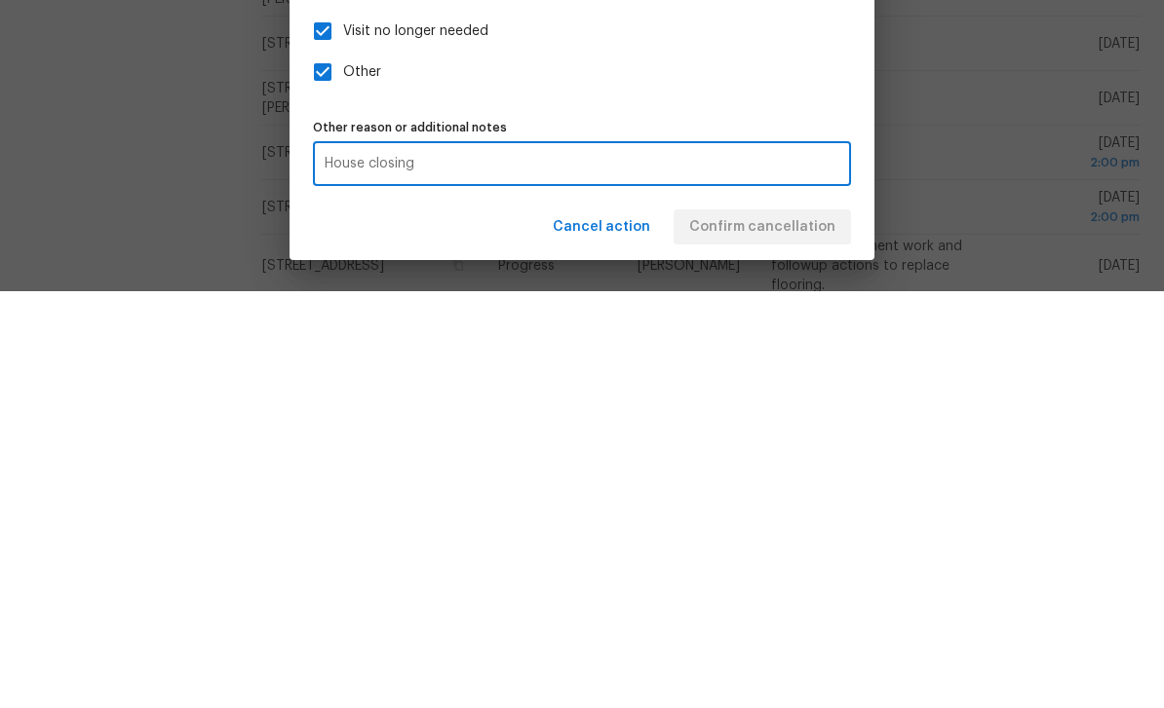
type textarea "House closing"
click at [782, 101] on div "Visit type Home Health Checkup Scheduled date [DATE] Linked issues(s) No ticket…" at bounding box center [582, 285] width 538 height 636
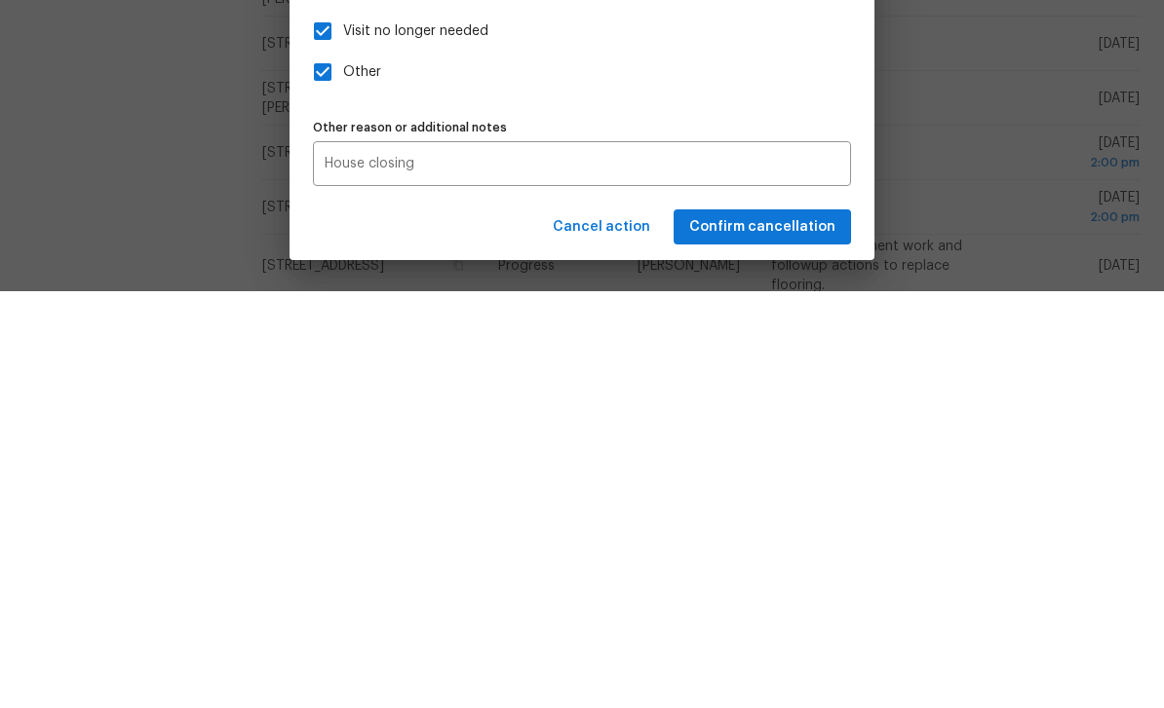
scroll to position [62, 0]
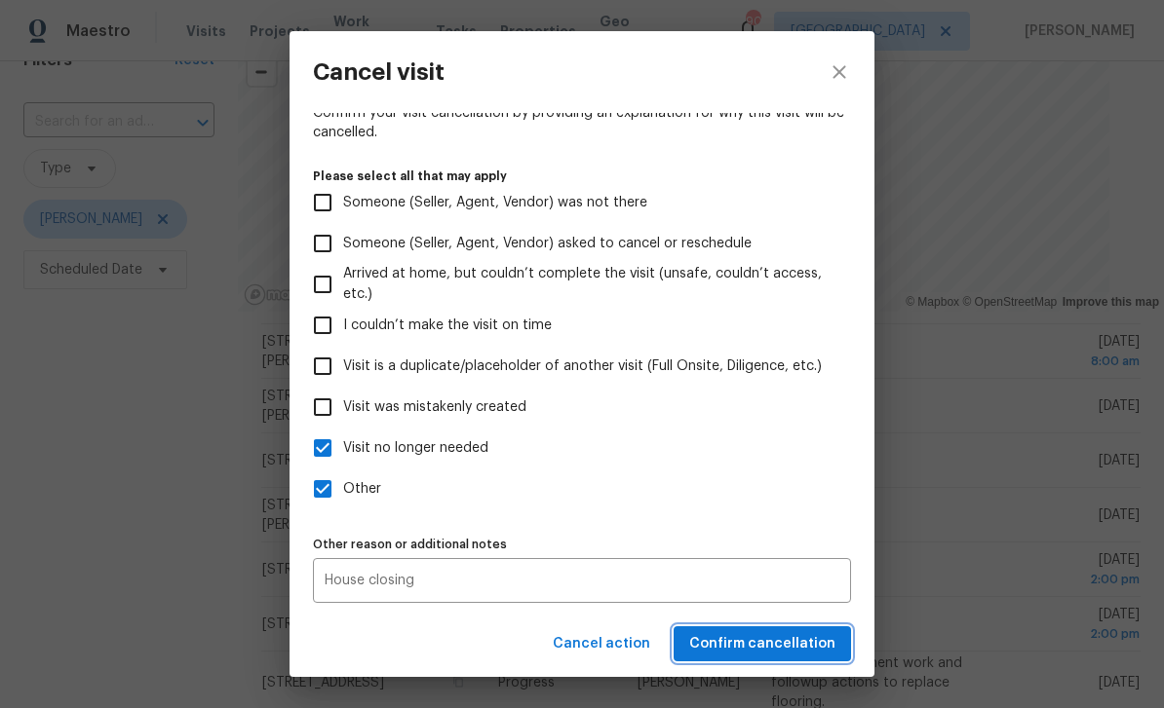
click at [776, 647] on span "Confirm cancellation" at bounding box center [762, 644] width 146 height 24
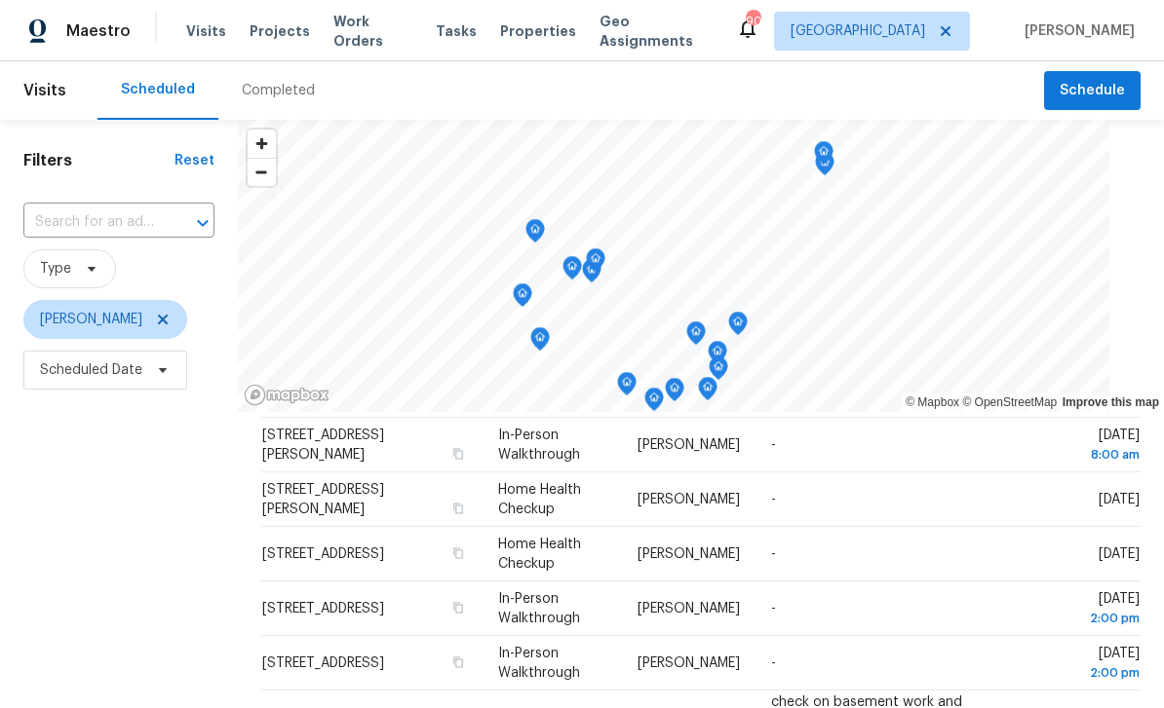
scroll to position [226, 0]
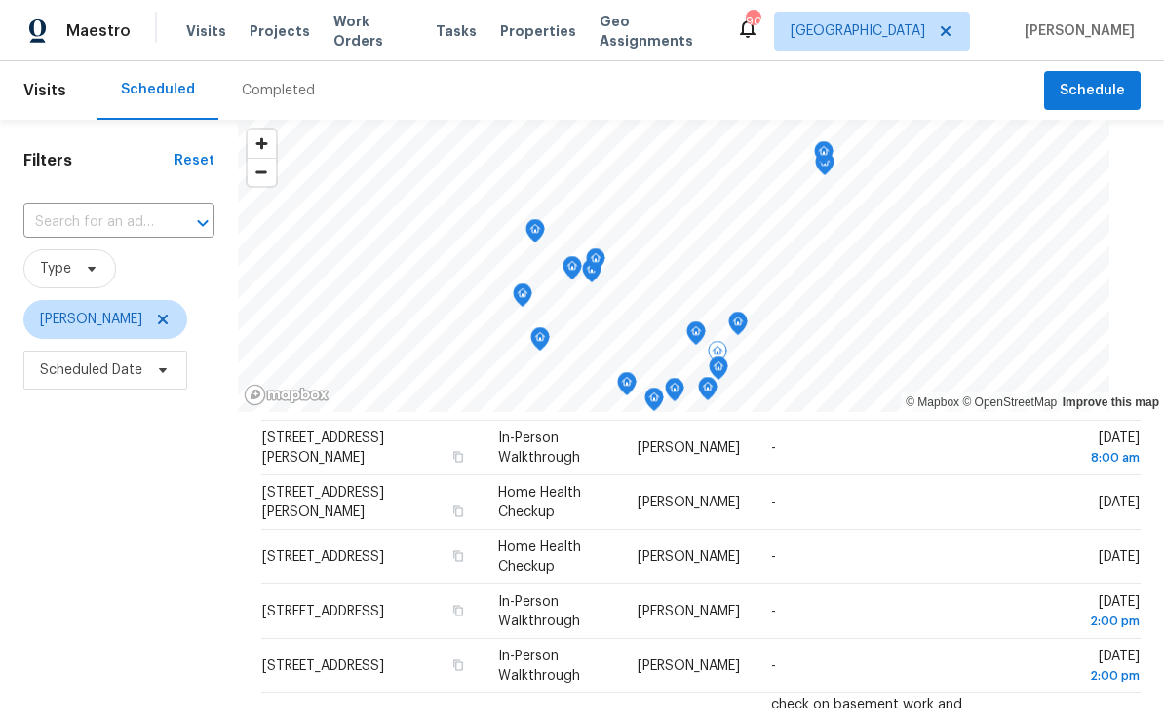
click at [0, 0] on icon at bounding box center [0, 0] width 0 height 0
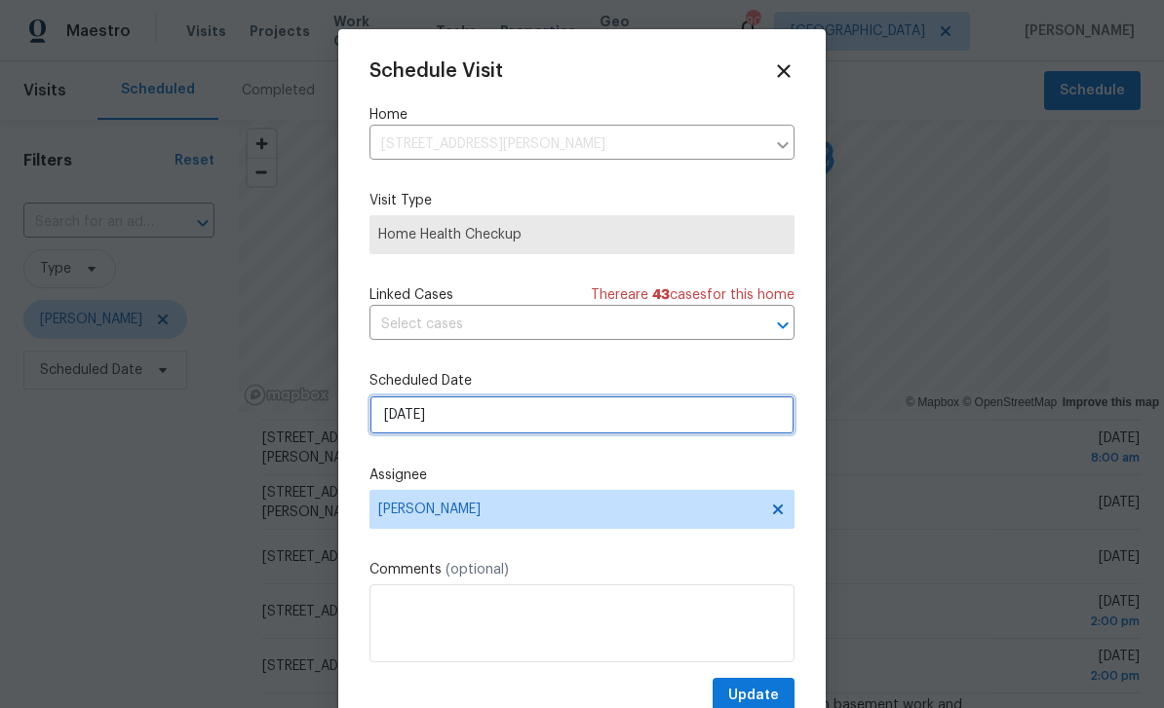
click at [719, 414] on input "[DATE]" at bounding box center [581, 415] width 425 height 39
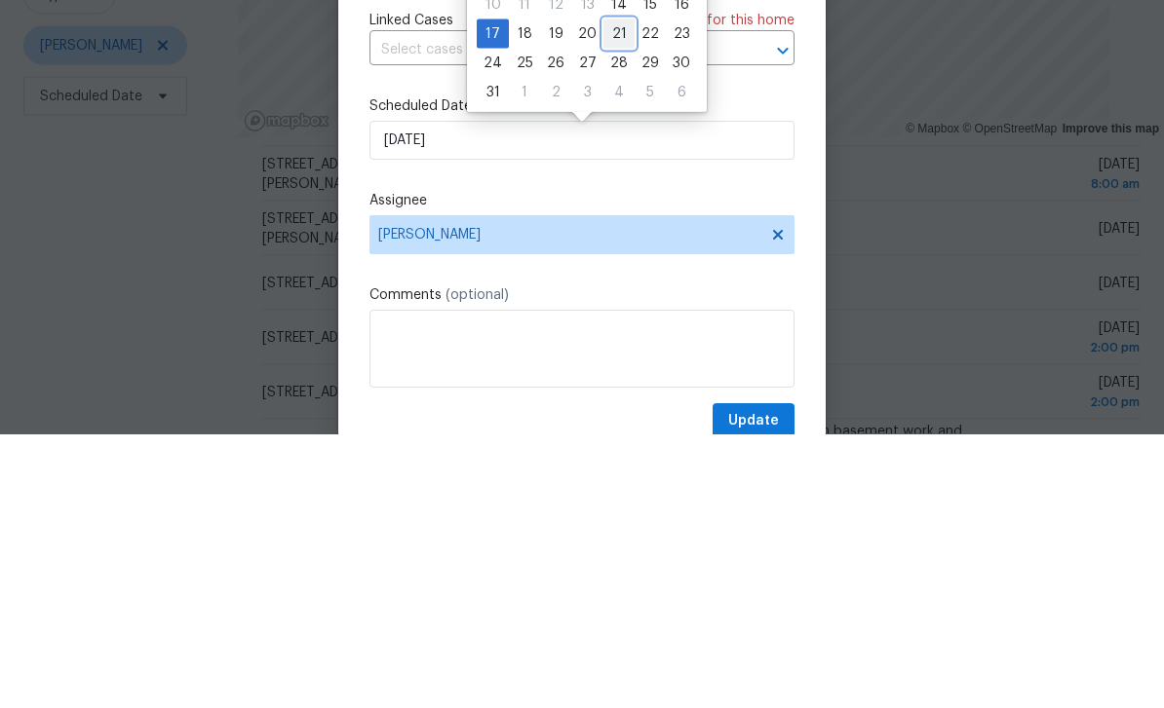
click at [614, 294] on div "21" at bounding box center [618, 307] width 31 height 27
type input "[DATE]"
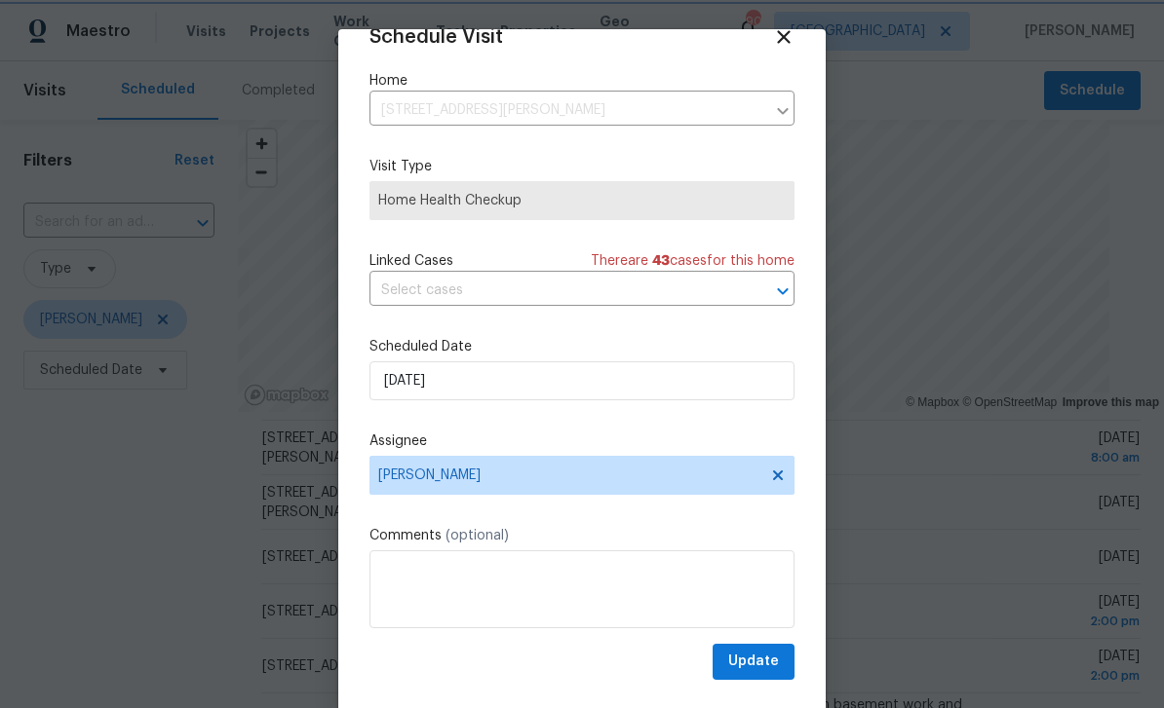
scroll to position [38, 0]
click at [765, 657] on span "Update" at bounding box center [753, 662] width 51 height 24
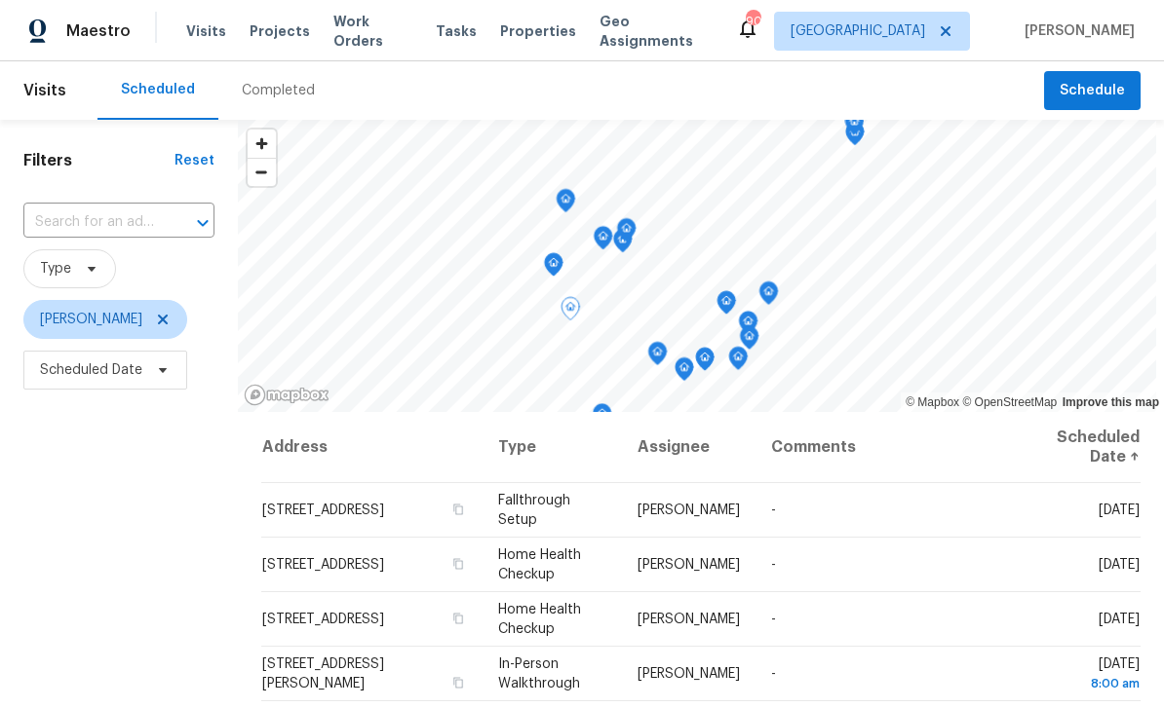
scroll to position [0, 0]
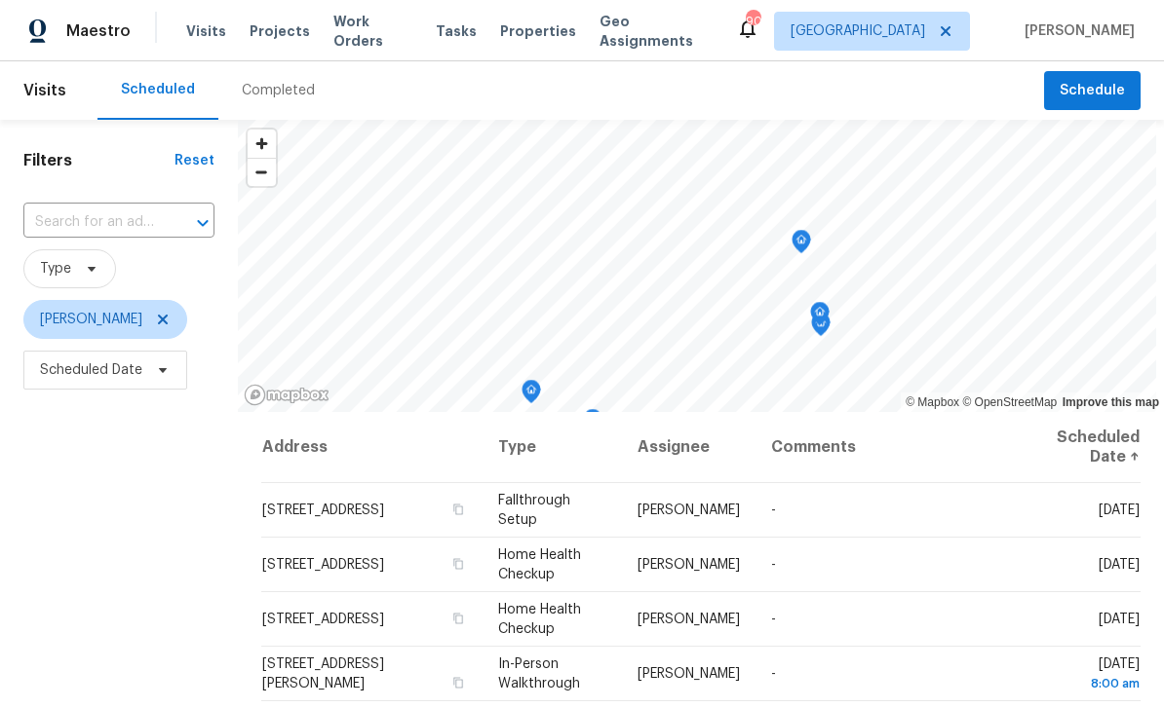
click at [810, 231] on icon "Map marker" at bounding box center [801, 242] width 18 height 22
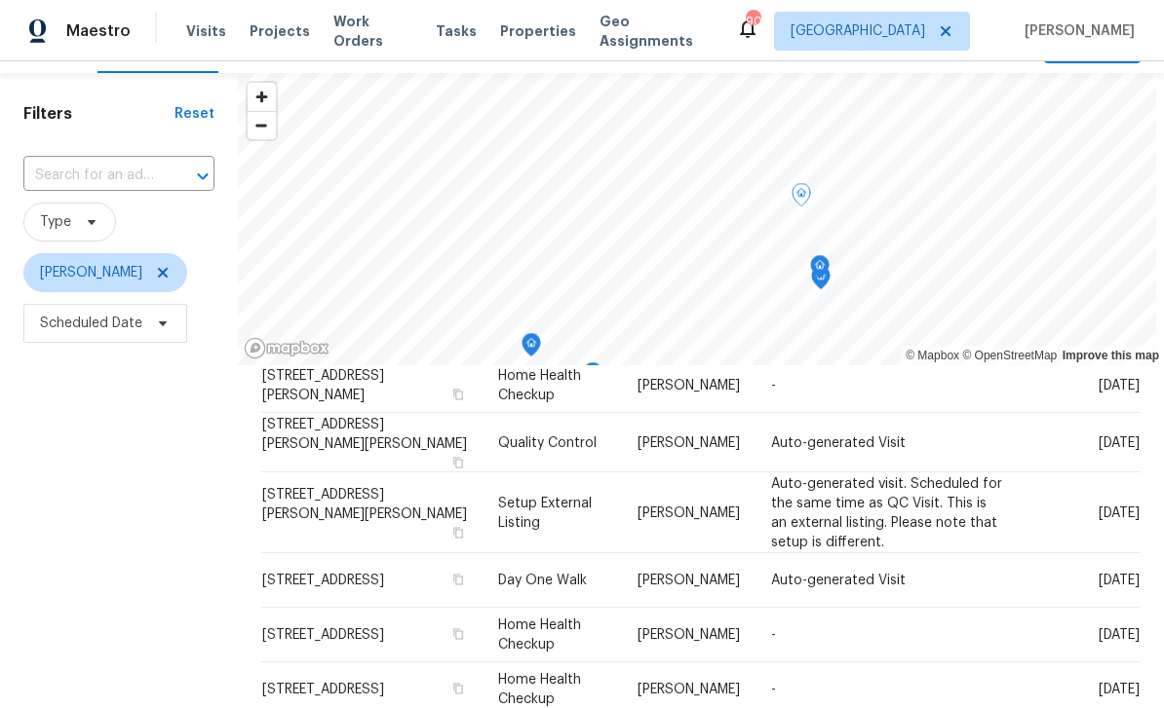
scroll to position [63, 0]
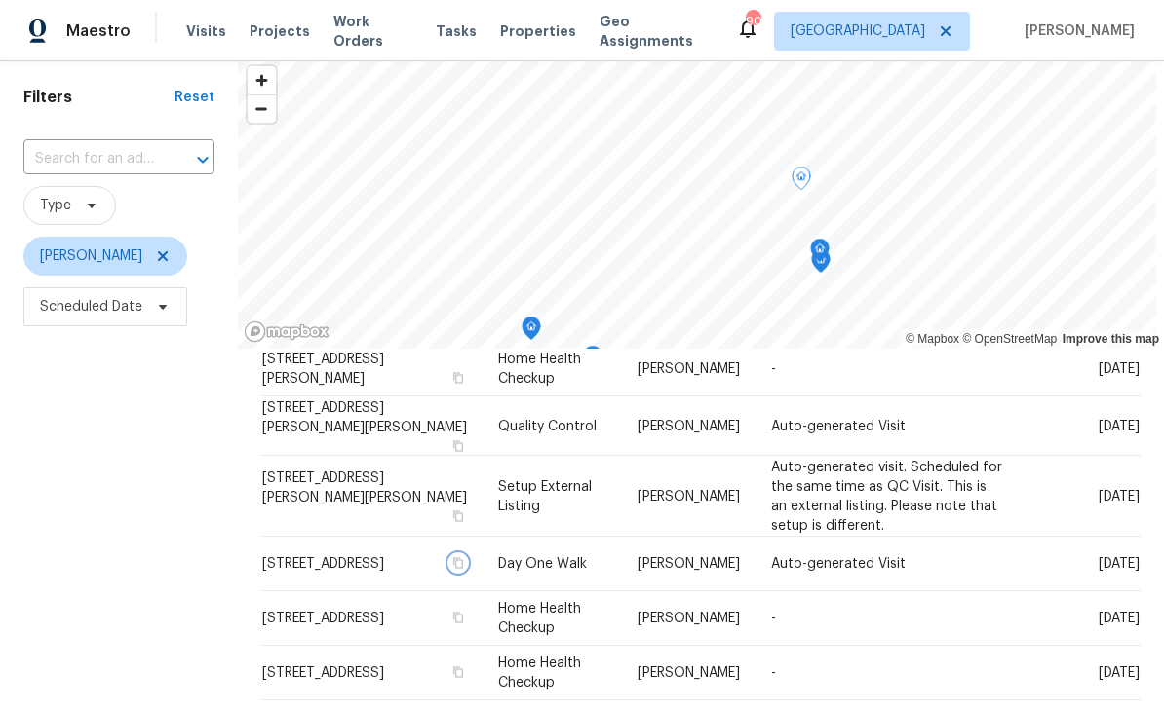
click at [464, 557] on icon "button" at bounding box center [458, 563] width 12 height 12
click at [463, 557] on icon "button" at bounding box center [458, 562] width 10 height 11
click at [0, 0] on div at bounding box center [0, 0] width 0 height 0
